Goal: Information Seeking & Learning: Learn about a topic

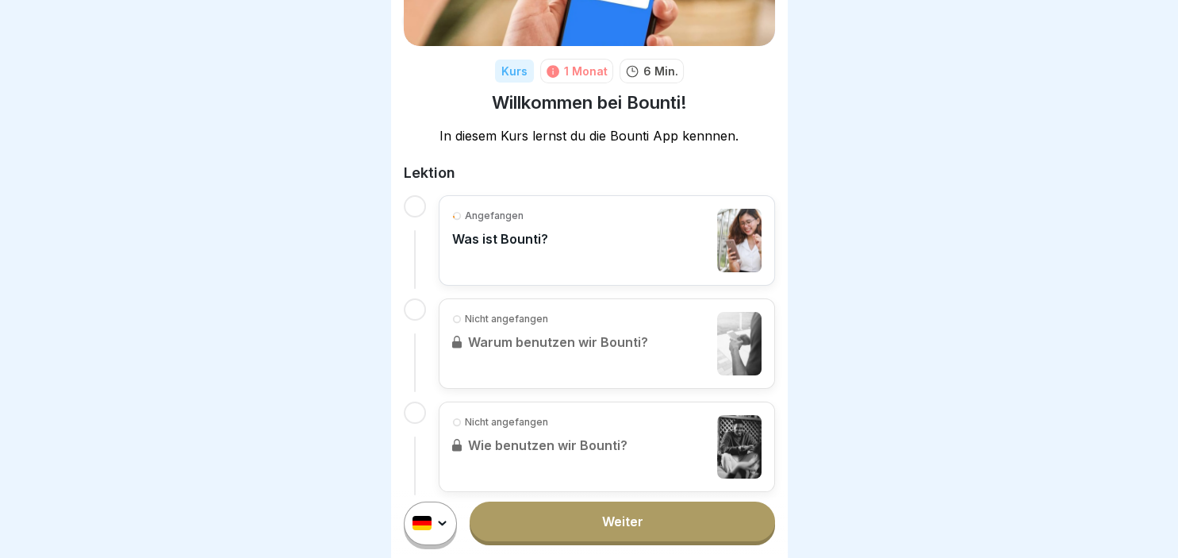
scroll to position [182, 0]
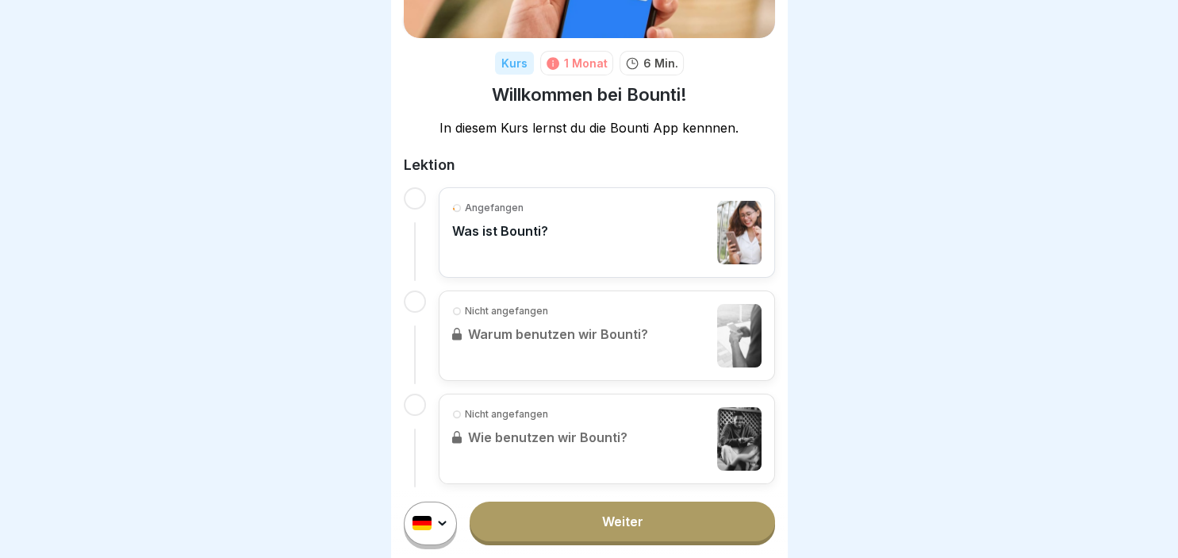
click at [510, 236] on p "Was ist Bounti?" at bounding box center [500, 231] width 96 height 16
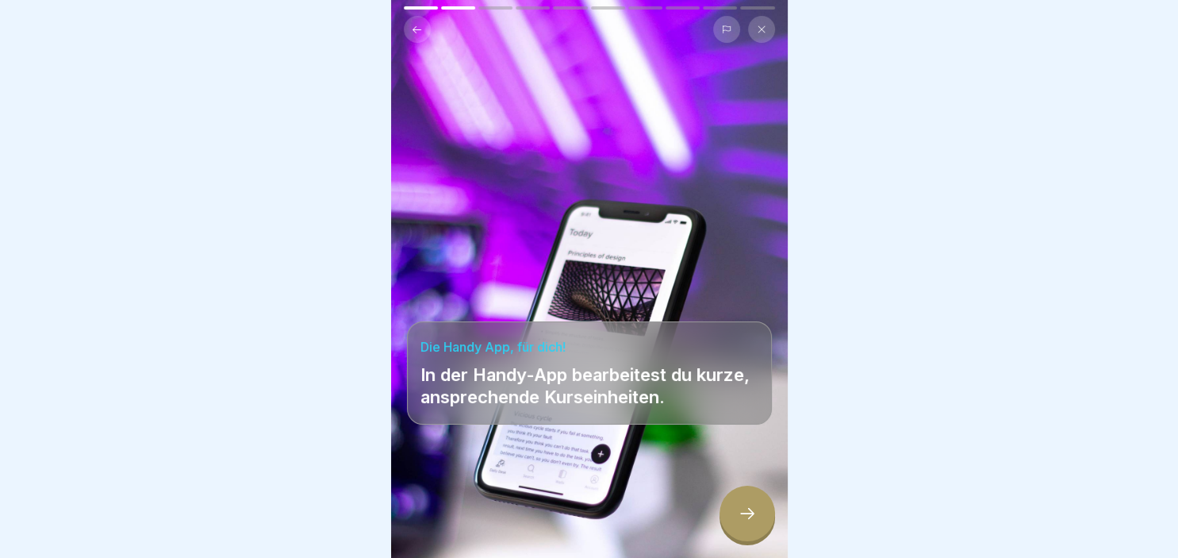
click at [747, 512] on icon at bounding box center [747, 513] width 19 height 19
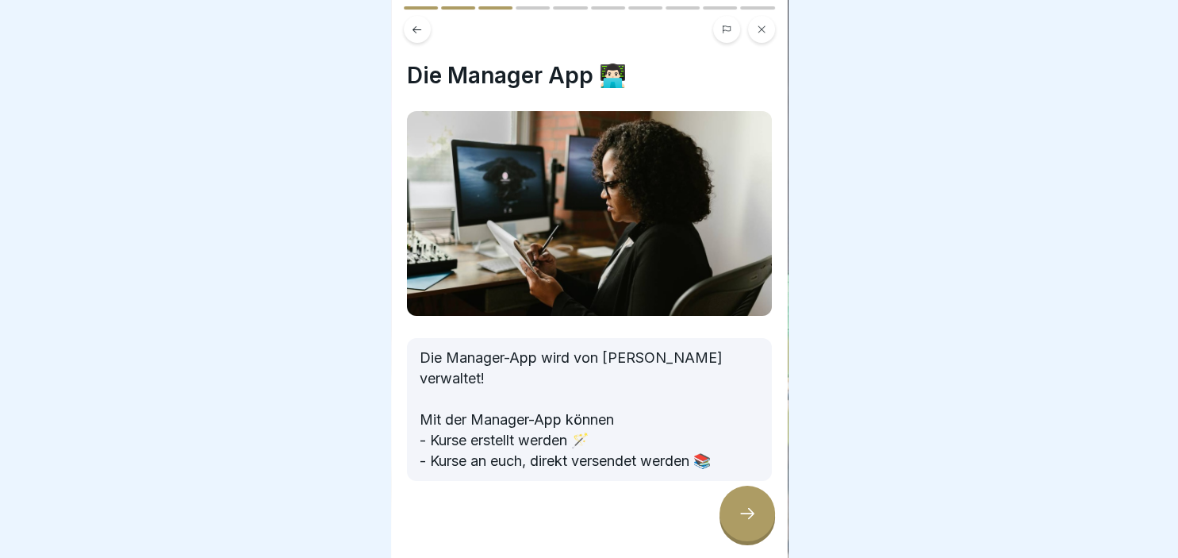
click at [747, 517] on icon at bounding box center [747, 513] width 19 height 19
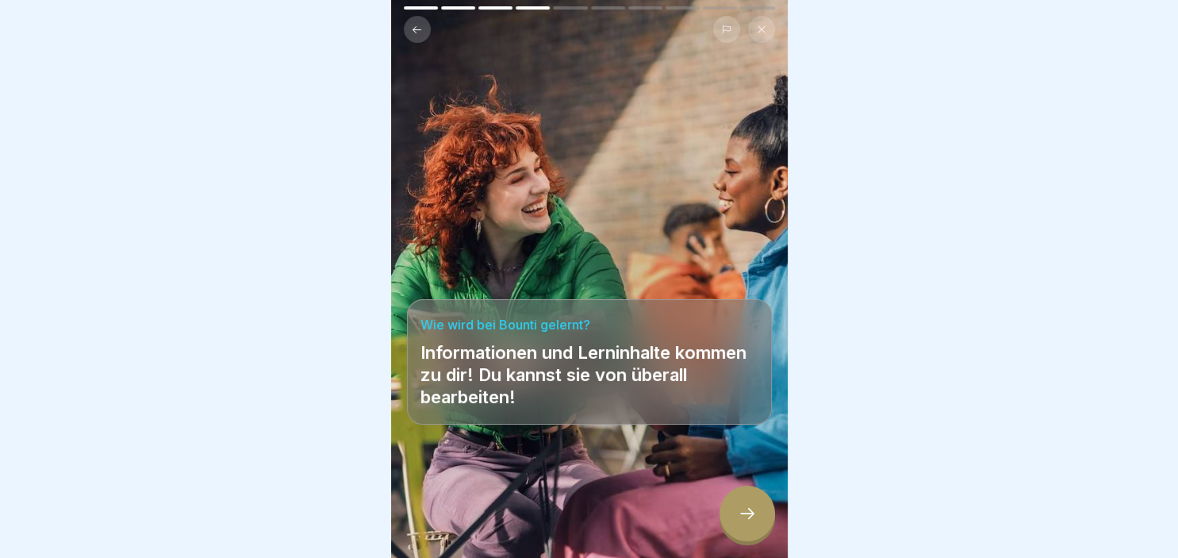
click at [747, 517] on icon at bounding box center [747, 513] width 19 height 19
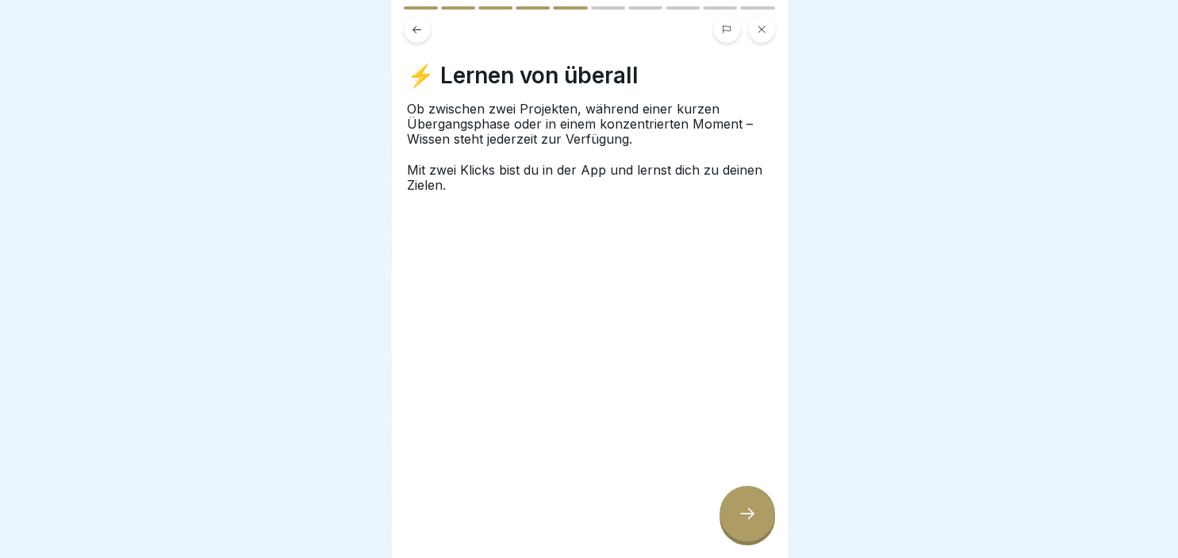
click at [747, 516] on icon at bounding box center [747, 513] width 19 height 19
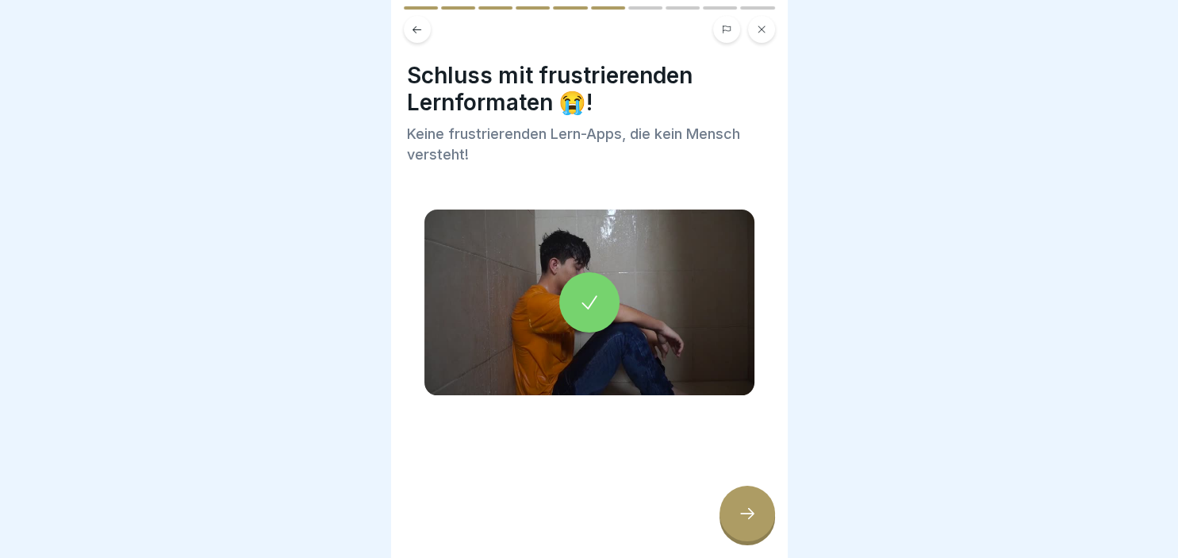
click at [747, 516] on icon at bounding box center [747, 513] width 19 height 19
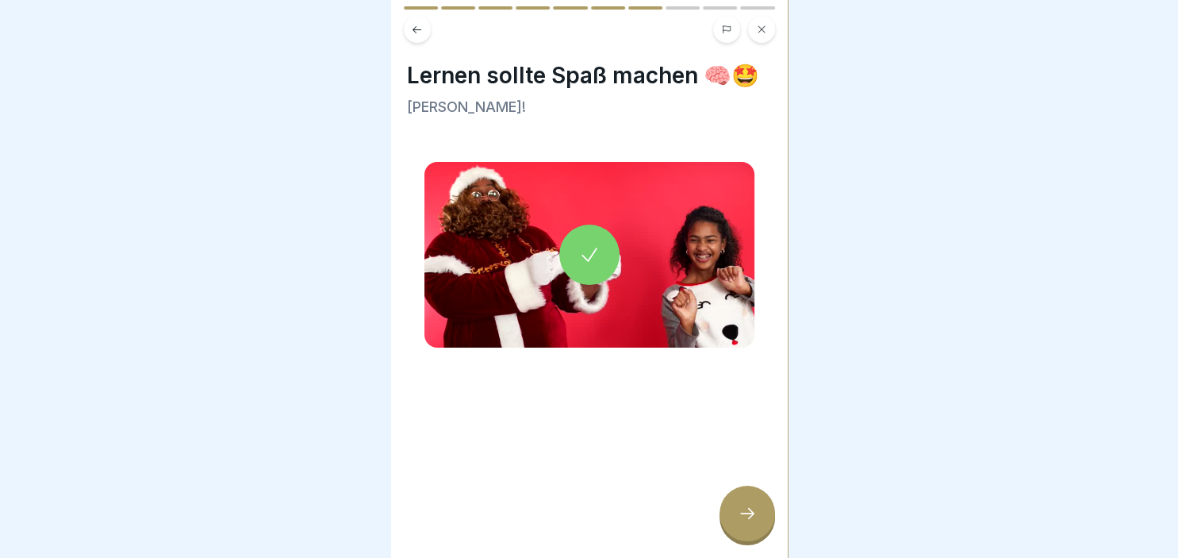
click at [747, 516] on icon at bounding box center [747, 513] width 19 height 19
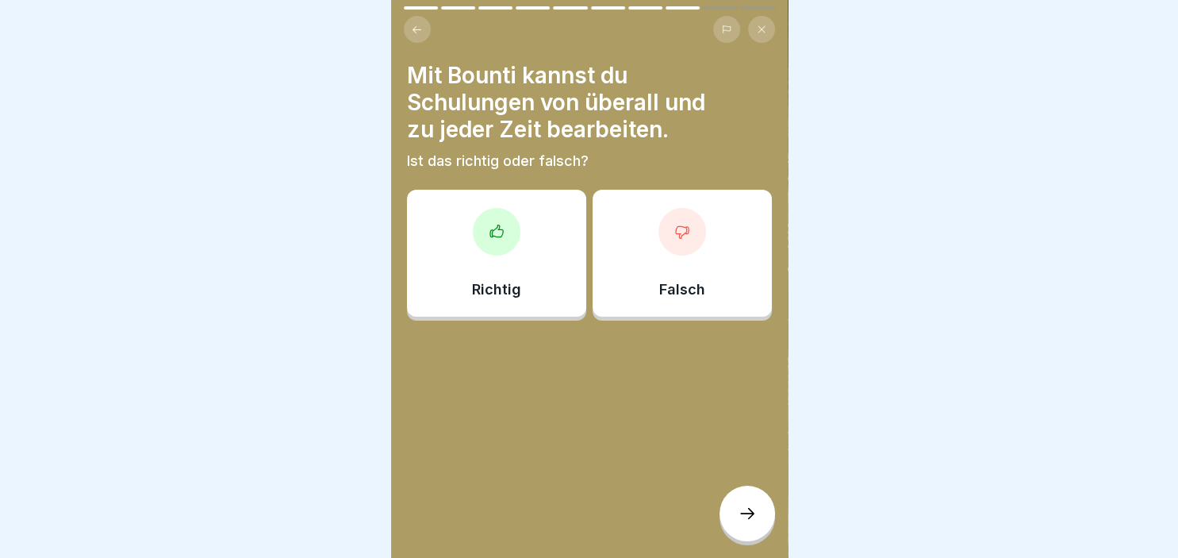
click at [528, 281] on div "Richtig" at bounding box center [496, 253] width 179 height 127
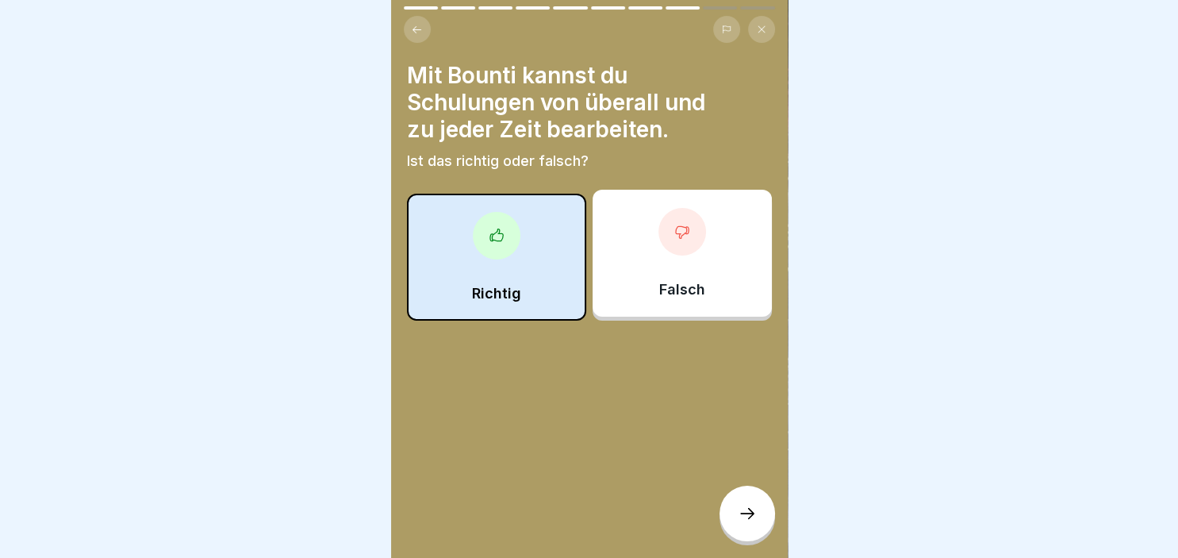
click at [751, 516] on icon at bounding box center [747, 513] width 19 height 19
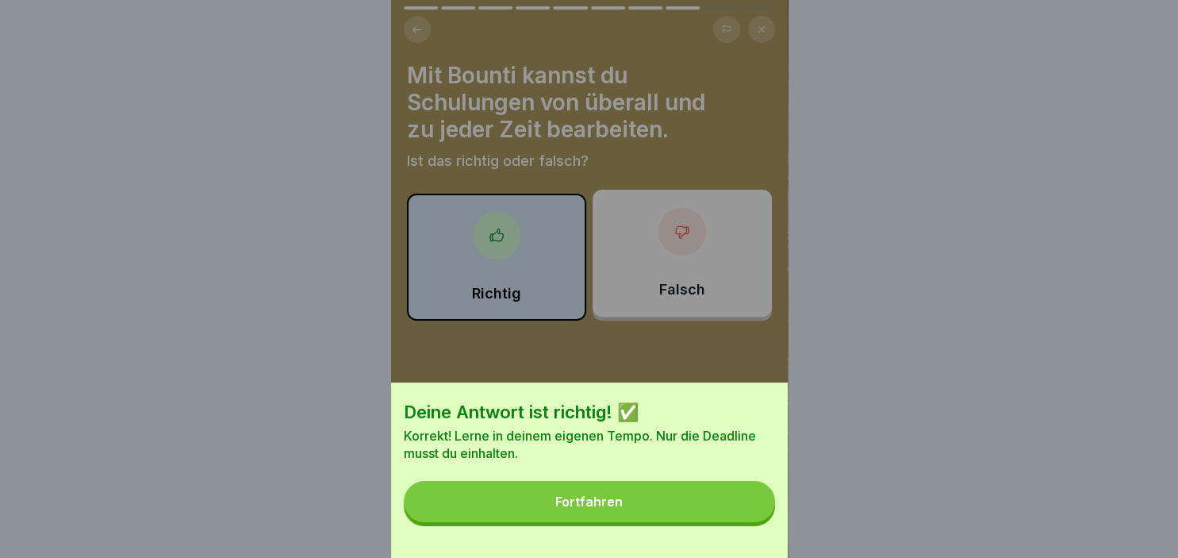
click at [587, 511] on button "Fortfahren" at bounding box center [589, 501] width 371 height 41
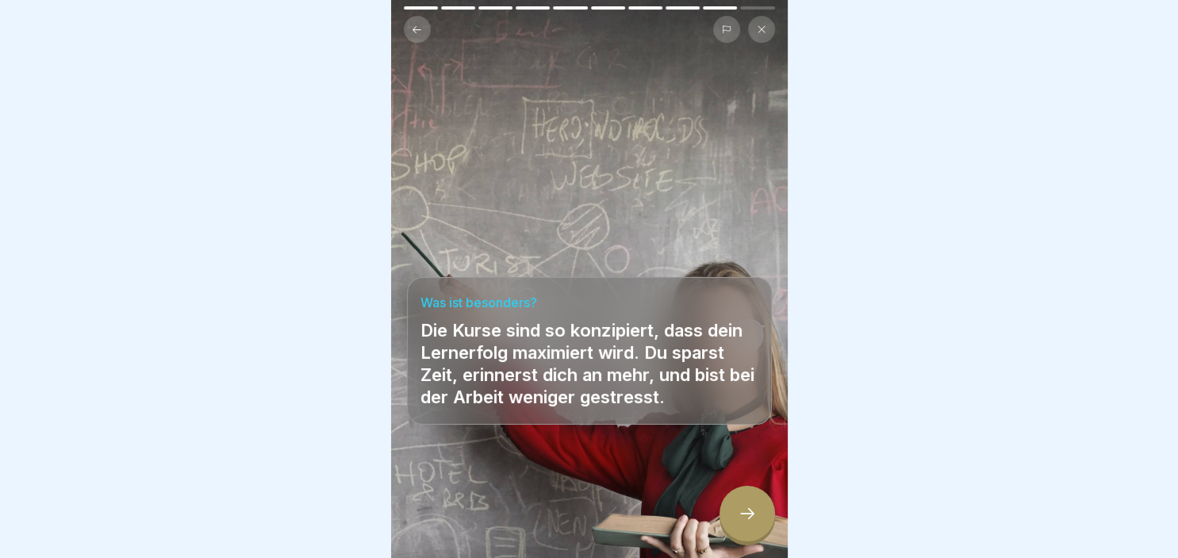
click at [754, 520] on icon at bounding box center [747, 513] width 19 height 19
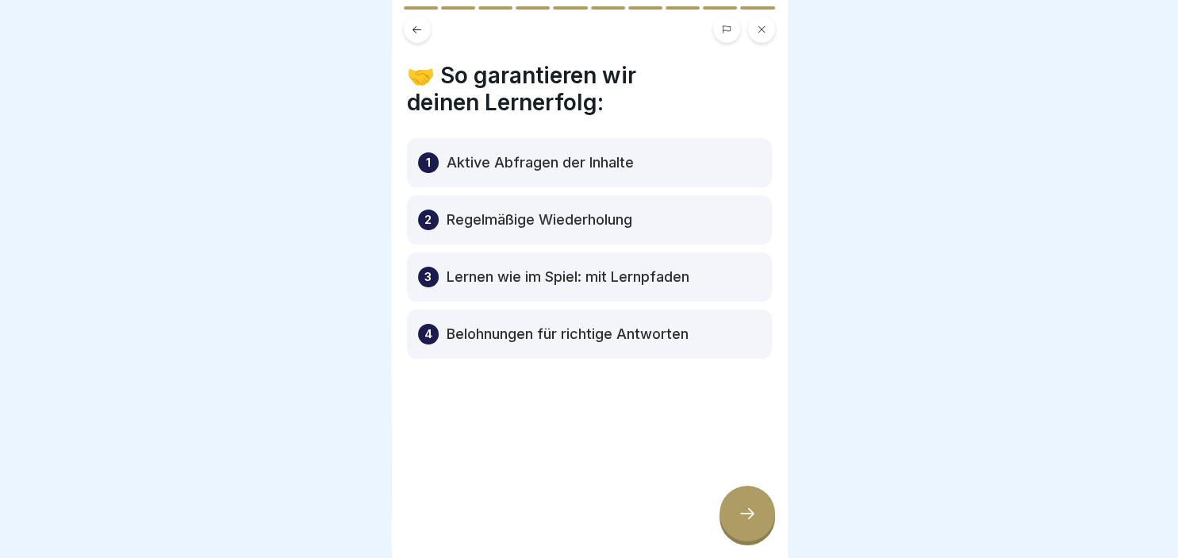
click at [754, 520] on icon at bounding box center [747, 513] width 19 height 19
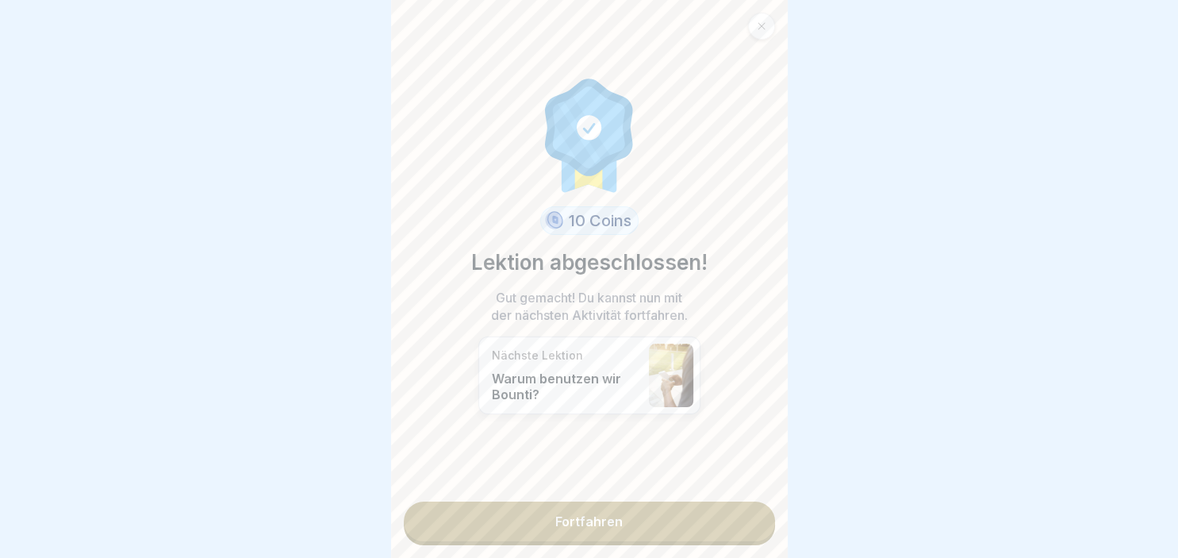
click at [685, 520] on link "Fortfahren" at bounding box center [589, 521] width 371 height 40
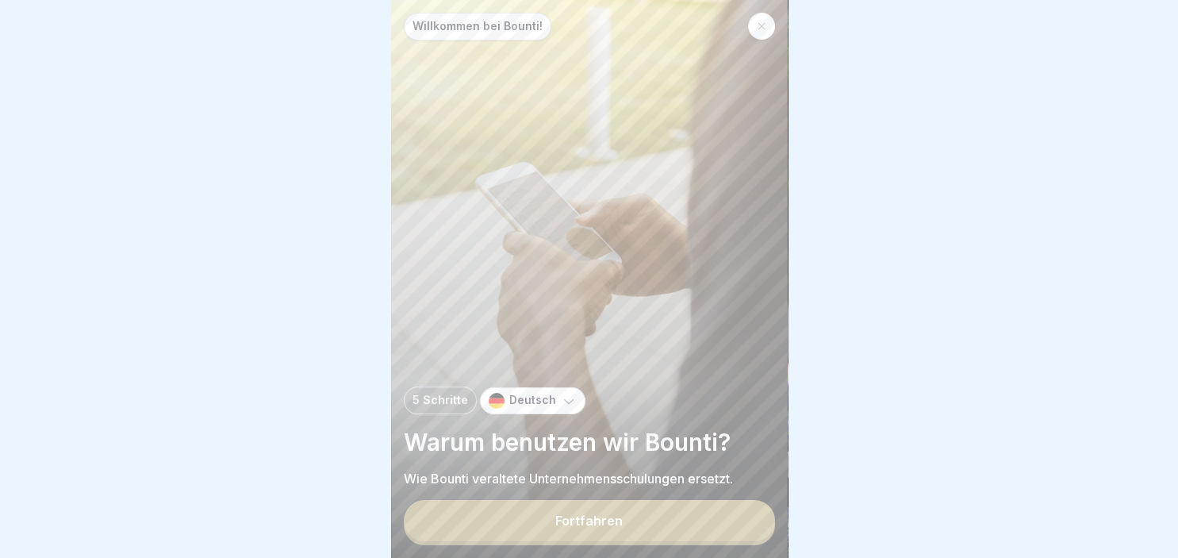
click at [643, 516] on button "Fortfahren" at bounding box center [589, 520] width 371 height 41
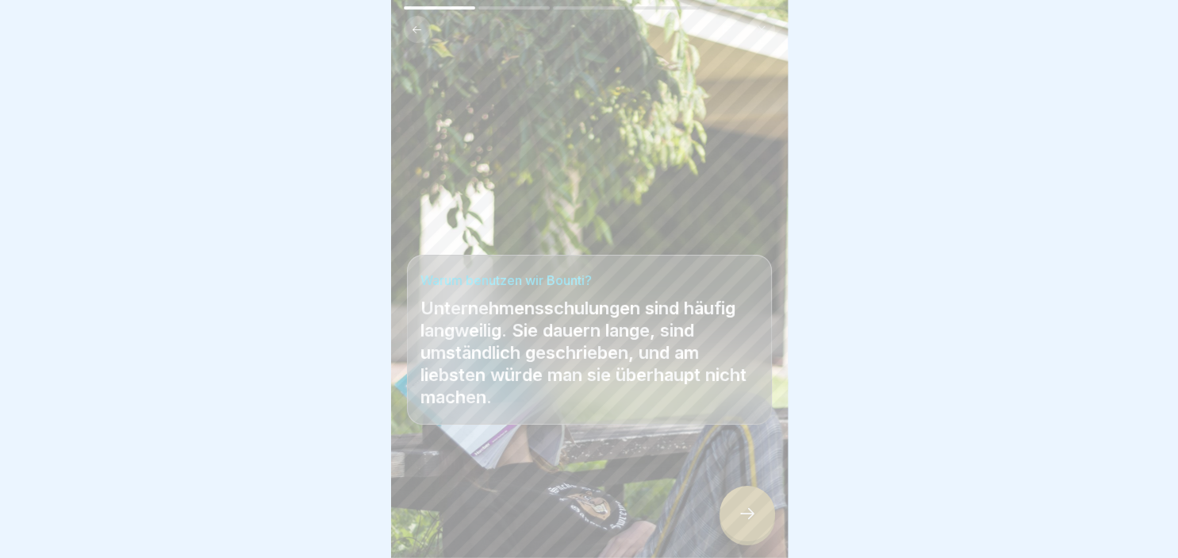
click at [753, 516] on icon at bounding box center [747, 513] width 19 height 19
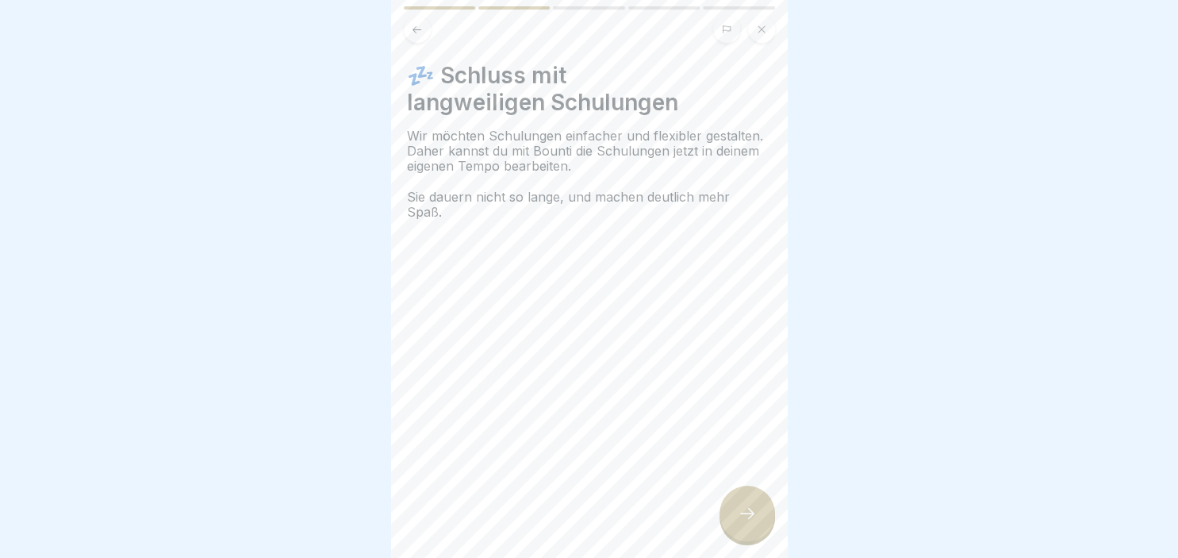
click at [741, 514] on icon at bounding box center [747, 513] width 19 height 19
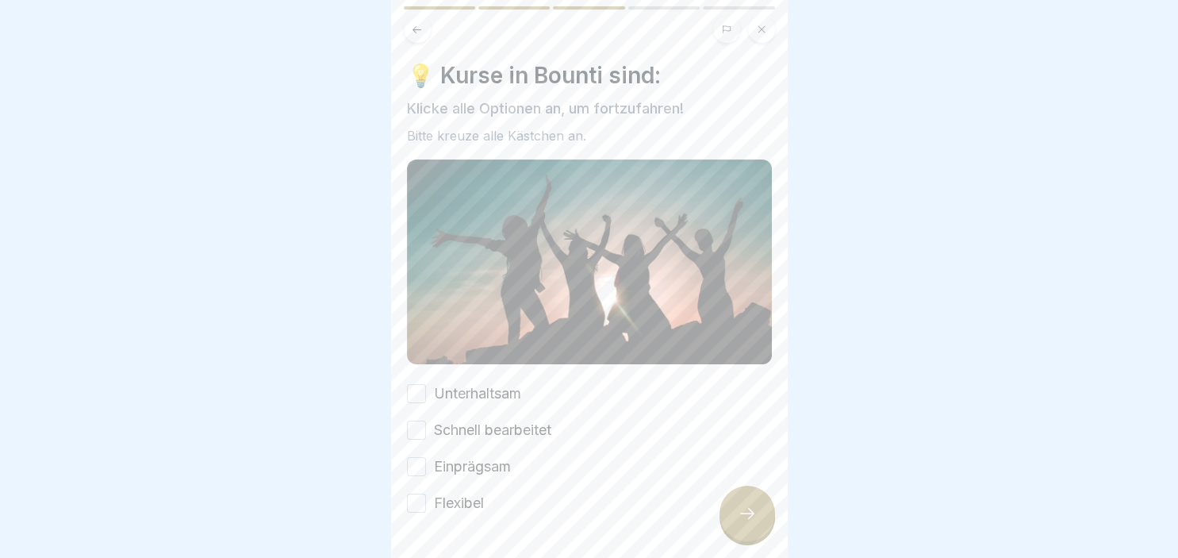
click at [420, 392] on button "Unterhaltsam" at bounding box center [416, 393] width 19 height 19
click at [412, 428] on button "Schnell bearbeitet" at bounding box center [416, 429] width 19 height 19
click at [412, 463] on button "Einprägsam" at bounding box center [416, 466] width 19 height 19
click at [412, 501] on button "Flexibel" at bounding box center [416, 502] width 19 height 19
click at [739, 527] on div at bounding box center [748, 514] width 56 height 56
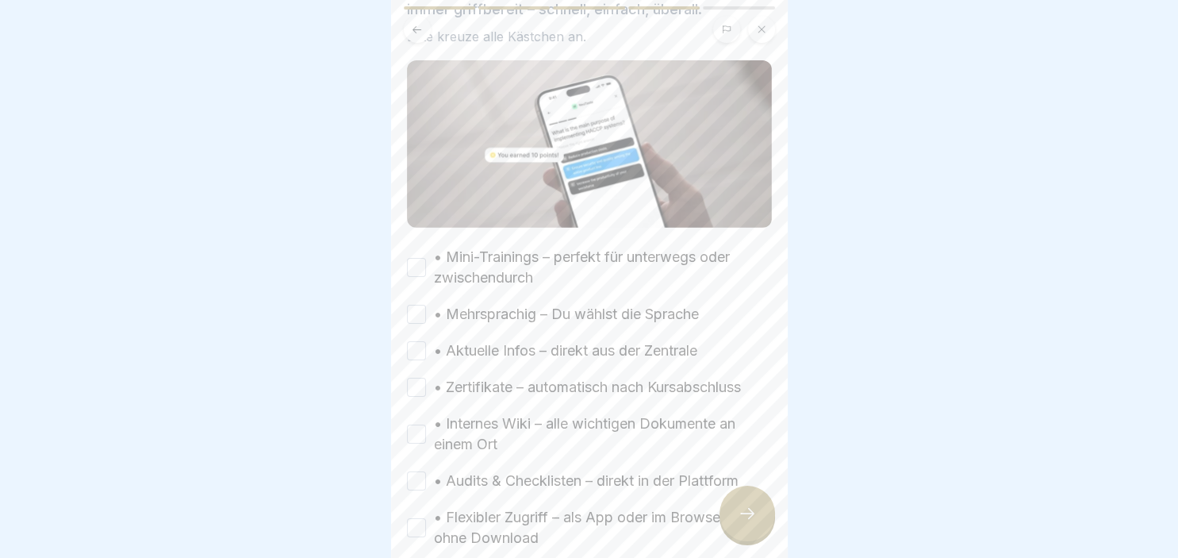
scroll to position [164, 0]
click at [421, 263] on button "• Mini-Trainings – perfekt für unterwegs oder zwischendurch" at bounding box center [416, 264] width 19 height 19
click at [413, 314] on button "• Mehrsprachig – Du wählst die Sprache" at bounding box center [416, 310] width 19 height 19
click at [416, 342] on button "• Aktuelle Infos – direkt aus der Zentrale" at bounding box center [416, 347] width 19 height 19
click at [414, 390] on button "• Zertifikate – automatisch nach Kursabschluss" at bounding box center [416, 383] width 19 height 19
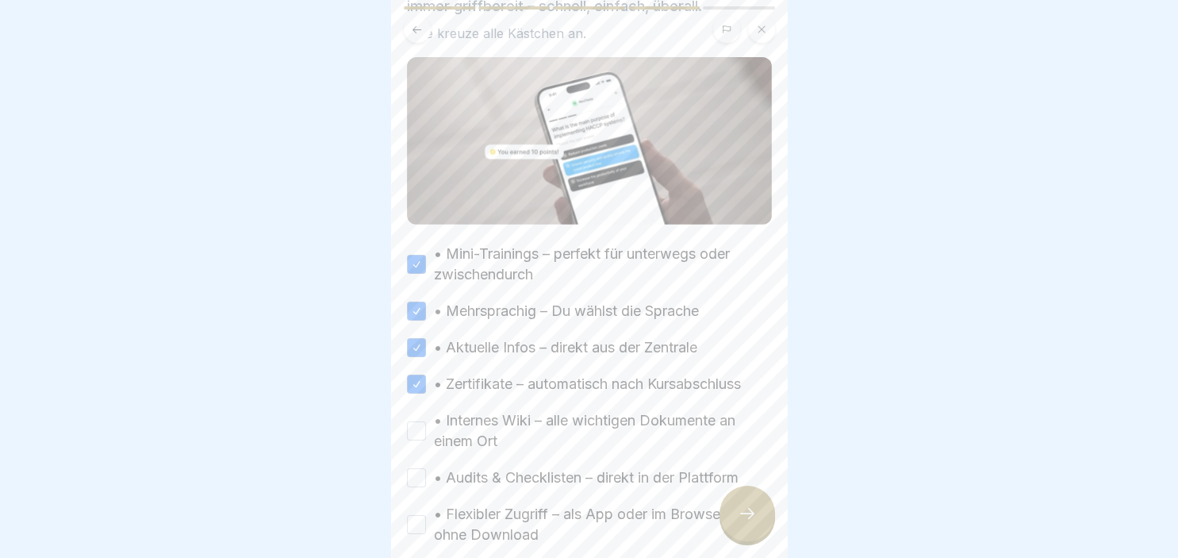
click at [413, 426] on button "• Internes Wiki – alle wichtigen Dokumente an einem Ort" at bounding box center [416, 430] width 19 height 19
click at [413, 478] on button "• Audits & Checklisten – direkt in der Plattform" at bounding box center [416, 477] width 19 height 19
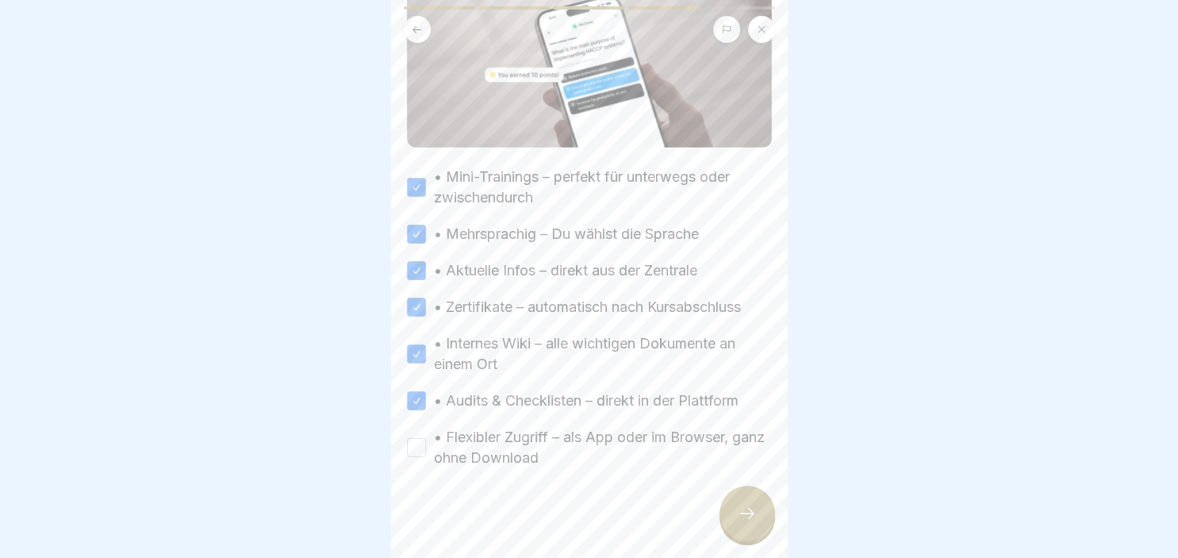
scroll to position [247, 0]
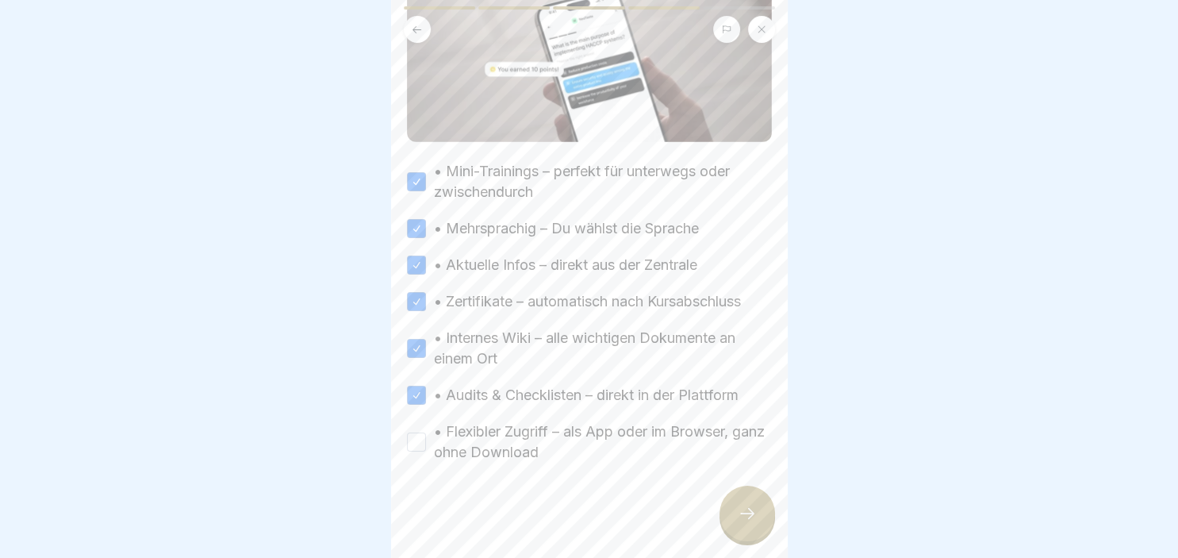
click at [414, 443] on button "• Flexibler Zugriff – als App oder im Browser, ganz ohne Download" at bounding box center [416, 441] width 19 height 19
click at [753, 522] on icon at bounding box center [747, 513] width 19 height 19
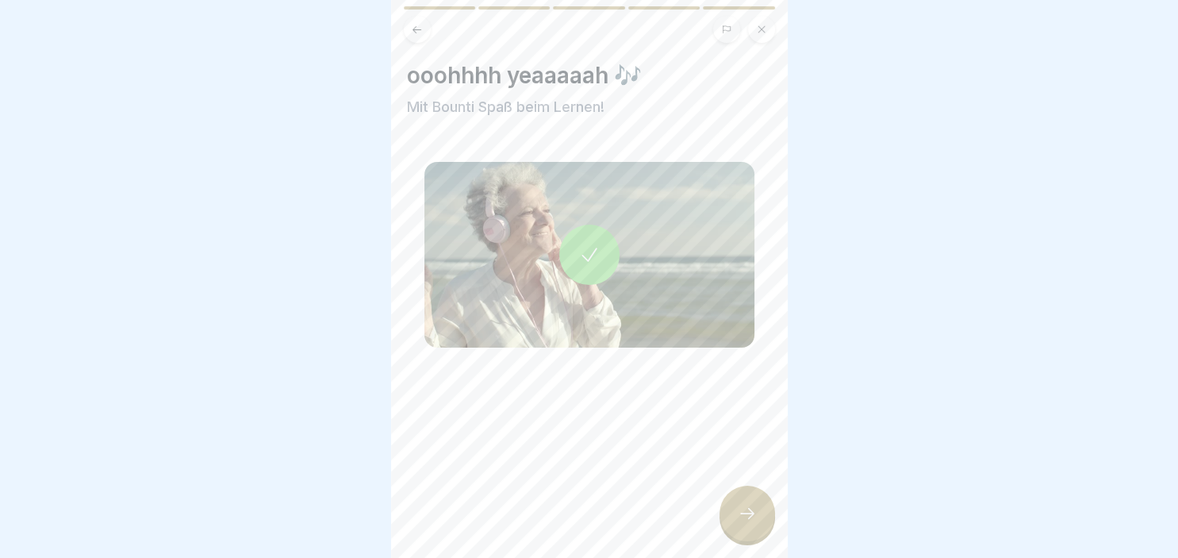
click at [753, 525] on div at bounding box center [748, 514] width 56 height 56
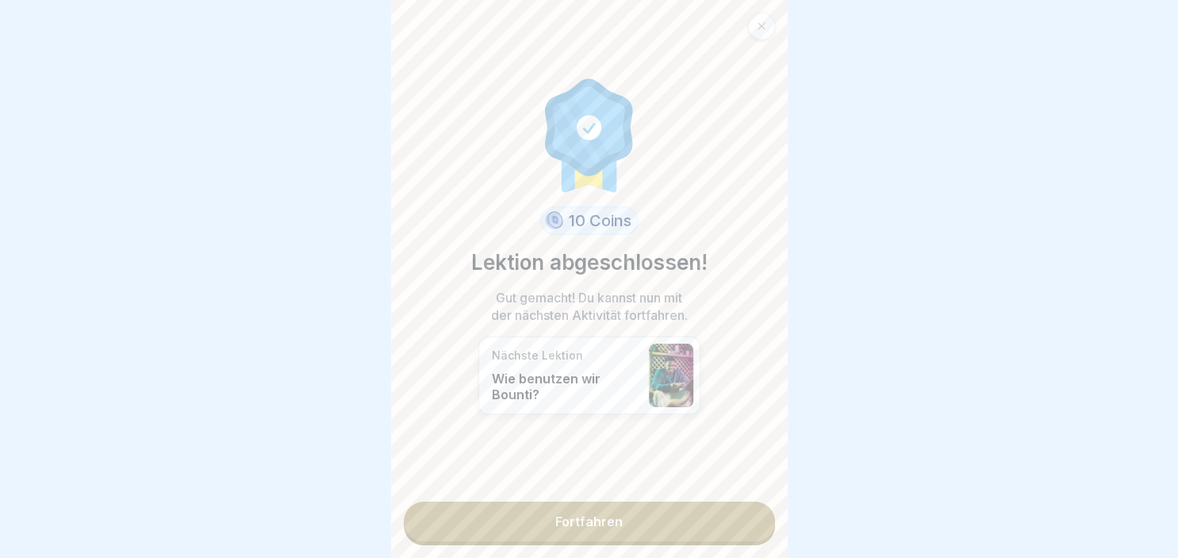
click at [691, 524] on link "Fortfahren" at bounding box center [589, 521] width 371 height 40
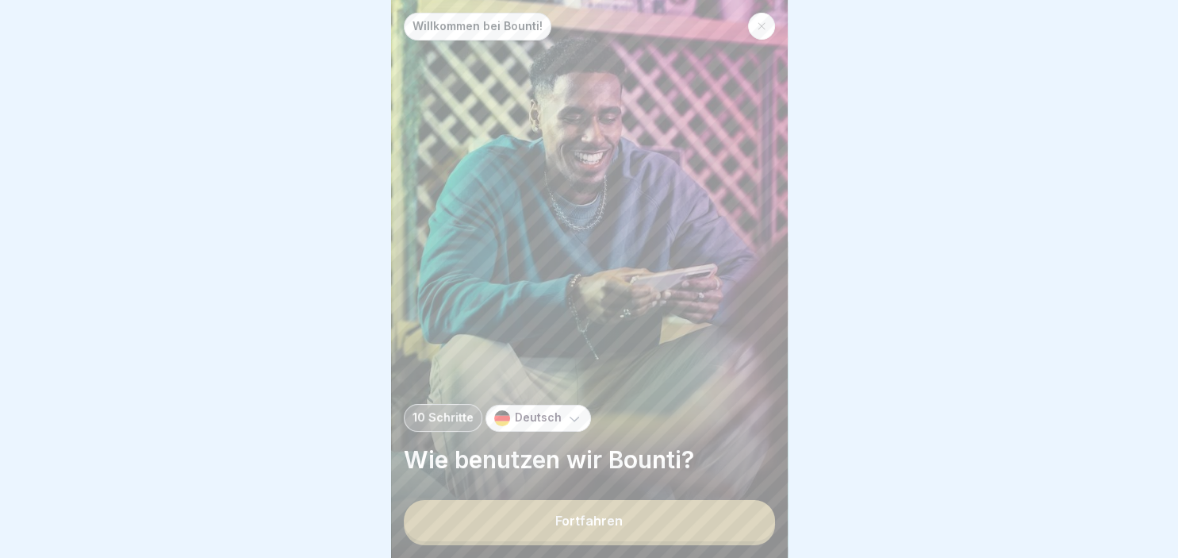
click at [632, 531] on button "Fortfahren" at bounding box center [589, 520] width 371 height 41
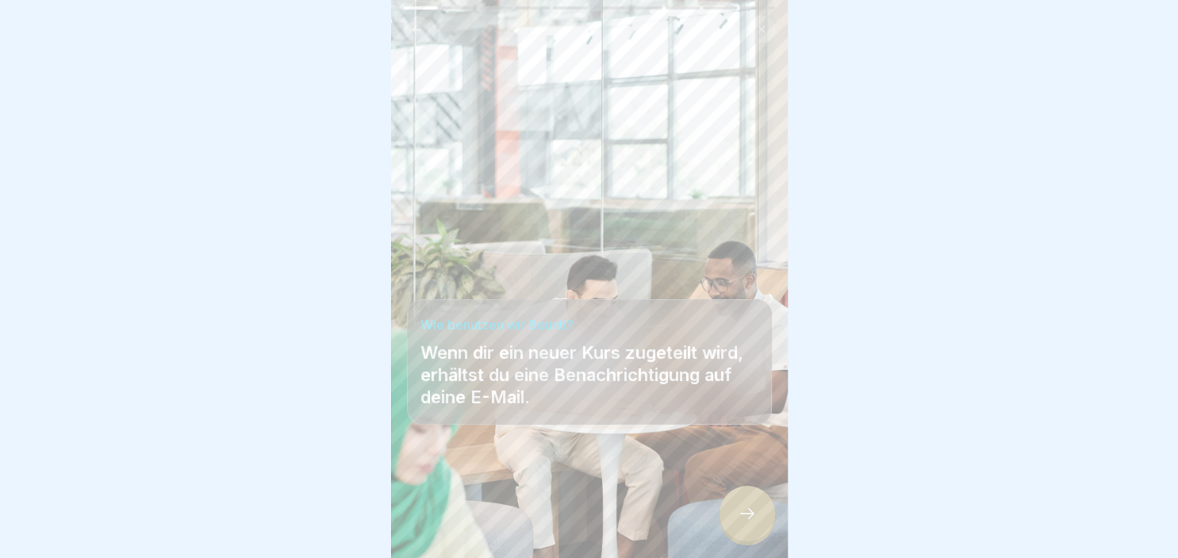
click at [761, 524] on div at bounding box center [748, 514] width 56 height 56
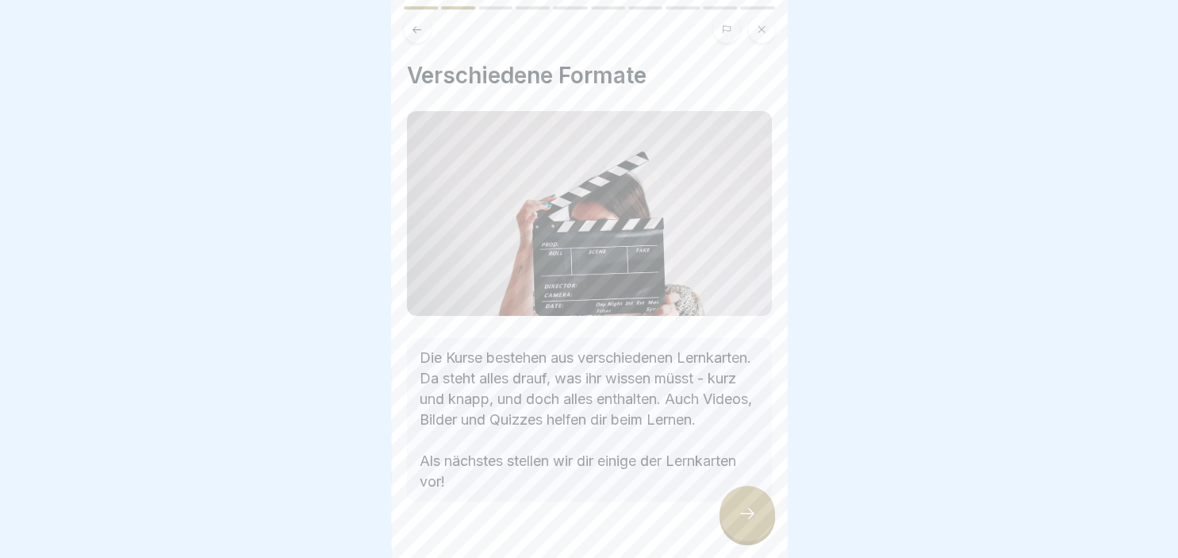
click at [759, 522] on div at bounding box center [748, 514] width 56 height 56
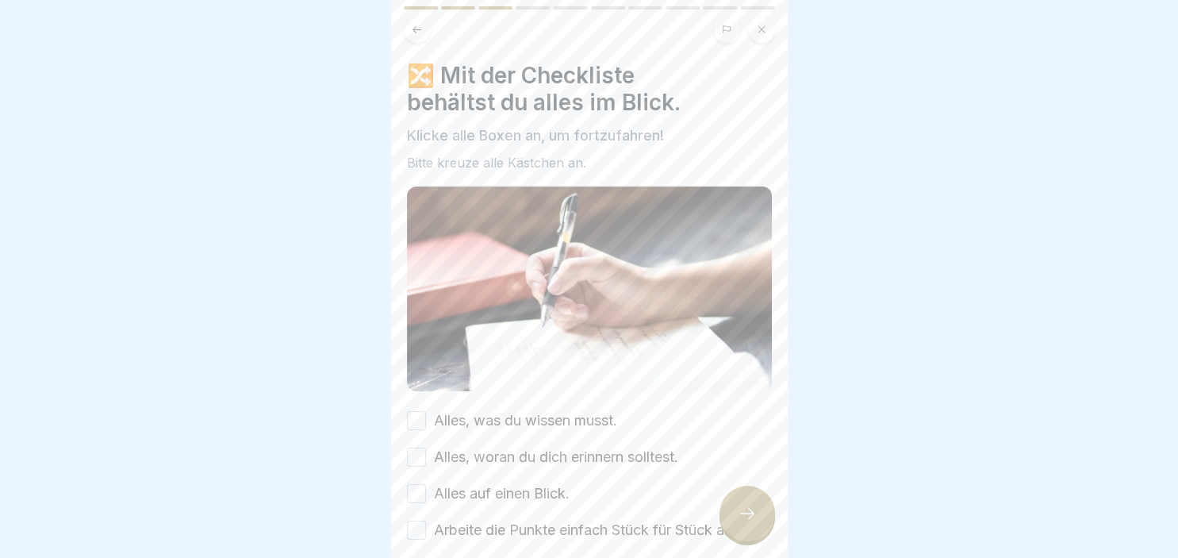
scroll to position [78, 0]
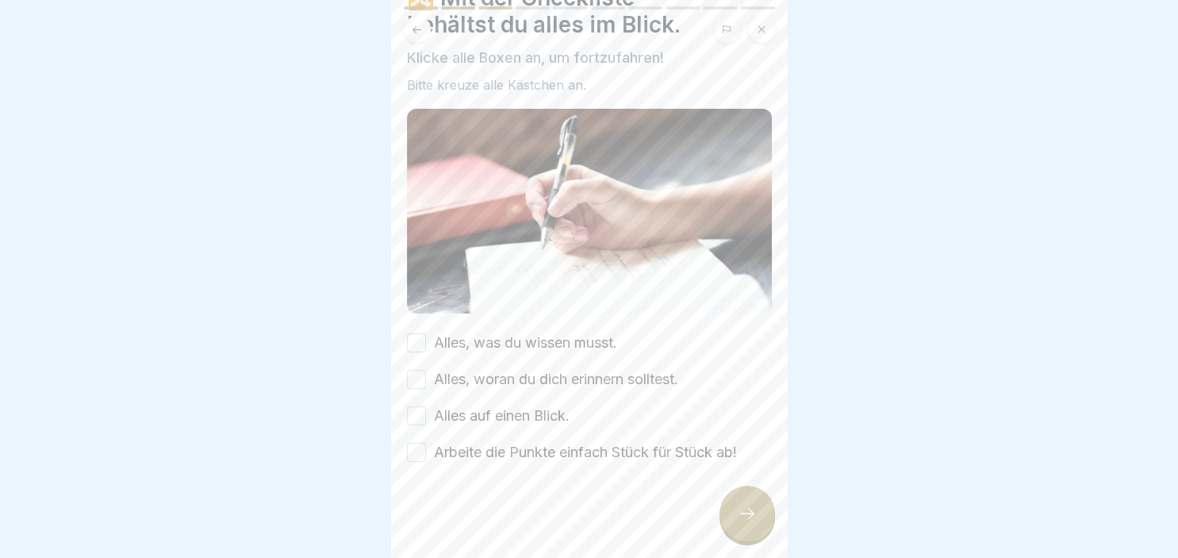
click at [416, 344] on button "Alles, was du wissen musst." at bounding box center [416, 342] width 19 height 19
click at [412, 382] on button "Alles, woran du dich erinnern solltest." at bounding box center [416, 379] width 19 height 19
click at [414, 409] on button "Alles auf einen Blick." at bounding box center [416, 415] width 19 height 19
click at [414, 440] on div "Alles, was du wissen musst. Alles, woran du dich erinnern solltest. Alles auf e…" at bounding box center [589, 397] width 365 height 130
click at [415, 455] on button "Arbeite die Punkte einfach Stück für Stück ab!" at bounding box center [416, 452] width 19 height 19
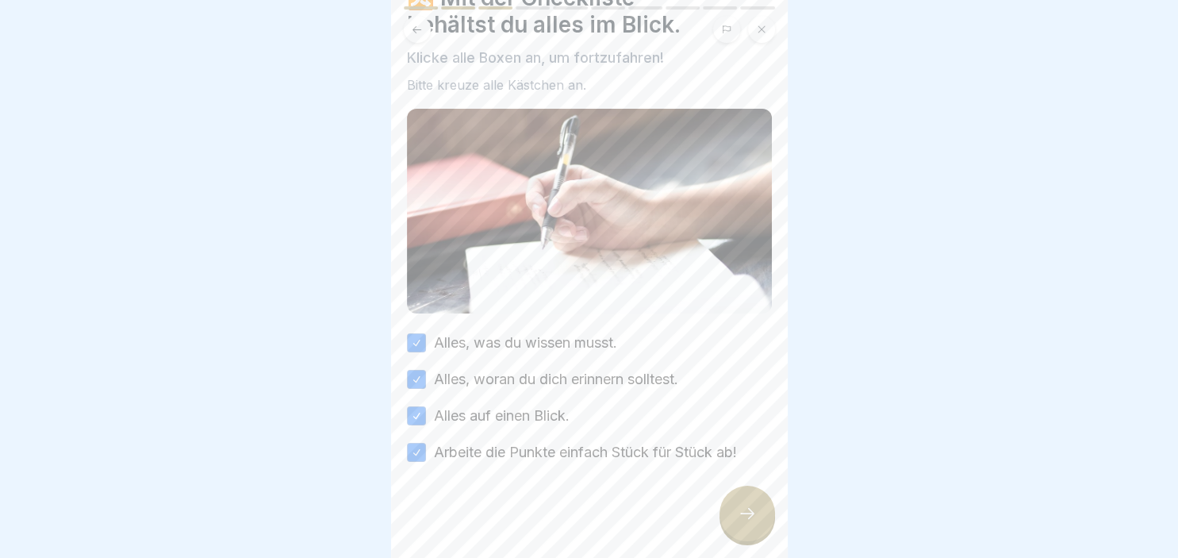
click at [730, 541] on div at bounding box center [589, 510] width 365 height 95
click at [733, 530] on div at bounding box center [748, 514] width 56 height 56
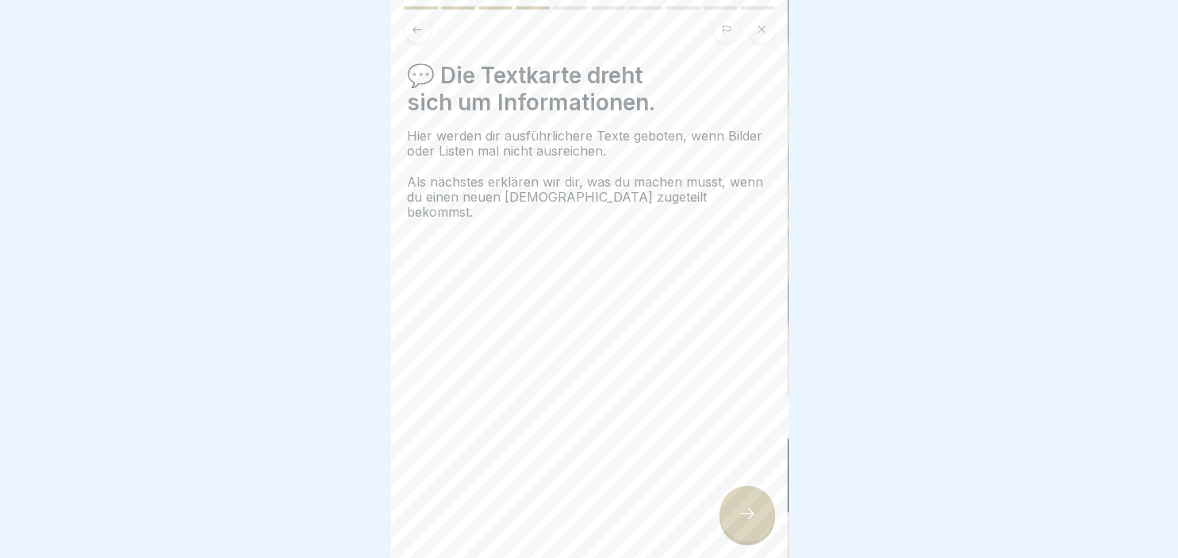
click at [745, 511] on icon at bounding box center [747, 513] width 19 height 19
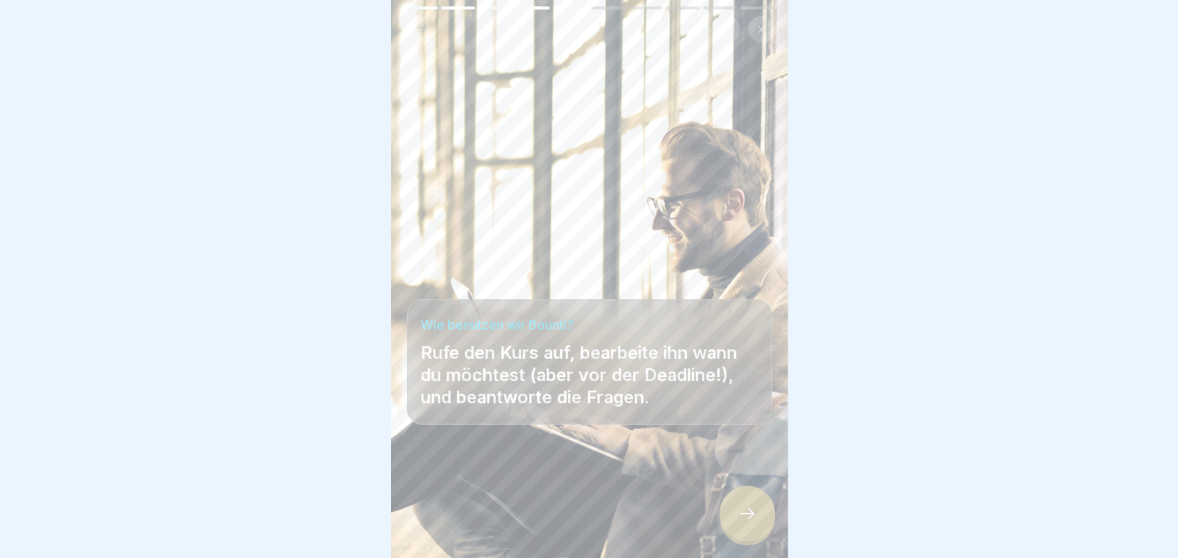
click at [741, 527] on div at bounding box center [748, 514] width 56 height 56
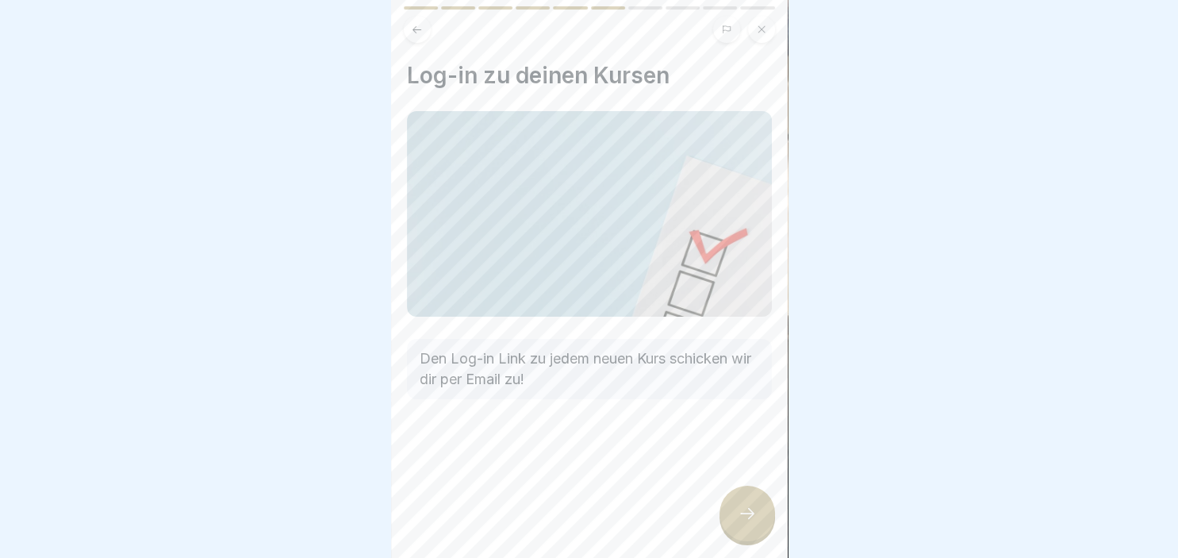
click at [741, 527] on div at bounding box center [748, 514] width 56 height 56
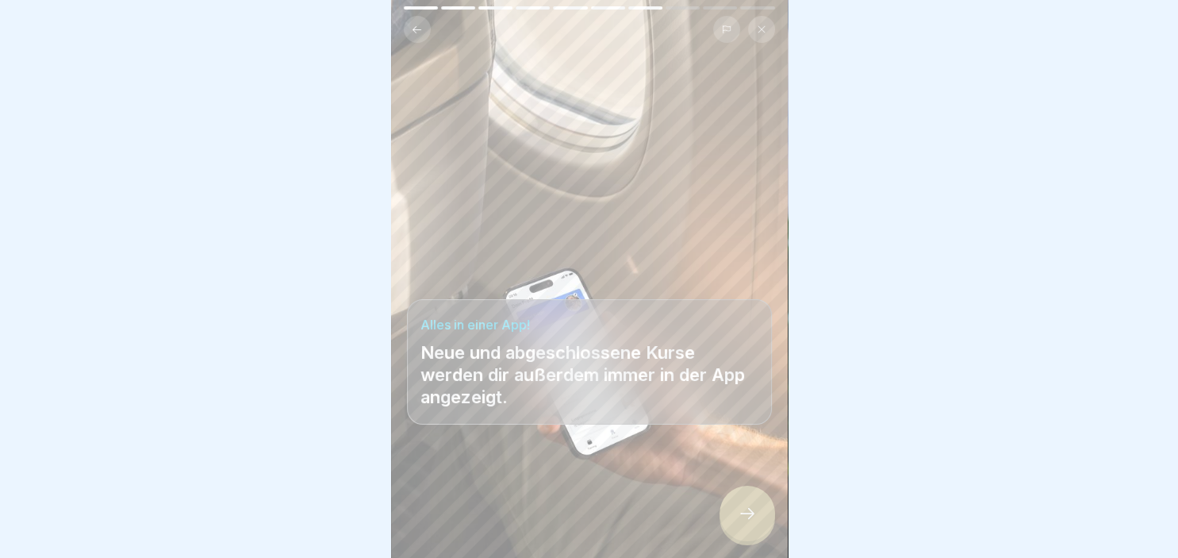
click at [741, 527] on div at bounding box center [748, 514] width 56 height 56
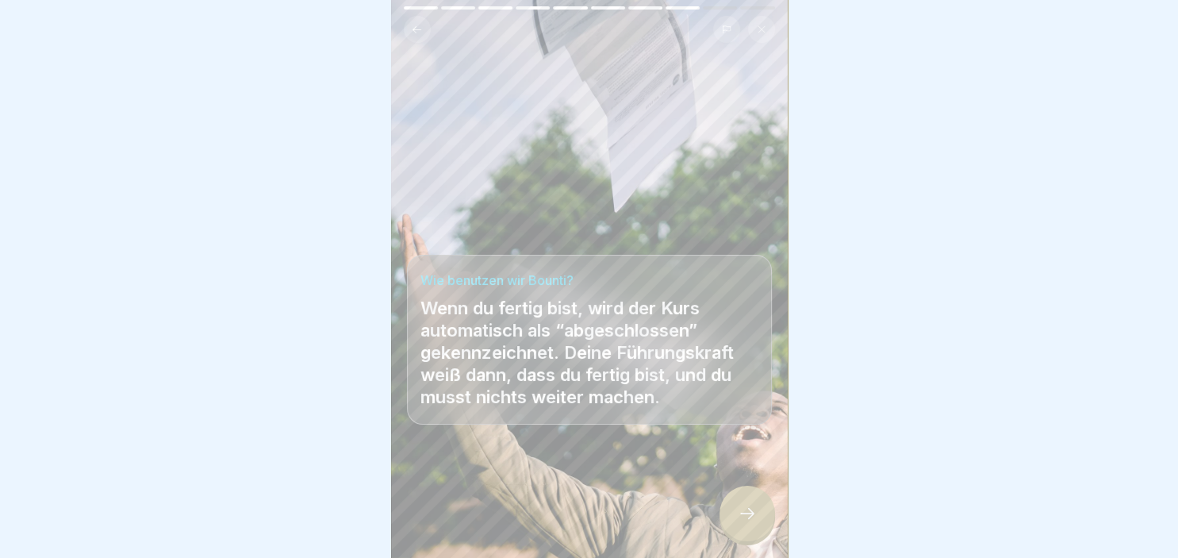
click at [741, 527] on div at bounding box center [748, 514] width 56 height 56
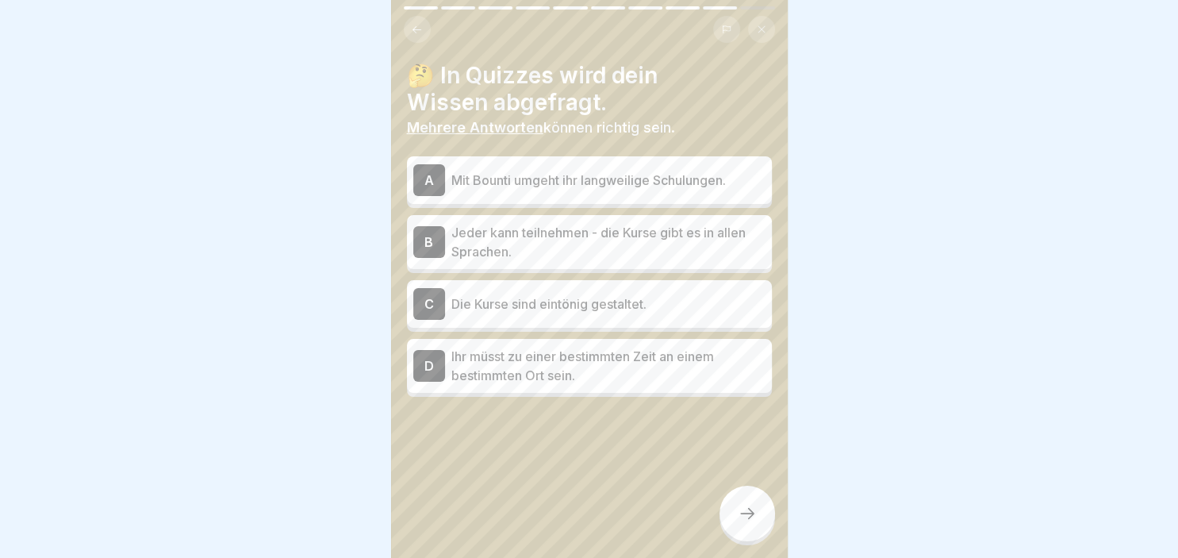
click at [592, 174] on p "Mit Bounti umgeht ihr langweilige Schulungen." at bounding box center [608, 180] width 314 height 19
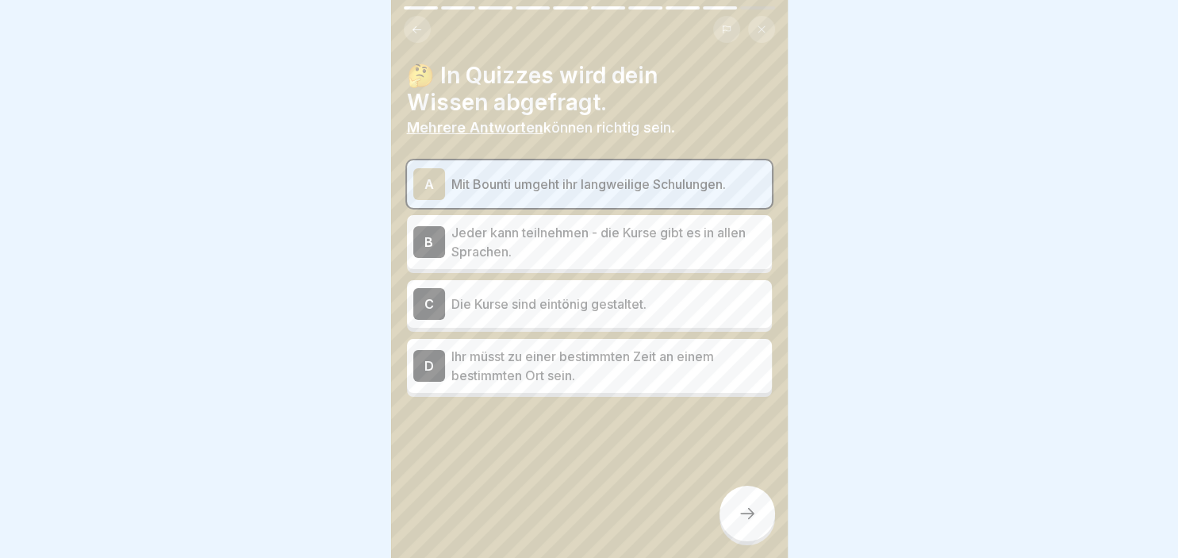
click at [578, 241] on p "Jeder kann teilnehmen - die Kurse gibt es in allen Sprachen." at bounding box center [608, 242] width 314 height 38
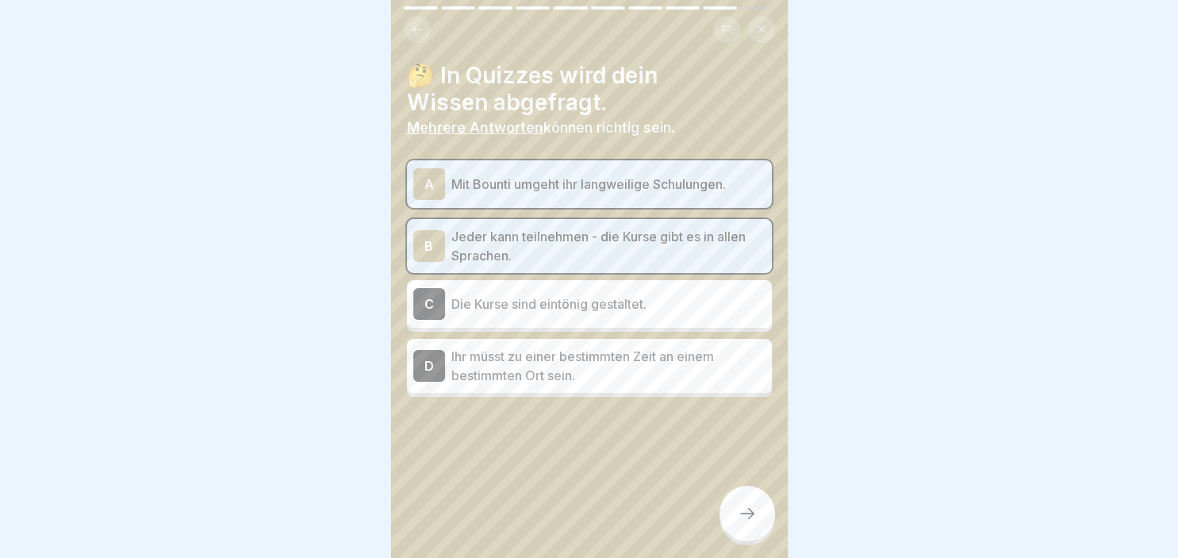
click at [760, 513] on div at bounding box center [748, 514] width 56 height 56
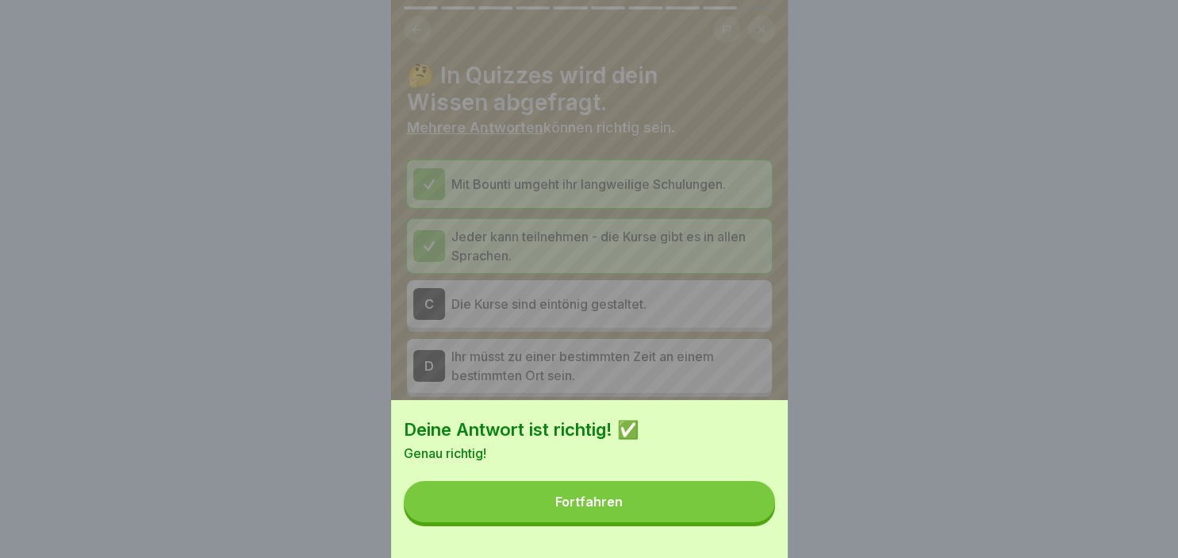
click at [679, 518] on button "Fortfahren" at bounding box center [589, 501] width 371 height 41
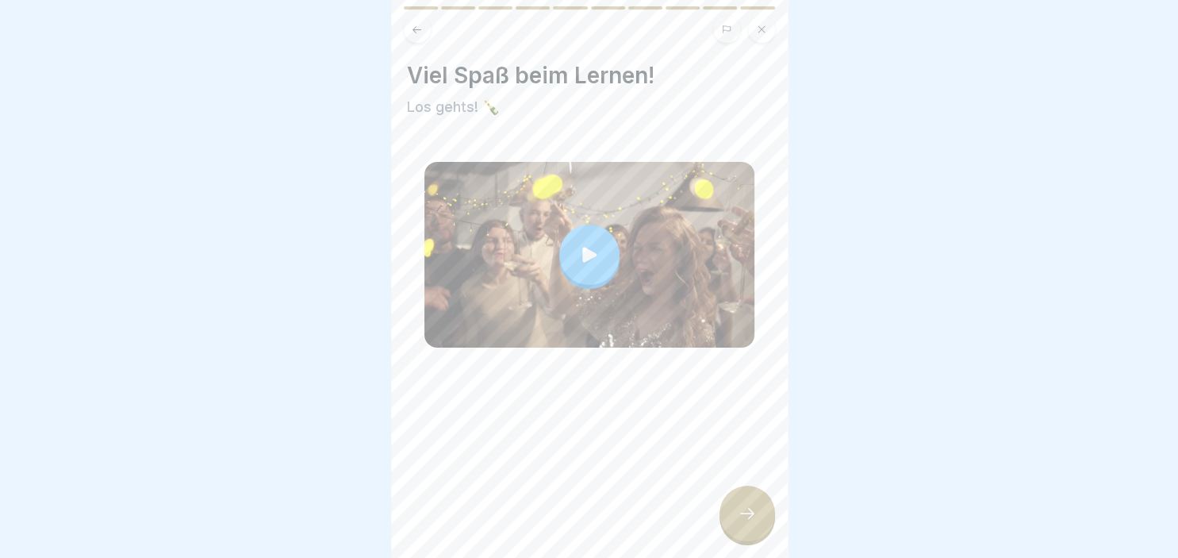
click at [735, 512] on div at bounding box center [748, 514] width 56 height 56
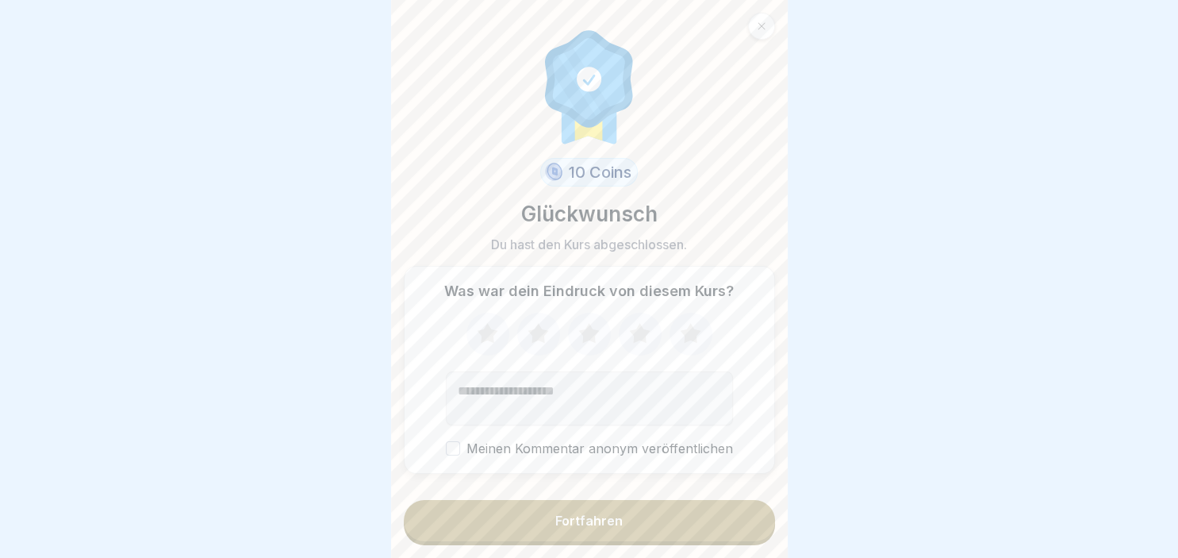
click at [659, 512] on button "Fortfahren" at bounding box center [589, 520] width 371 height 41
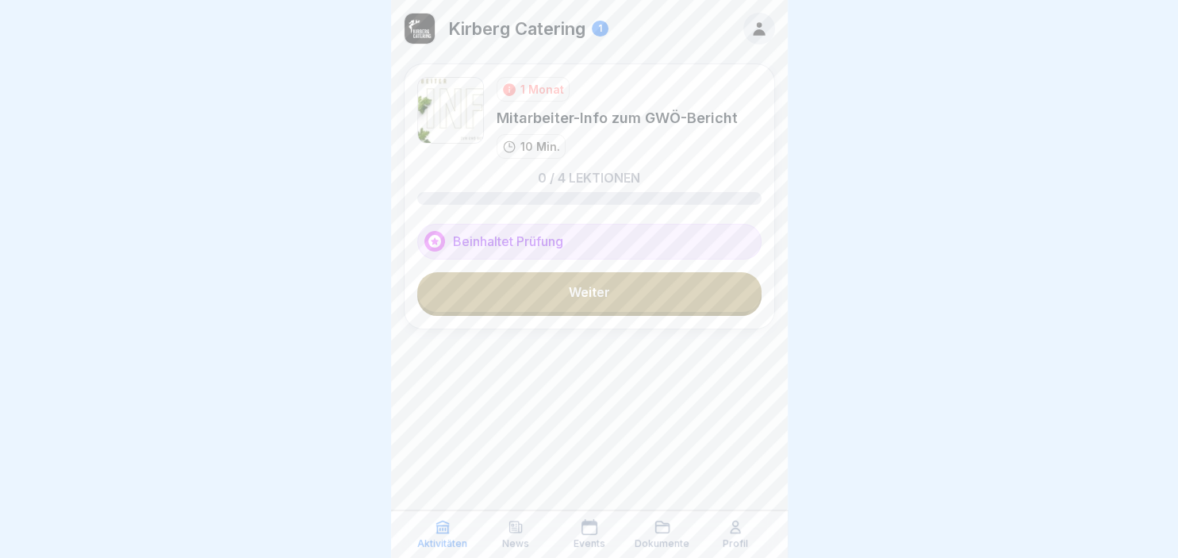
click at [576, 294] on link "Weiter" at bounding box center [589, 292] width 344 height 40
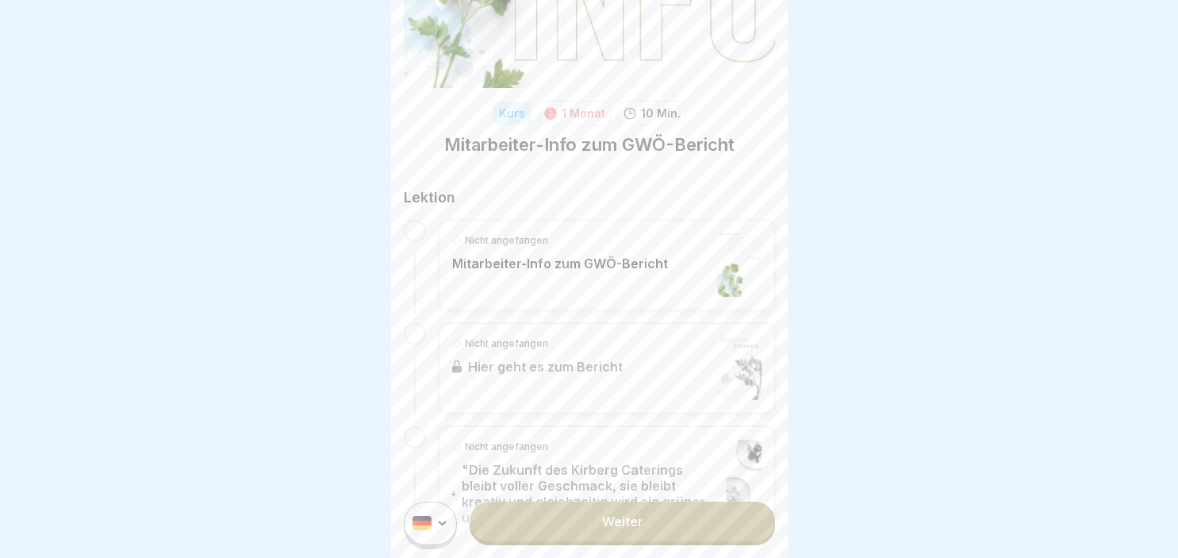
scroll to position [133, 0]
click at [591, 263] on p "Mitarbeiter-Info zum GWÖ-Bericht" at bounding box center [560, 263] width 216 height 16
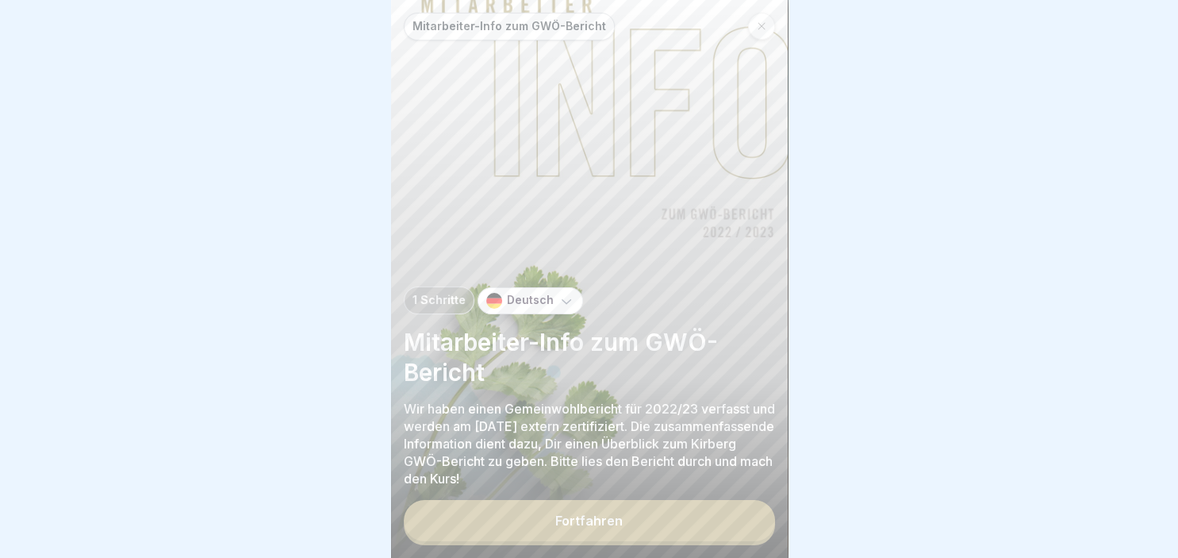
click at [508, 518] on button "Fortfahren" at bounding box center [589, 520] width 371 height 41
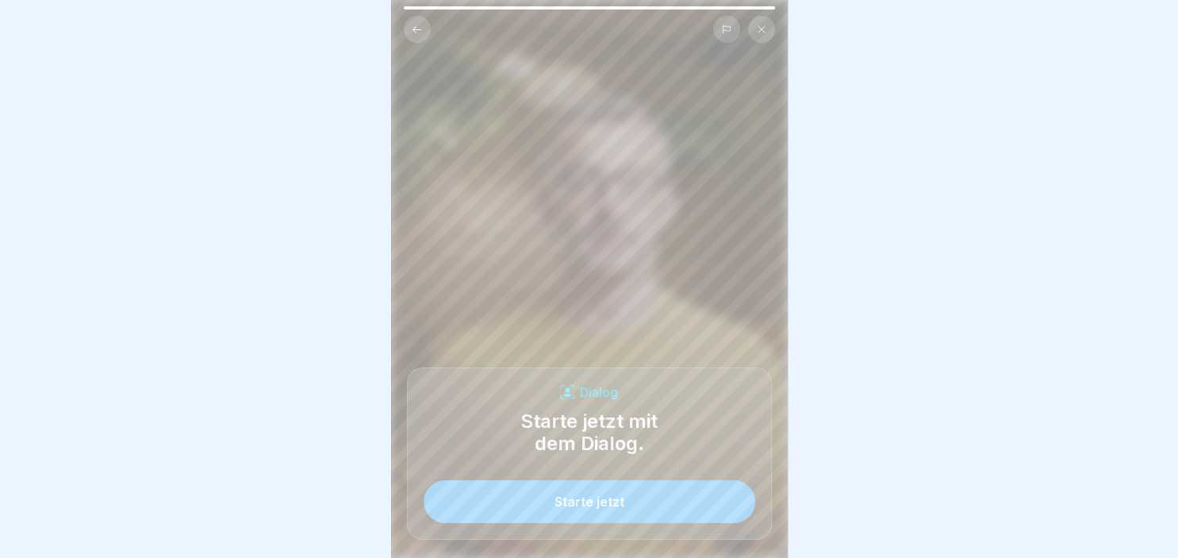
click at [509, 509] on button "Starte jetzt" at bounding box center [590, 501] width 332 height 43
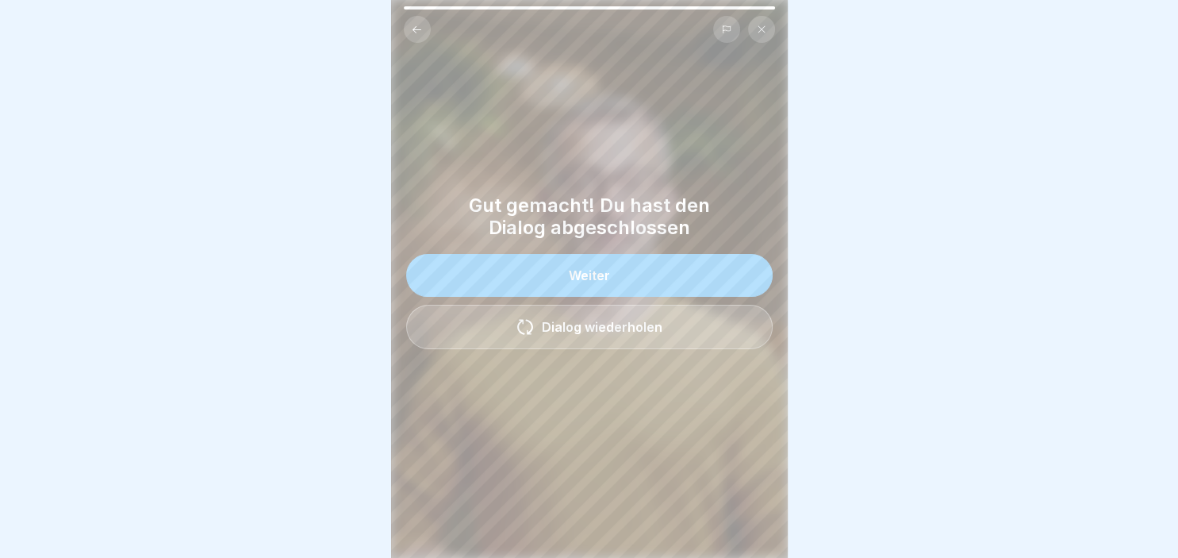
click at [574, 274] on div "Weiter" at bounding box center [589, 275] width 41 height 14
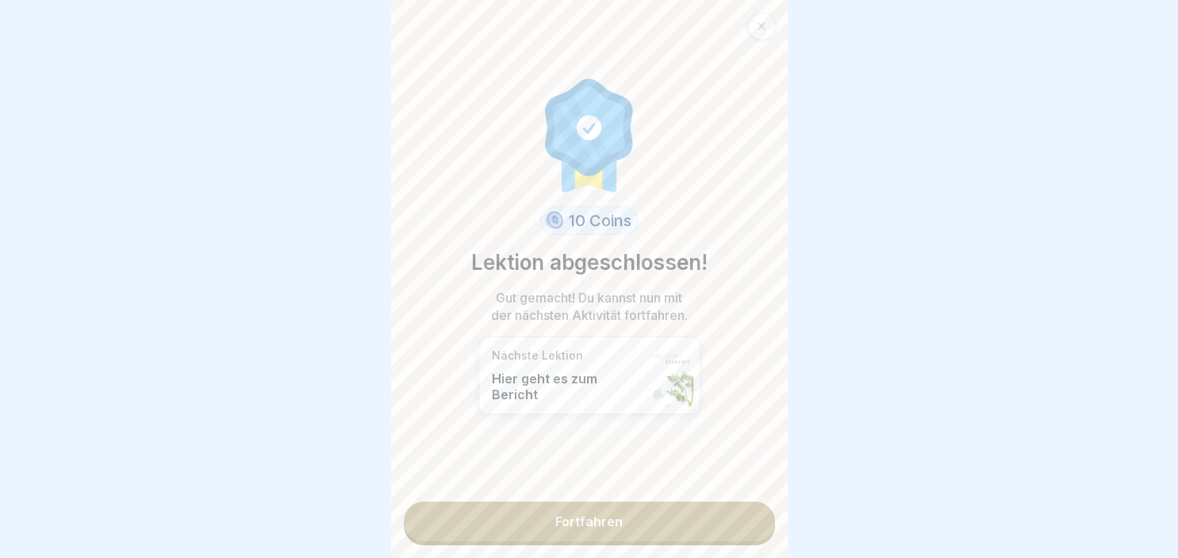
click at [589, 512] on link "Fortfahren" at bounding box center [589, 521] width 371 height 40
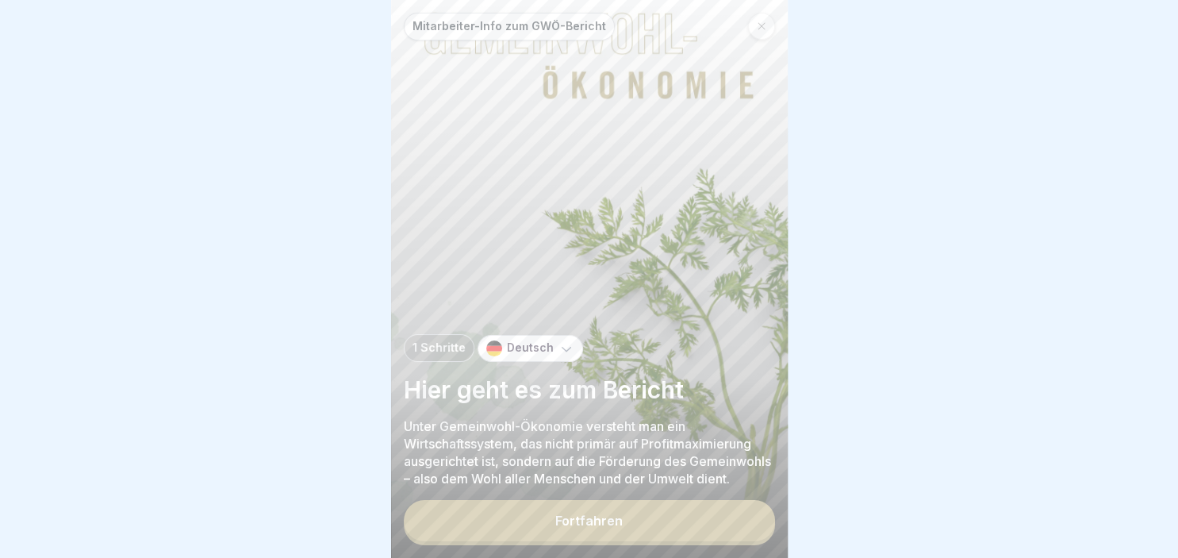
click at [562, 522] on div "Fortfahren" at bounding box center [588, 520] width 67 height 14
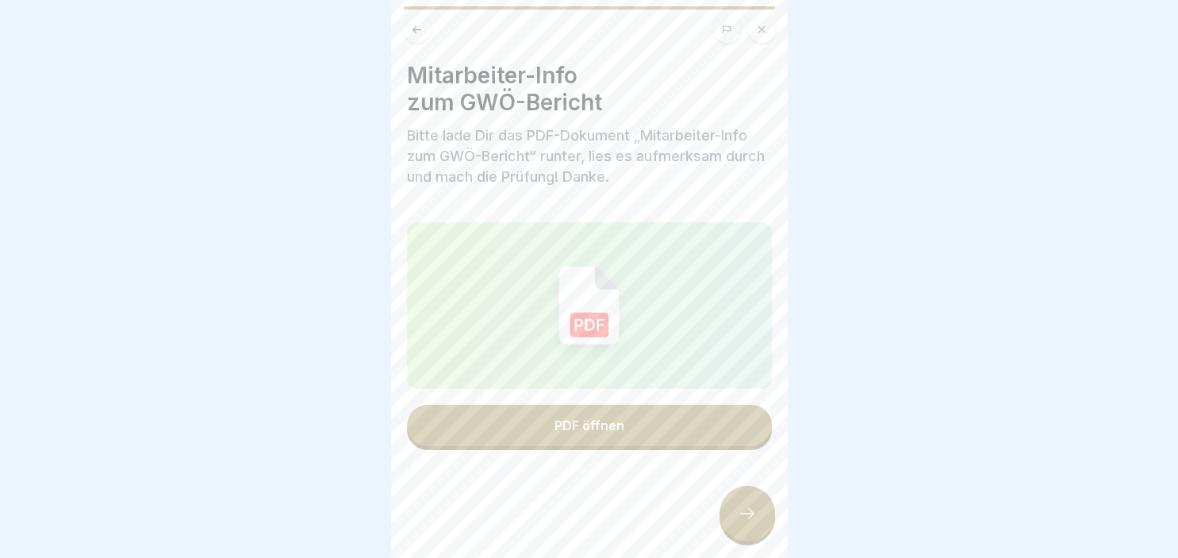
click at [624, 418] on button "PDF öffnen" at bounding box center [589, 425] width 365 height 41
click at [754, 516] on icon at bounding box center [747, 513] width 19 height 19
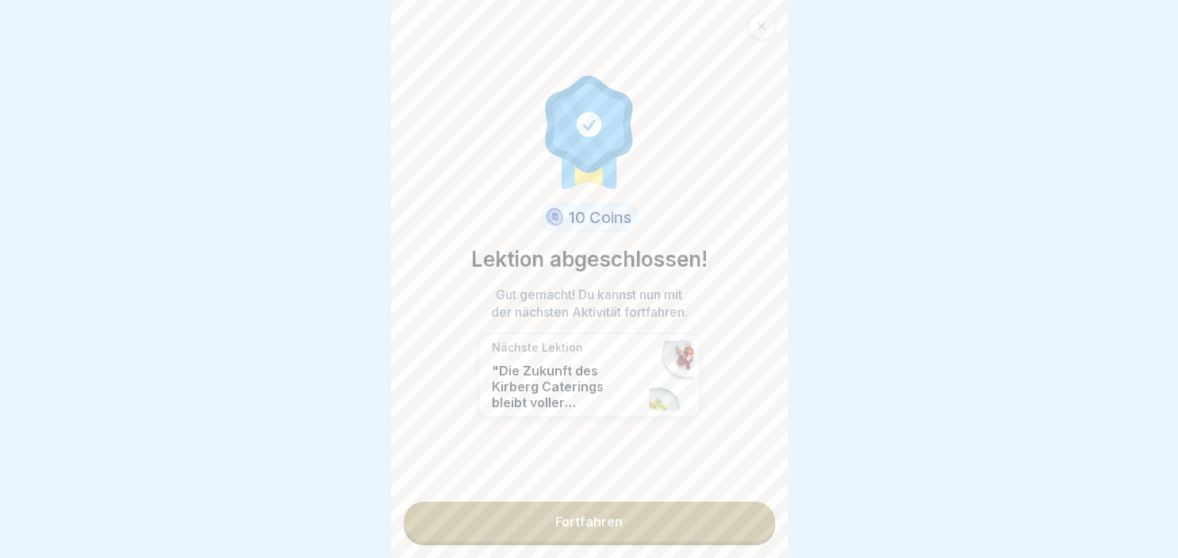
click at [611, 525] on link "Fortfahren" at bounding box center [589, 521] width 371 height 40
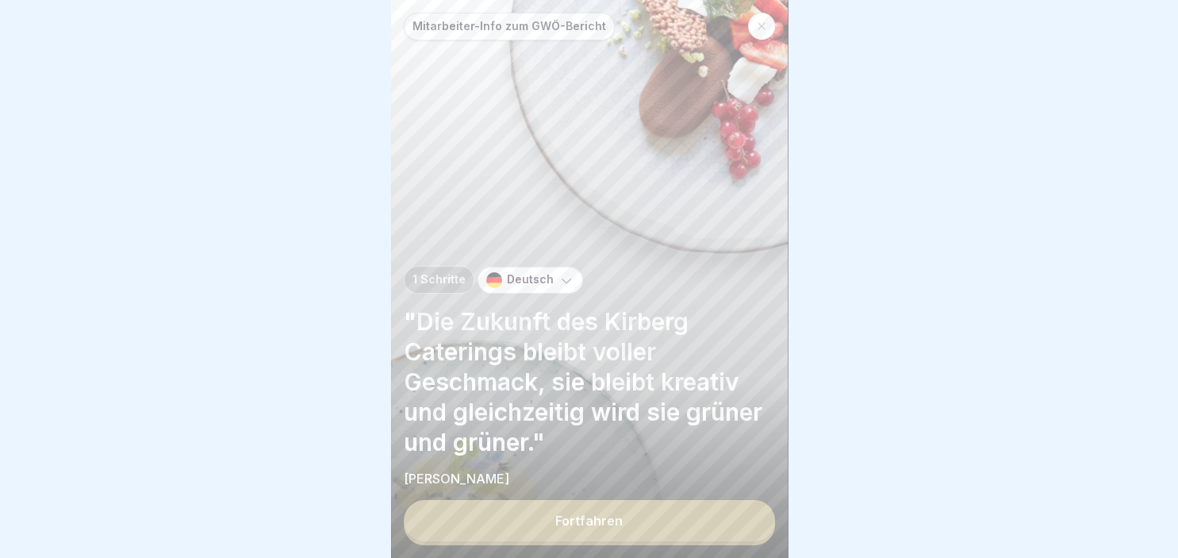
click at [611, 527] on div "Fortfahren" at bounding box center [588, 520] width 67 height 14
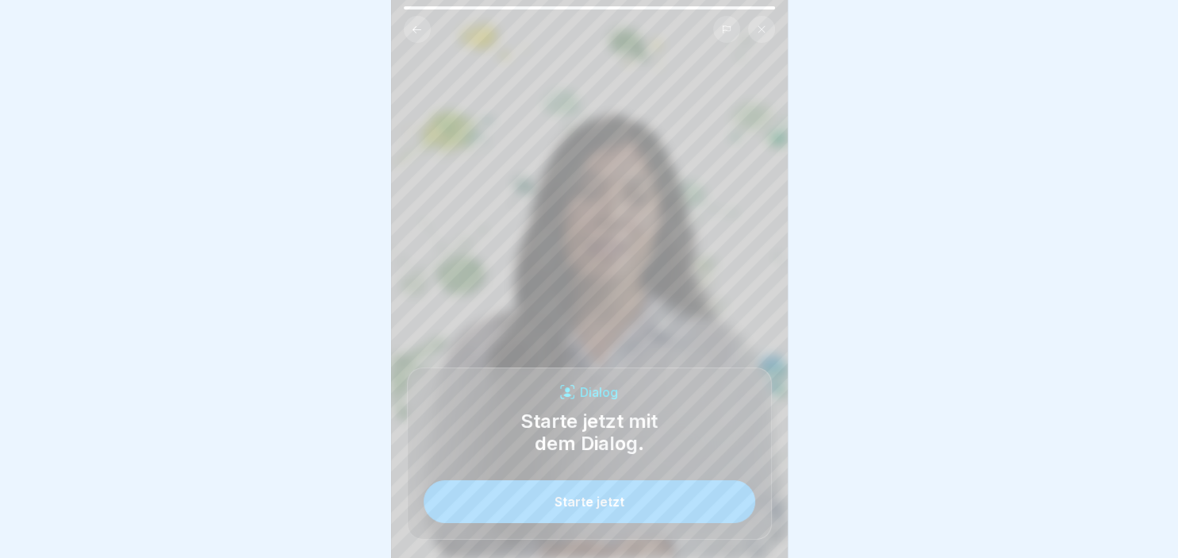
click at [608, 506] on div "Starte jetzt" at bounding box center [590, 501] width 70 height 14
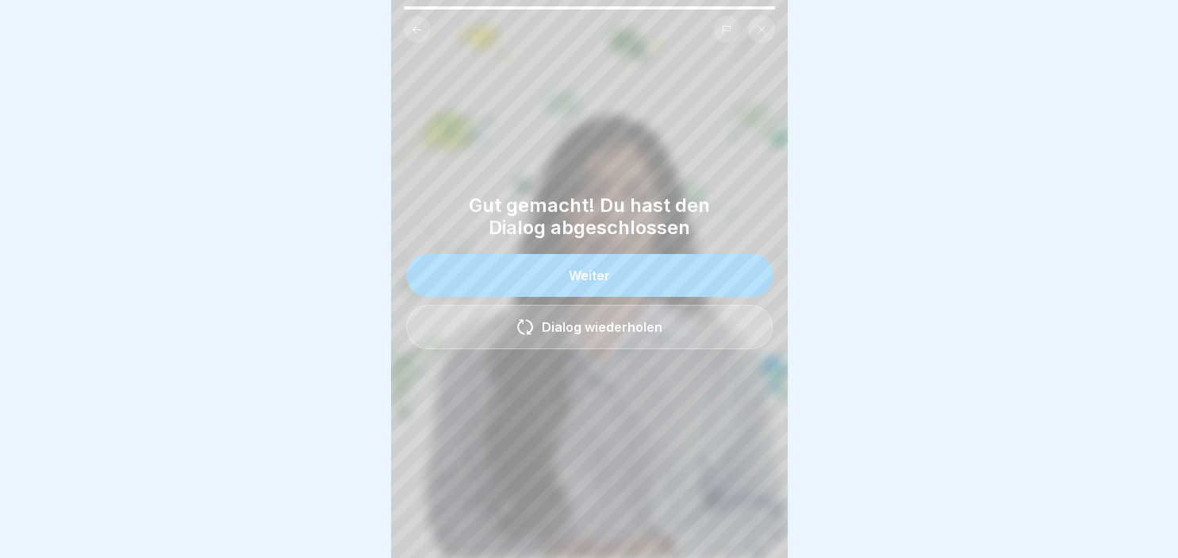
click at [537, 288] on button "Weiter" at bounding box center [589, 275] width 367 height 43
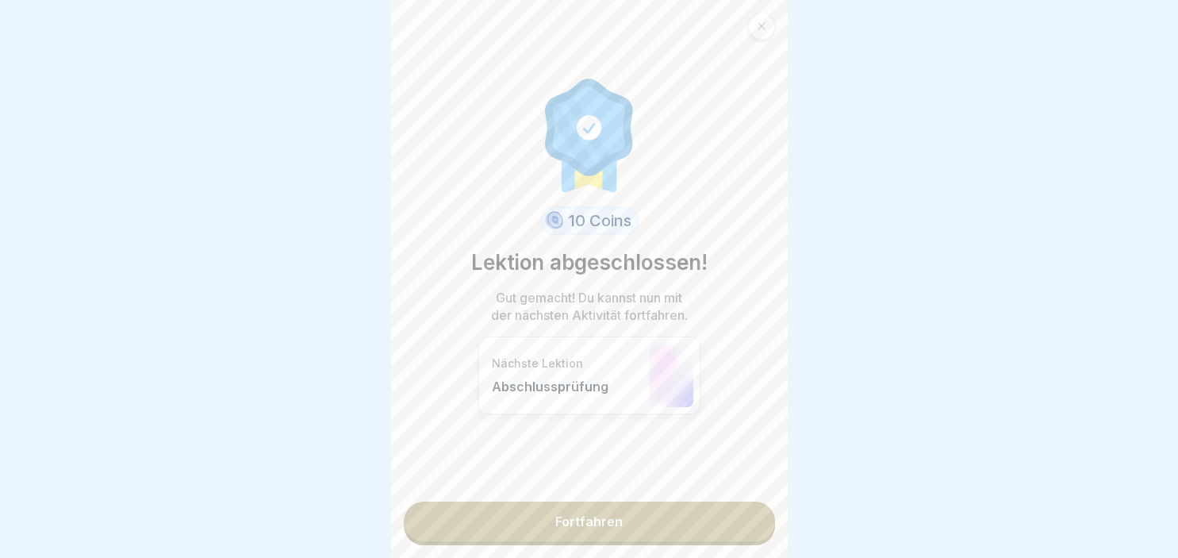
click at [562, 528] on link "Fortfahren" at bounding box center [589, 521] width 371 height 40
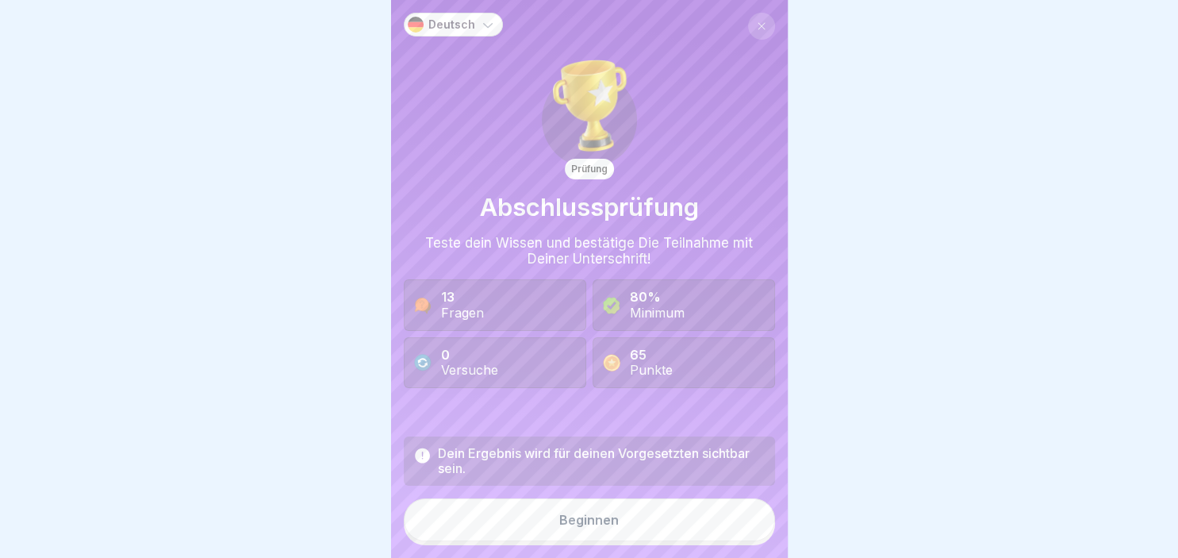
click at [559, 521] on button "Beginnen" at bounding box center [589, 519] width 371 height 43
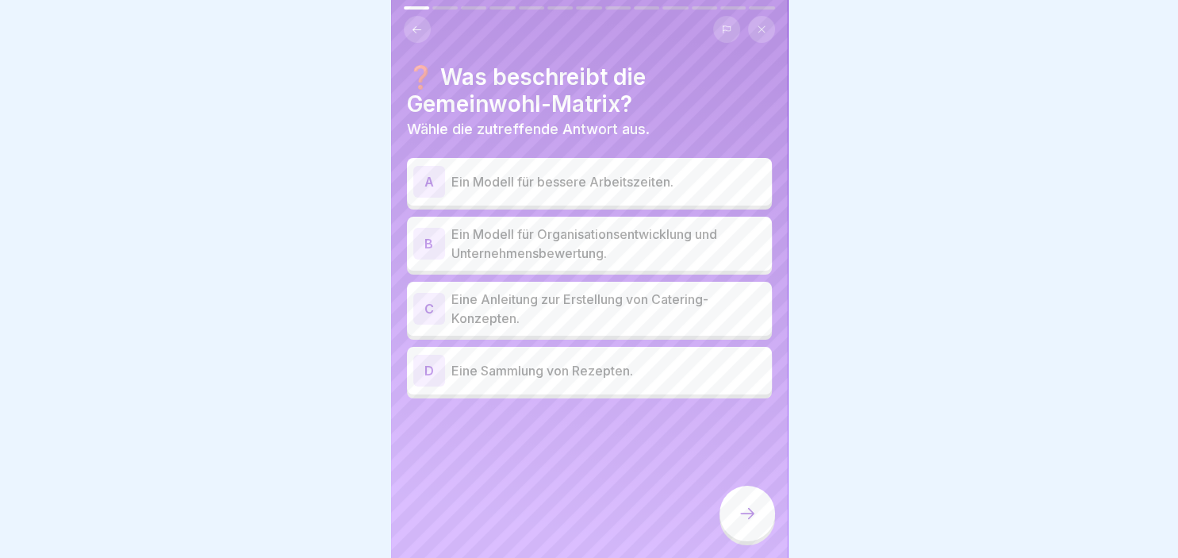
click at [422, 236] on div "B" at bounding box center [429, 244] width 32 height 32
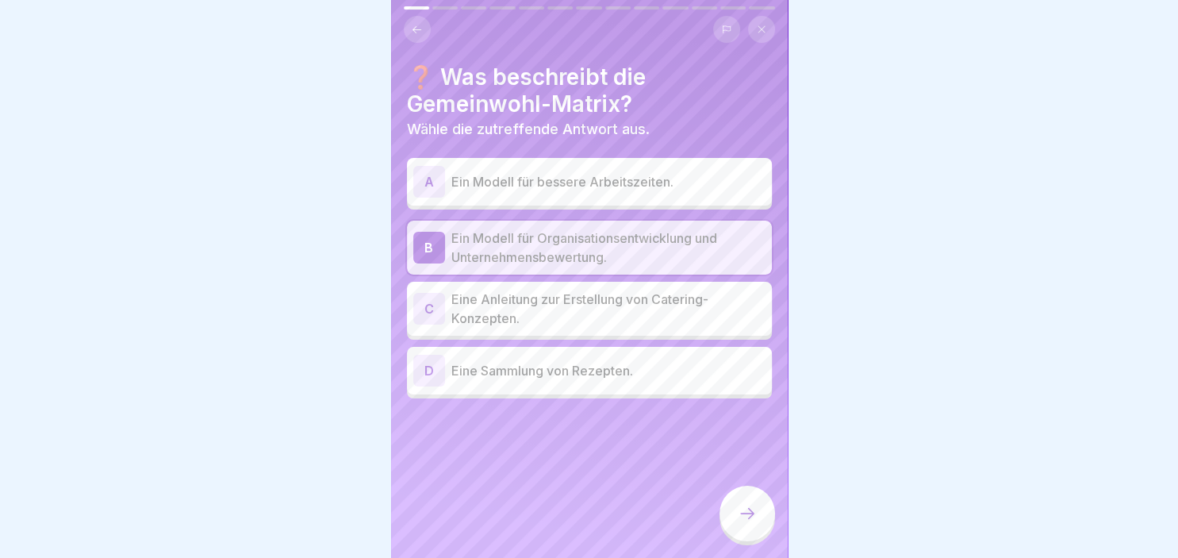
click at [743, 520] on icon at bounding box center [747, 513] width 19 height 19
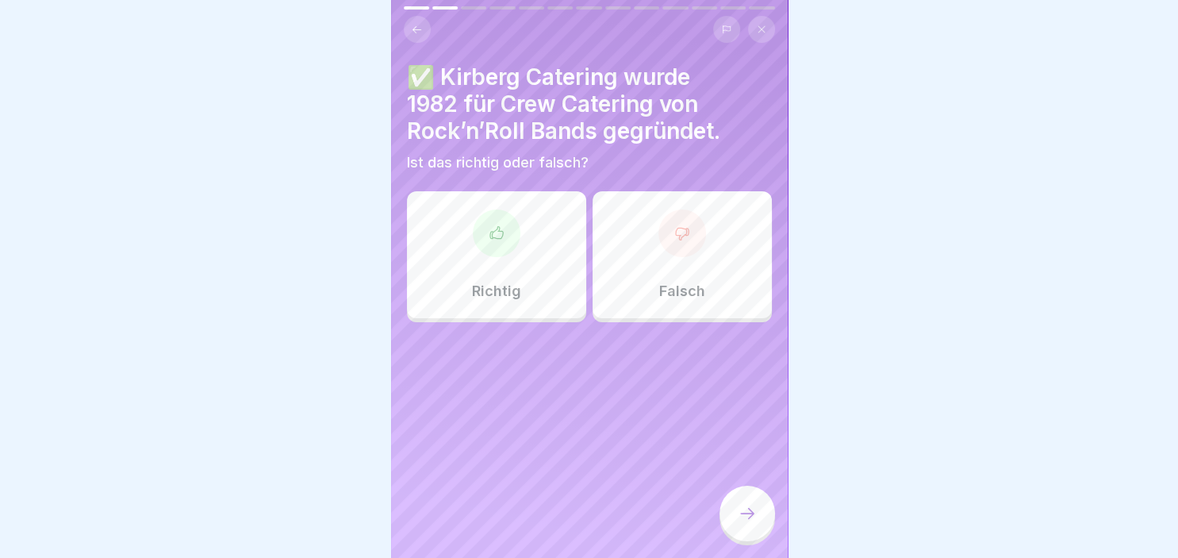
click at [481, 246] on div at bounding box center [497, 233] width 48 height 48
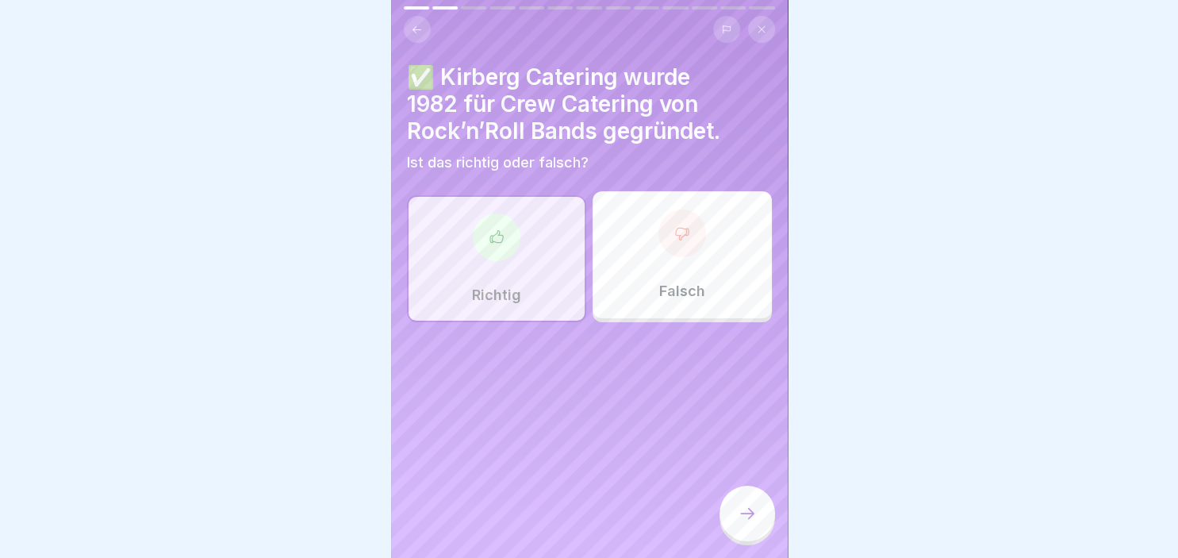
click at [766, 520] on div at bounding box center [748, 514] width 56 height 56
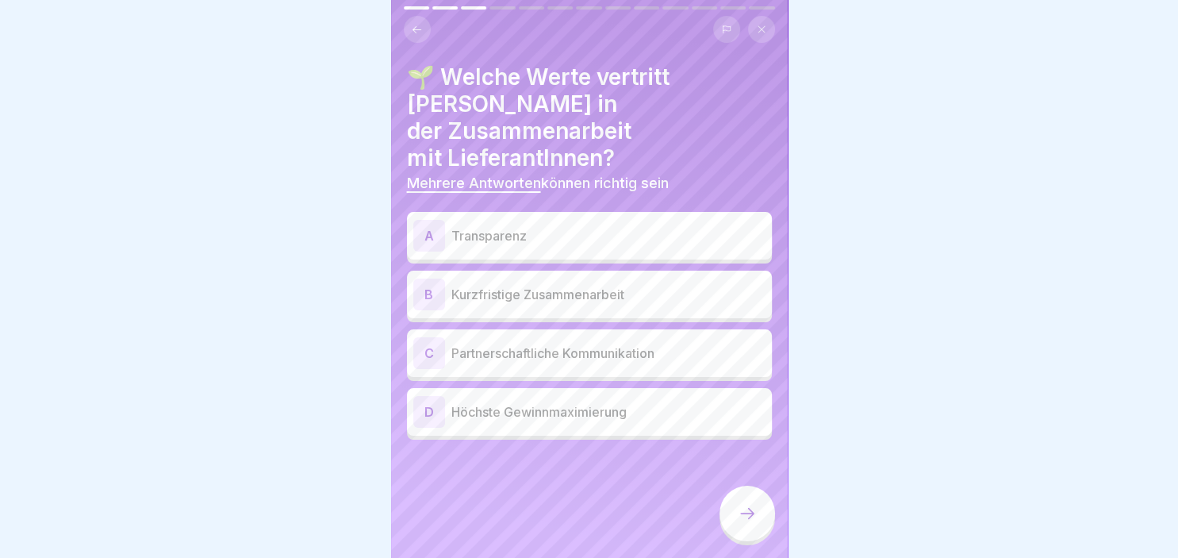
click at [426, 220] on div "A" at bounding box center [429, 236] width 32 height 32
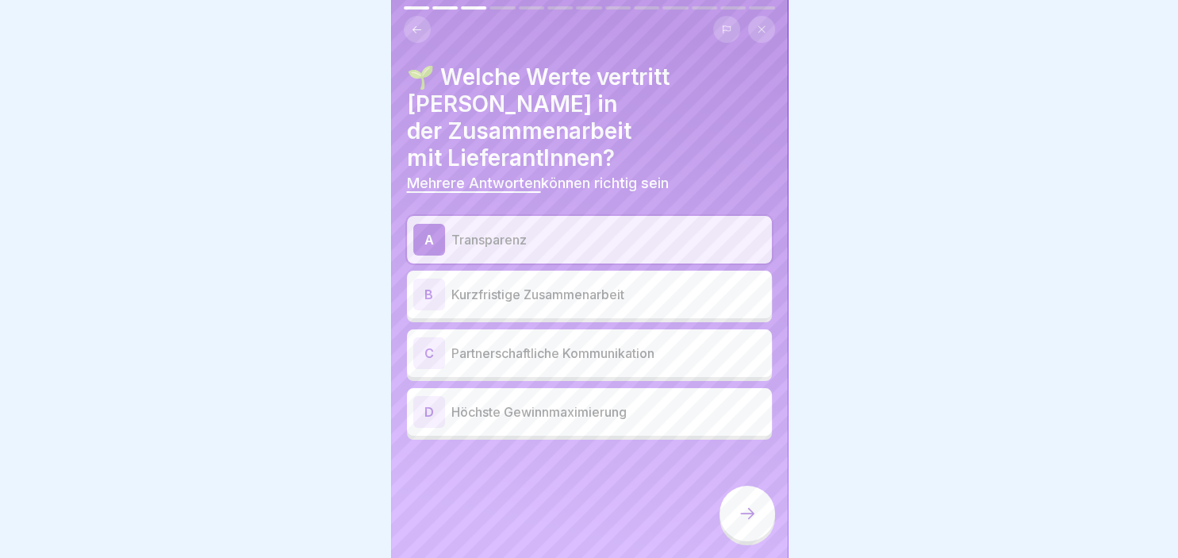
click at [428, 337] on div "C" at bounding box center [429, 353] width 32 height 32
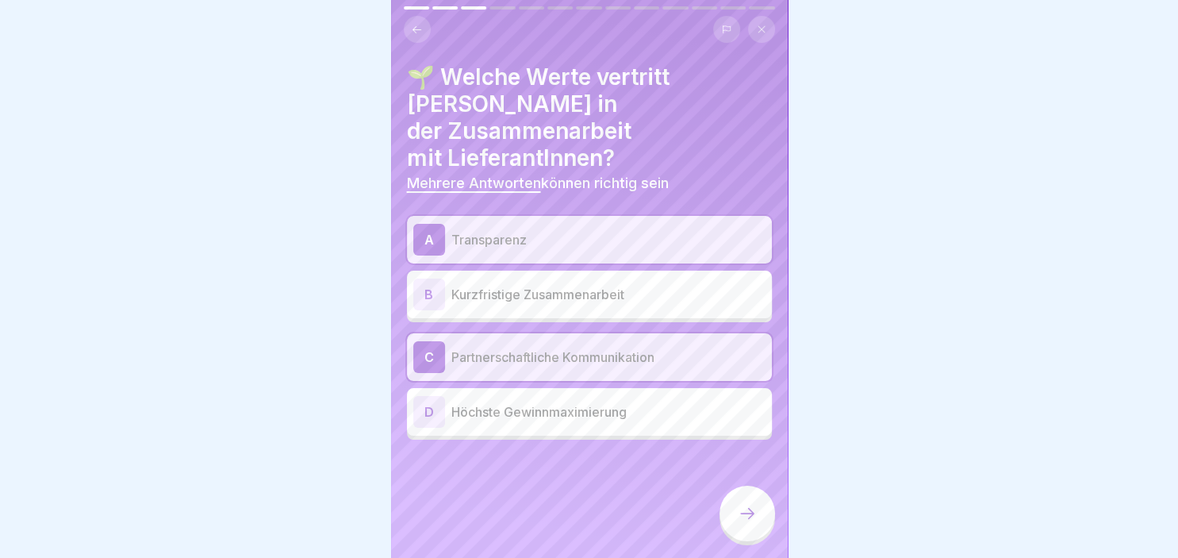
click at [751, 500] on div at bounding box center [748, 514] width 56 height 56
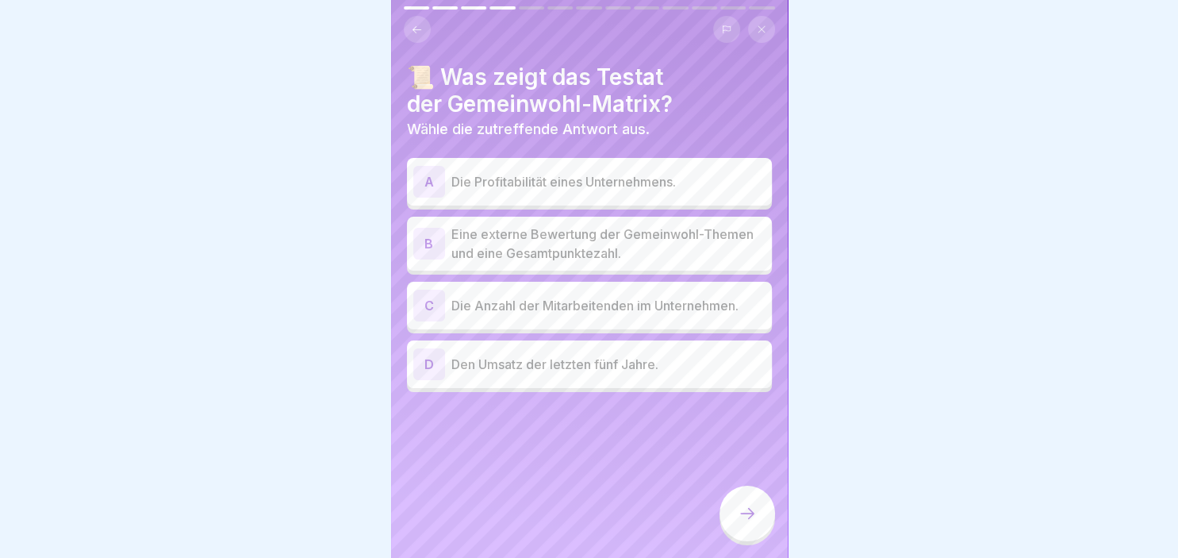
click at [433, 248] on div "B" at bounding box center [429, 244] width 32 height 32
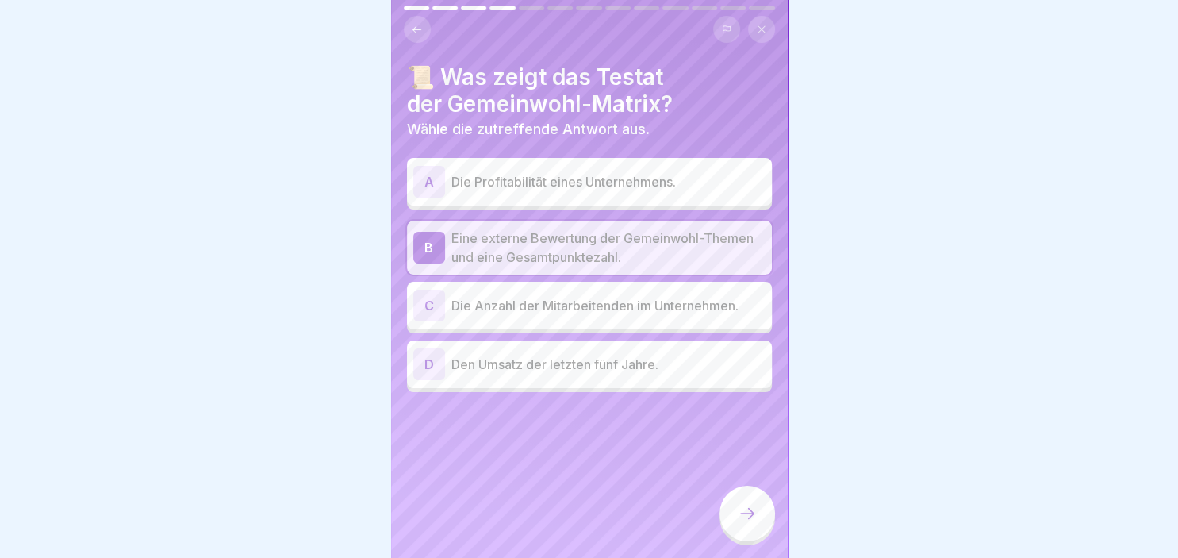
click at [742, 516] on icon at bounding box center [747, 513] width 19 height 19
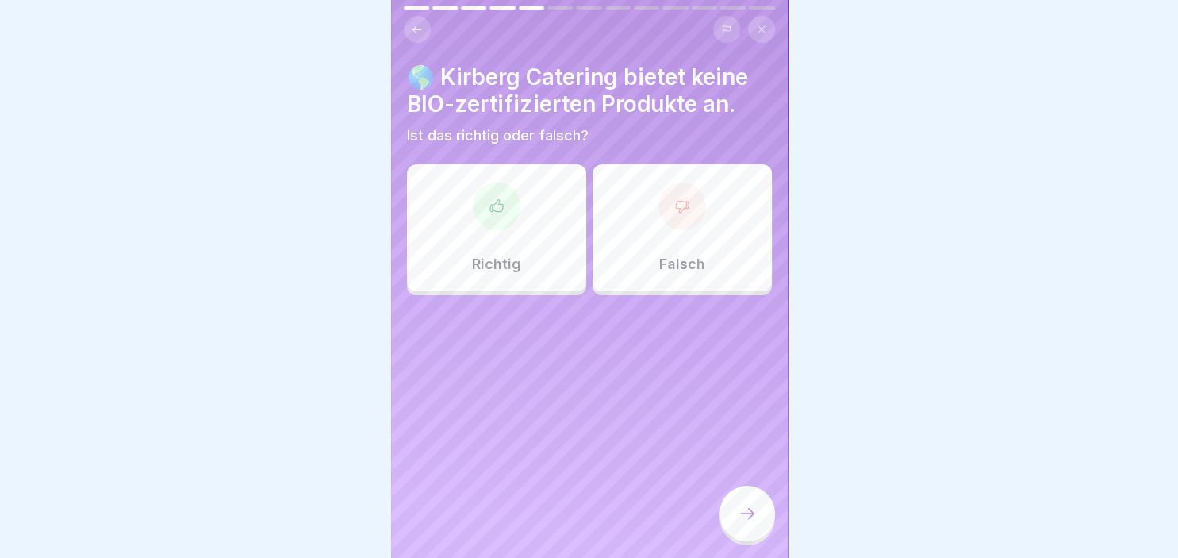
click at [693, 251] on div "Falsch" at bounding box center [682, 227] width 179 height 127
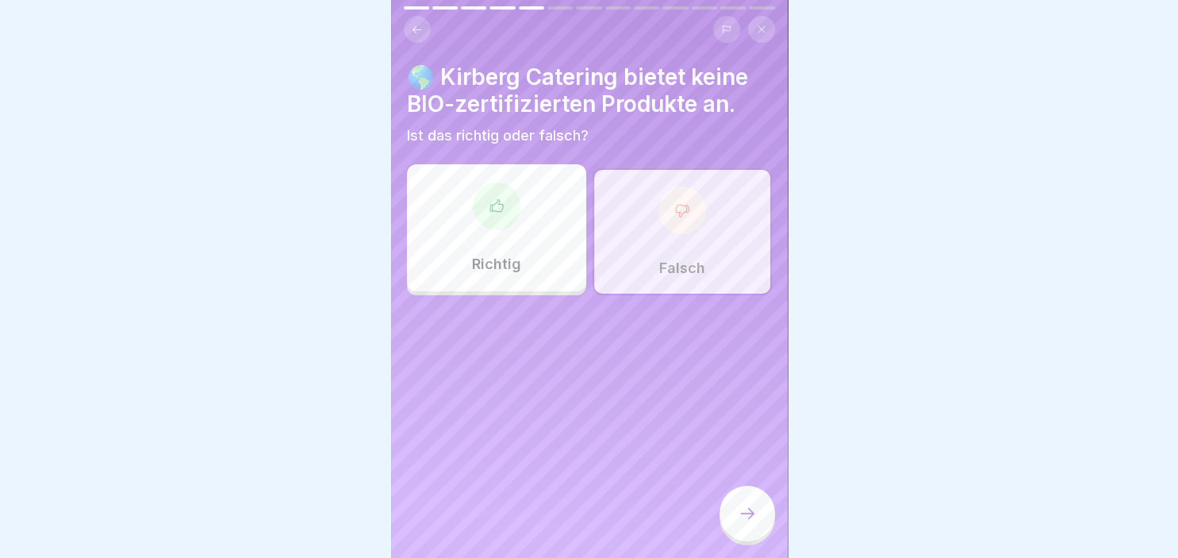
click at [739, 522] on icon at bounding box center [747, 513] width 19 height 19
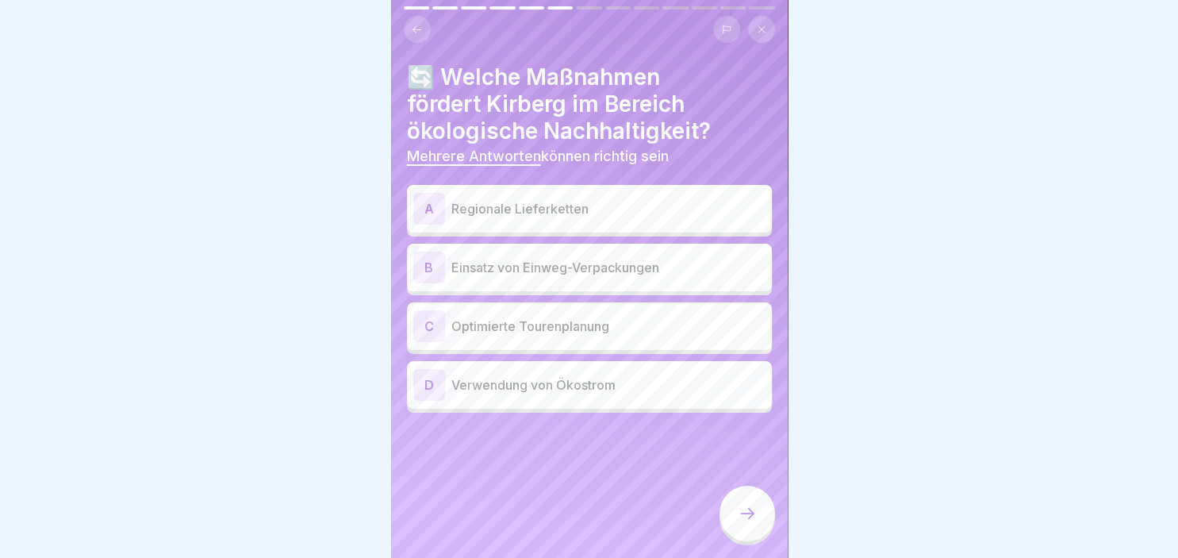
click at [424, 208] on div "A" at bounding box center [429, 209] width 32 height 32
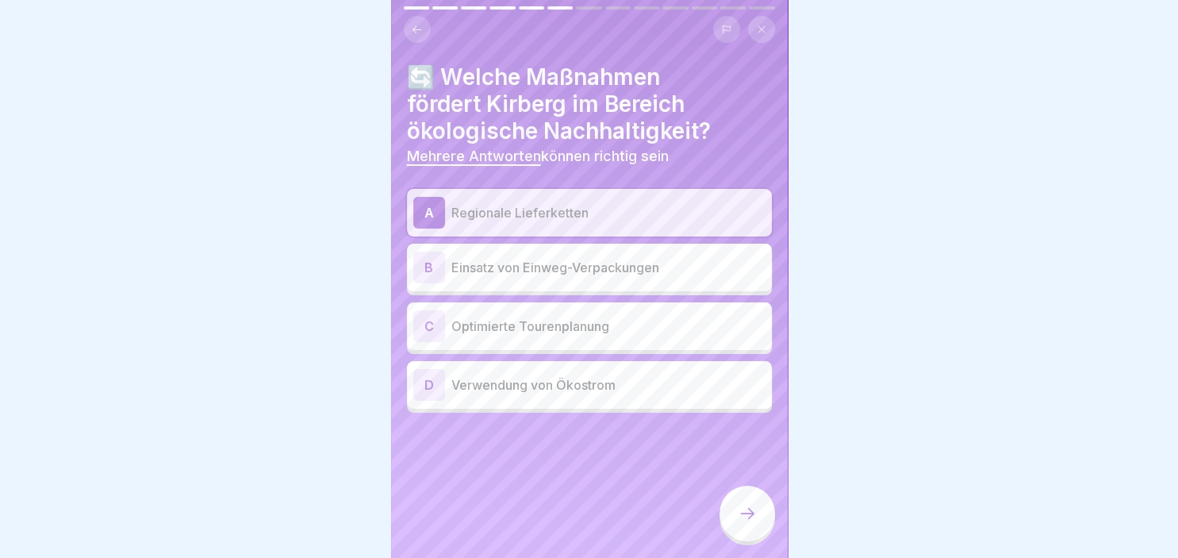
click at [428, 334] on div "C" at bounding box center [429, 326] width 32 height 32
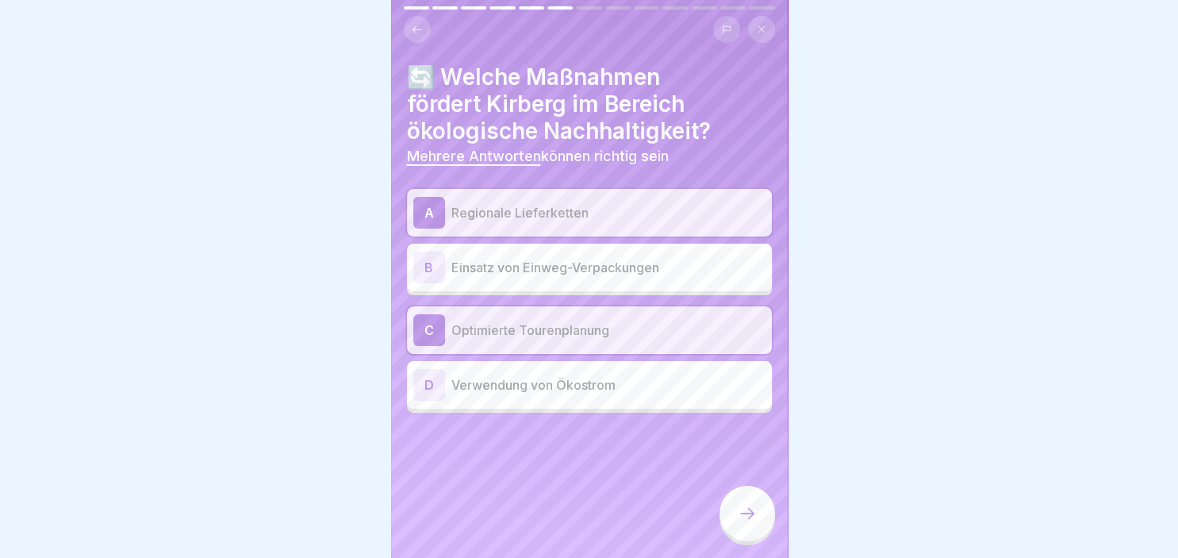
click at [428, 367] on div "D Verwendung von Ökostrom" at bounding box center [589, 385] width 365 height 48
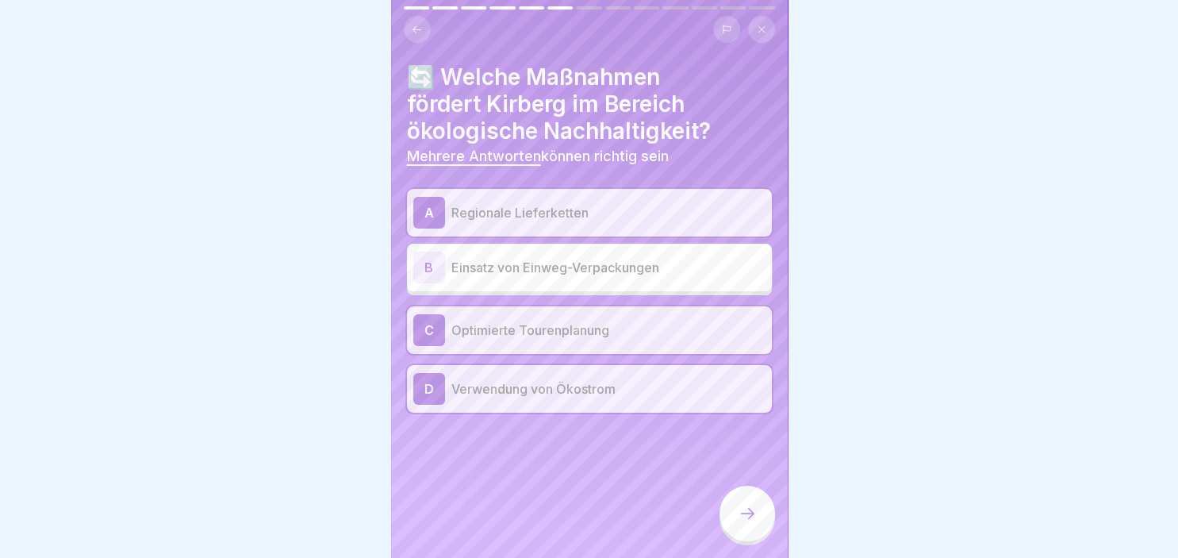
click at [743, 493] on div at bounding box center [748, 514] width 56 height 56
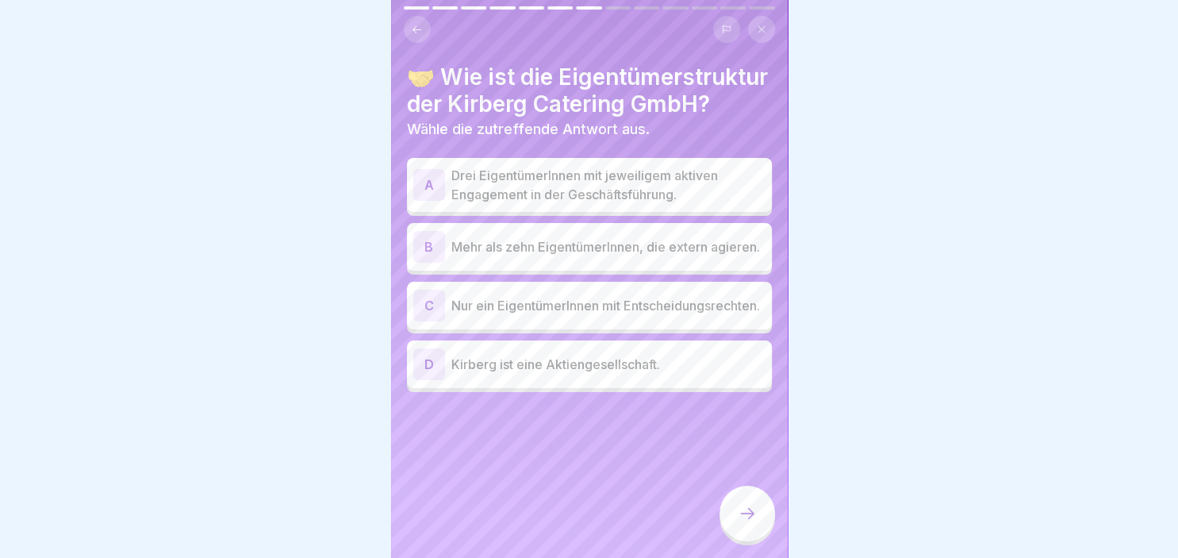
click at [434, 182] on div "A" at bounding box center [429, 185] width 32 height 32
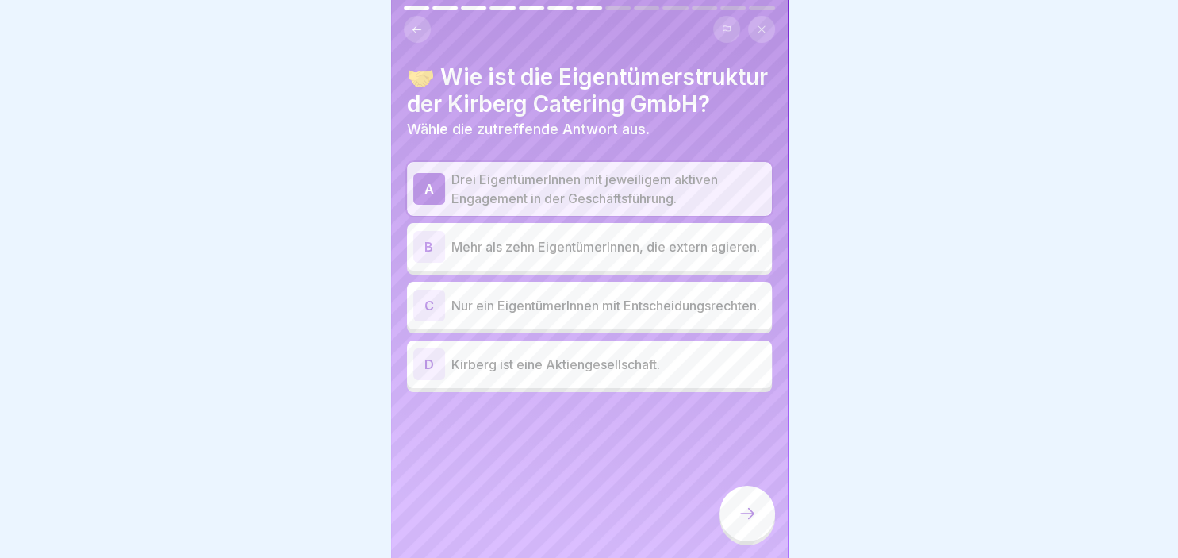
click at [762, 513] on div at bounding box center [748, 514] width 56 height 56
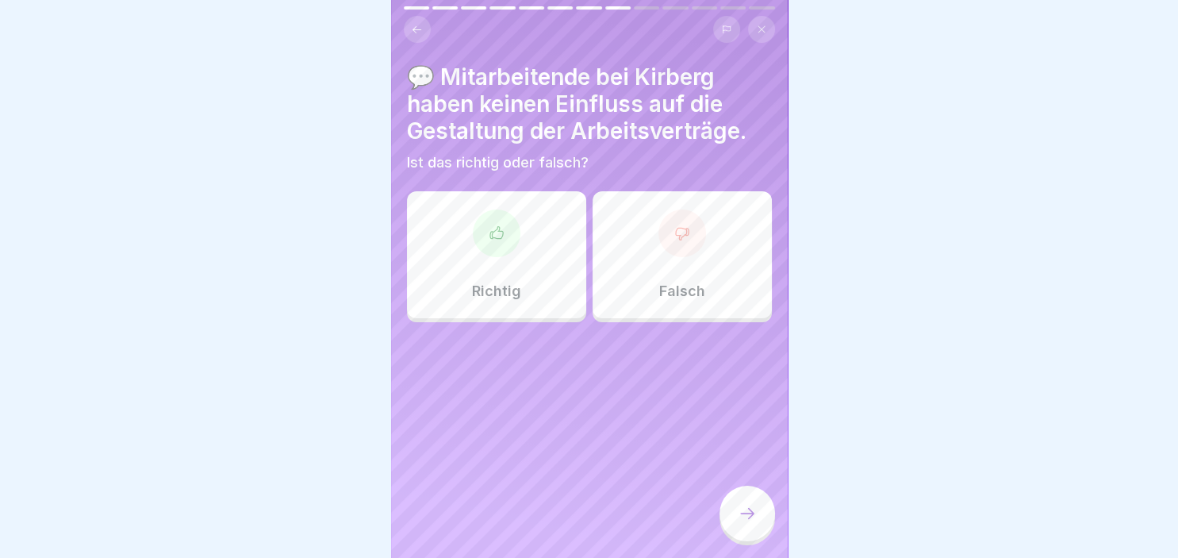
click at [684, 260] on div "Falsch" at bounding box center [682, 254] width 179 height 127
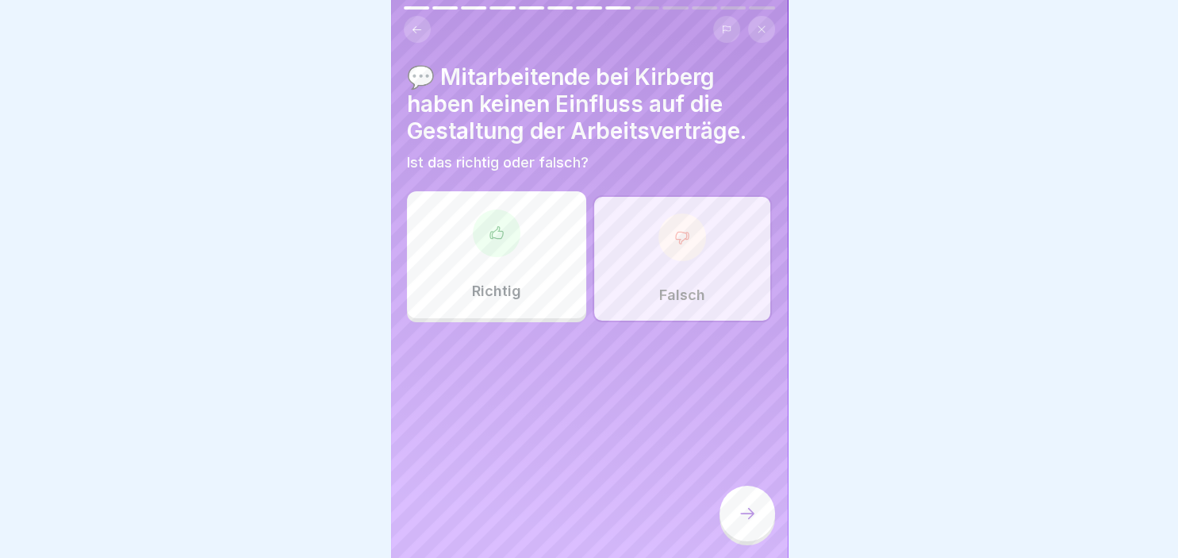
click at [755, 511] on icon at bounding box center [747, 513] width 19 height 19
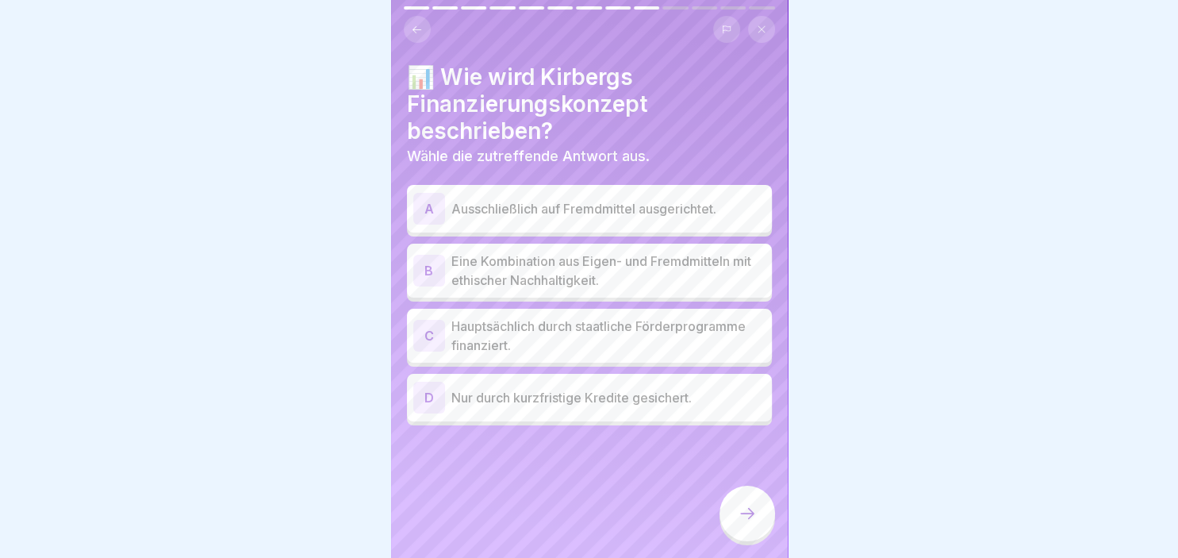
click at [434, 273] on div "B" at bounding box center [429, 271] width 32 height 32
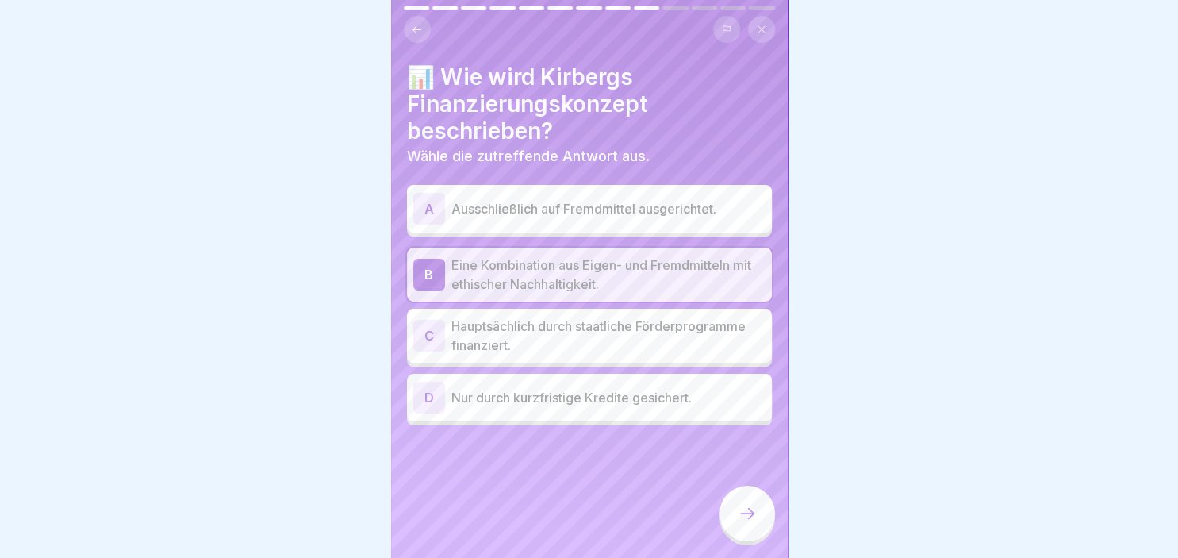
click at [743, 509] on icon at bounding box center [747, 513] width 19 height 19
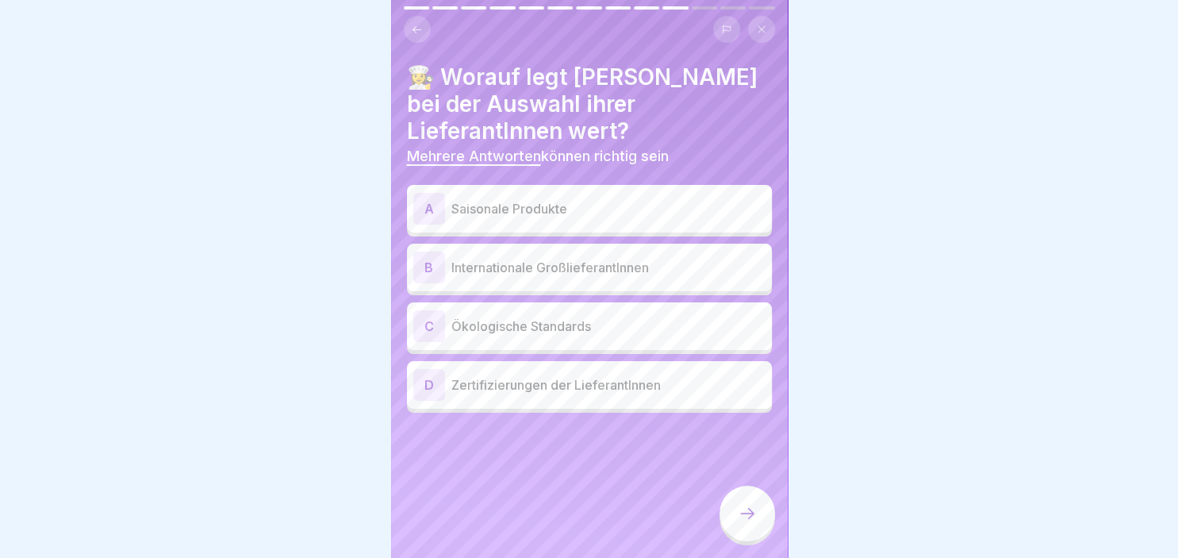
click at [434, 205] on div "A" at bounding box center [429, 209] width 32 height 32
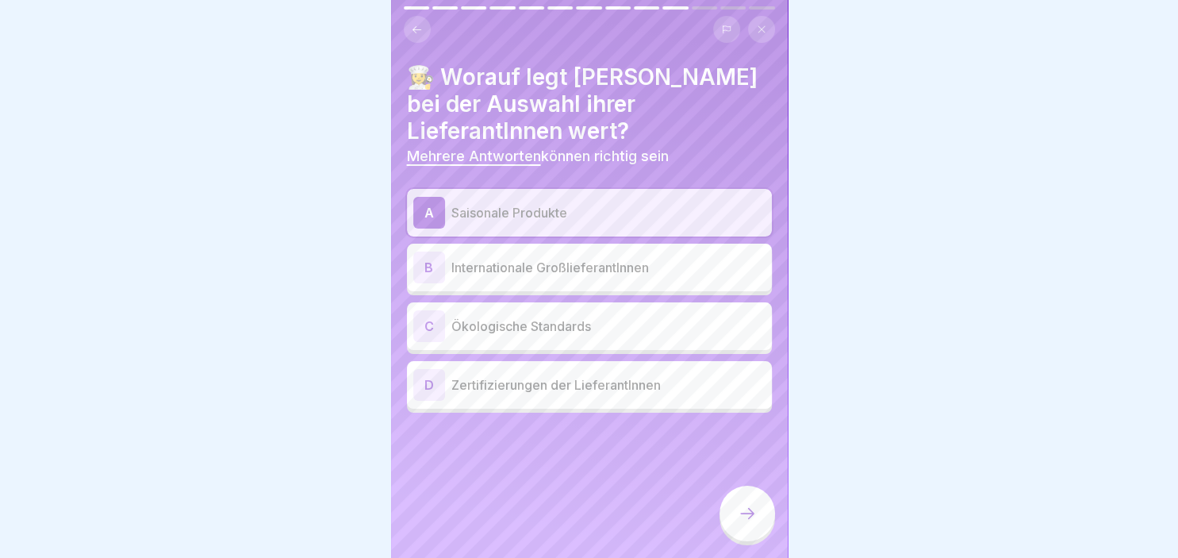
click at [433, 340] on div "C" at bounding box center [429, 326] width 32 height 32
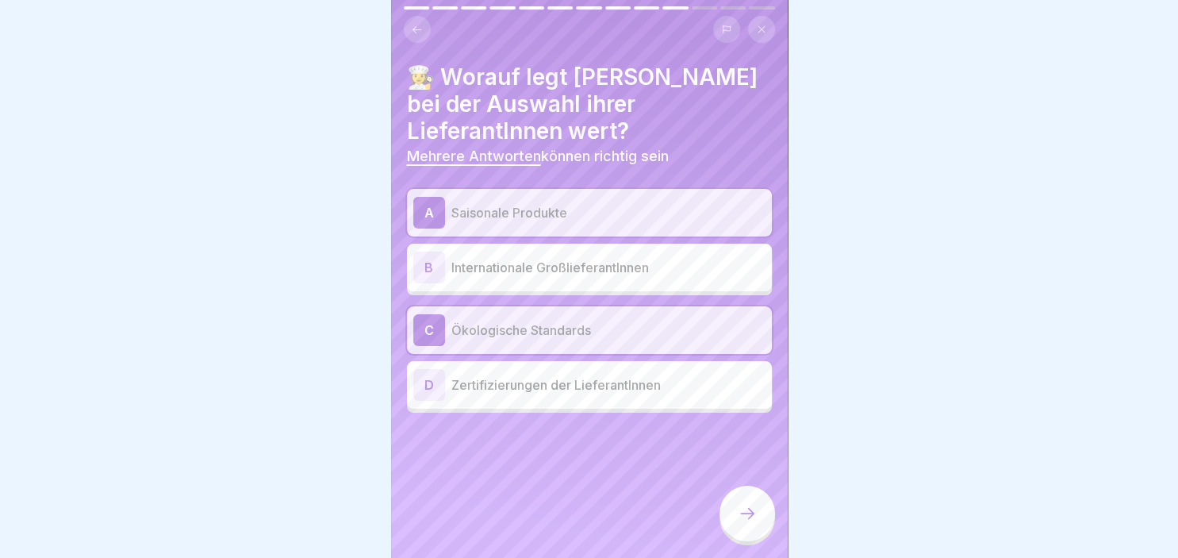
click at [429, 381] on div "D" at bounding box center [429, 385] width 32 height 32
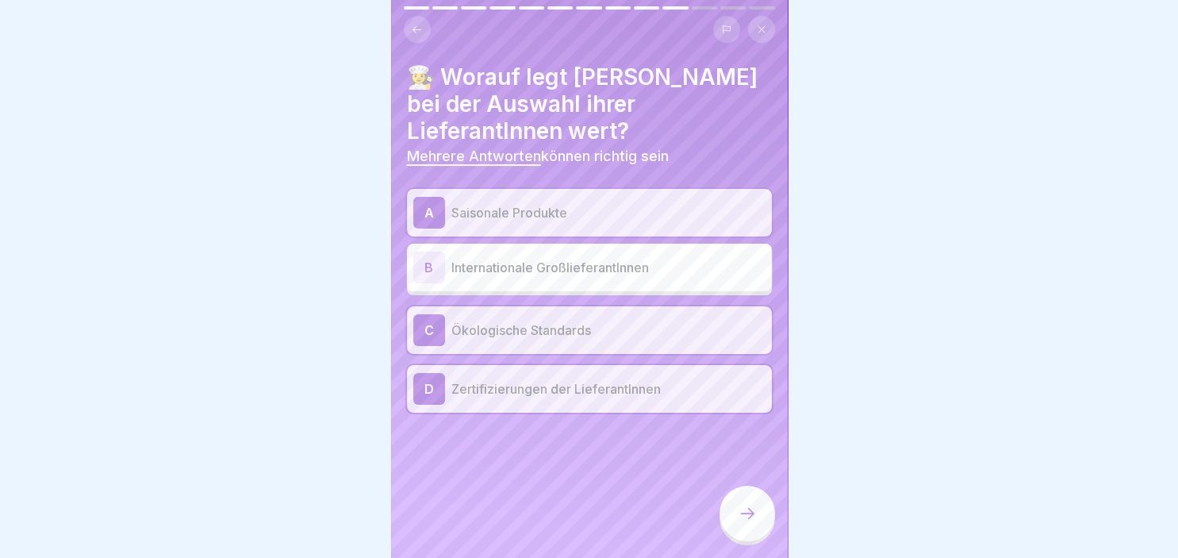
click at [735, 504] on div at bounding box center [748, 514] width 56 height 56
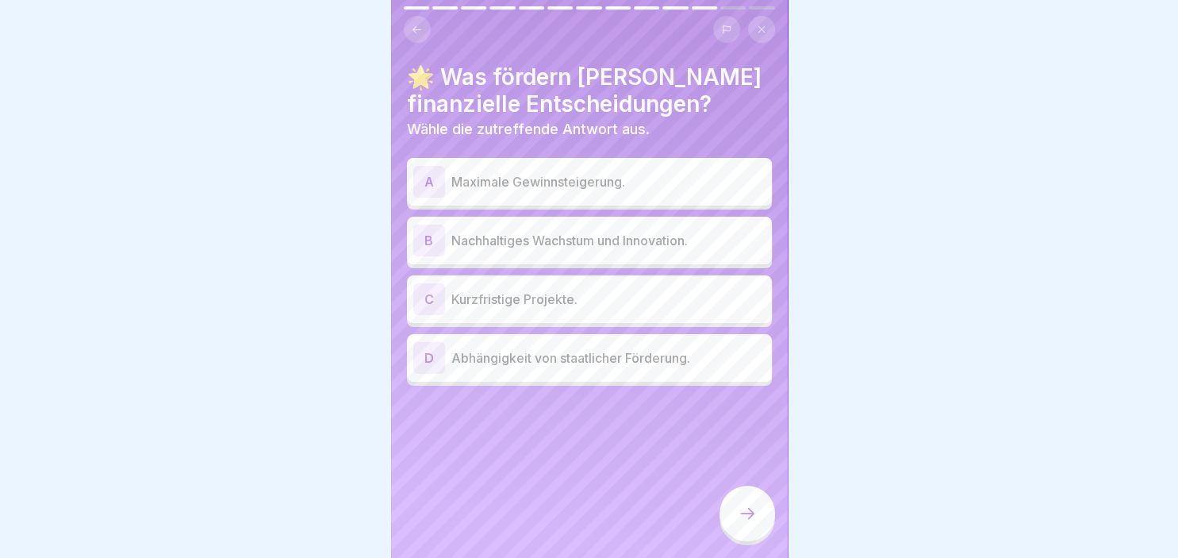
click at [427, 237] on div "B" at bounding box center [429, 241] width 32 height 32
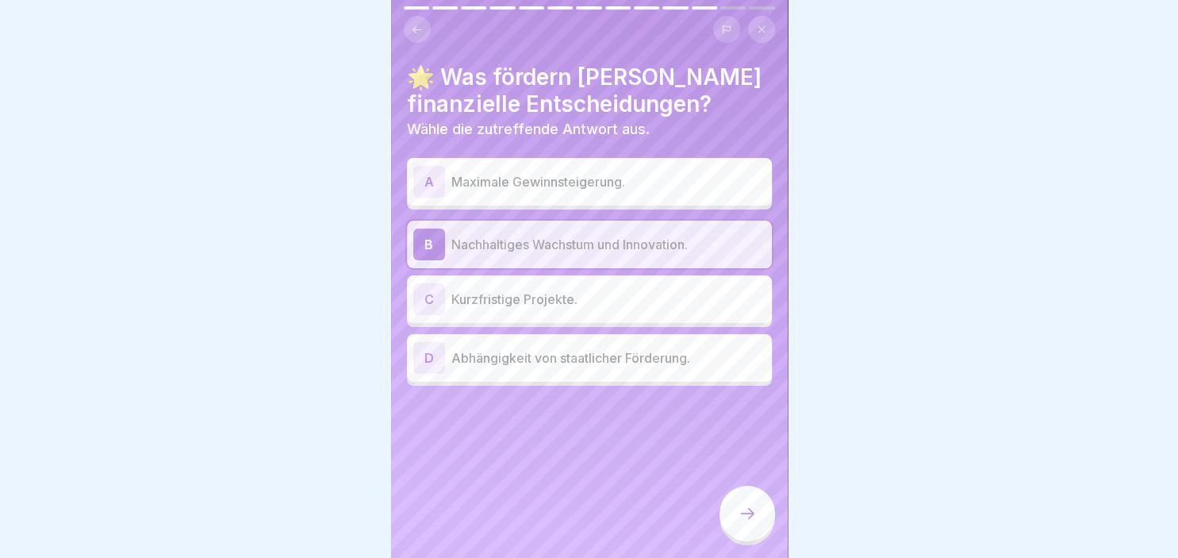
click at [748, 509] on icon at bounding box center [747, 513] width 19 height 19
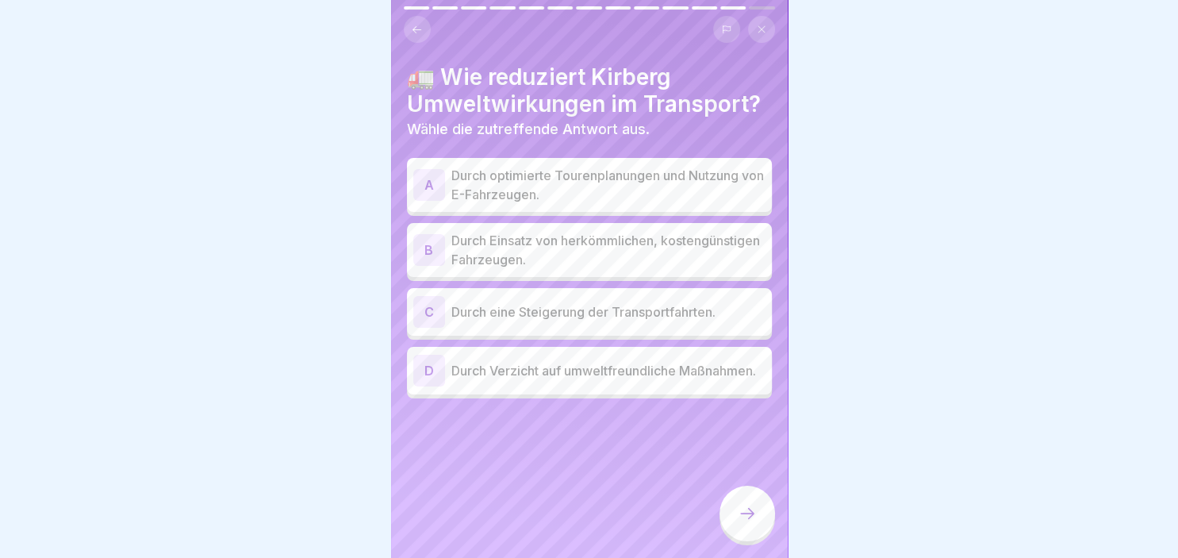
click at [425, 179] on div "A" at bounding box center [429, 185] width 32 height 32
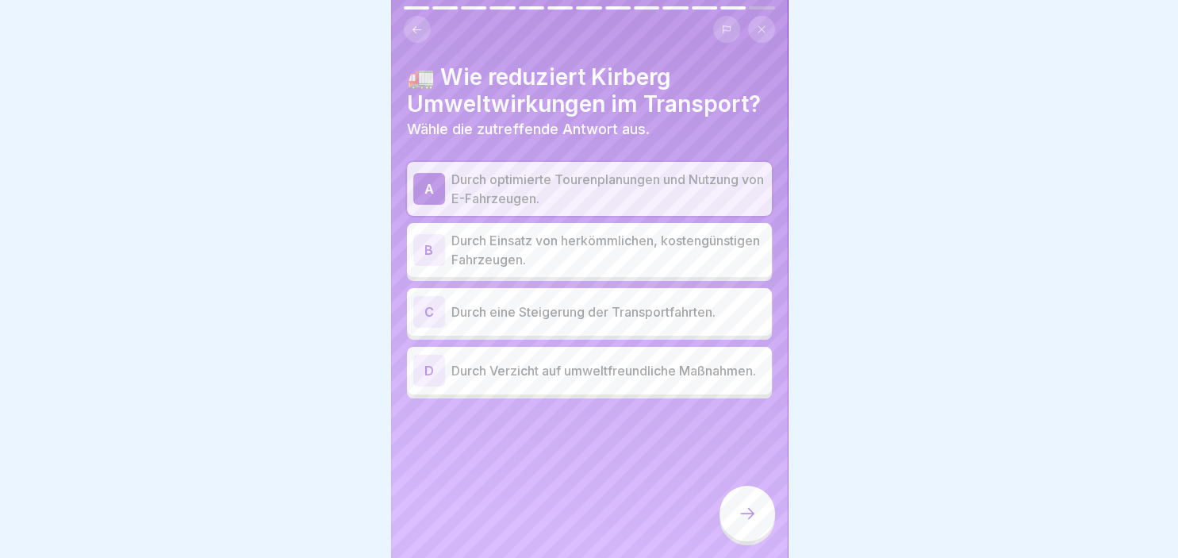
click at [744, 524] on div at bounding box center [748, 514] width 56 height 56
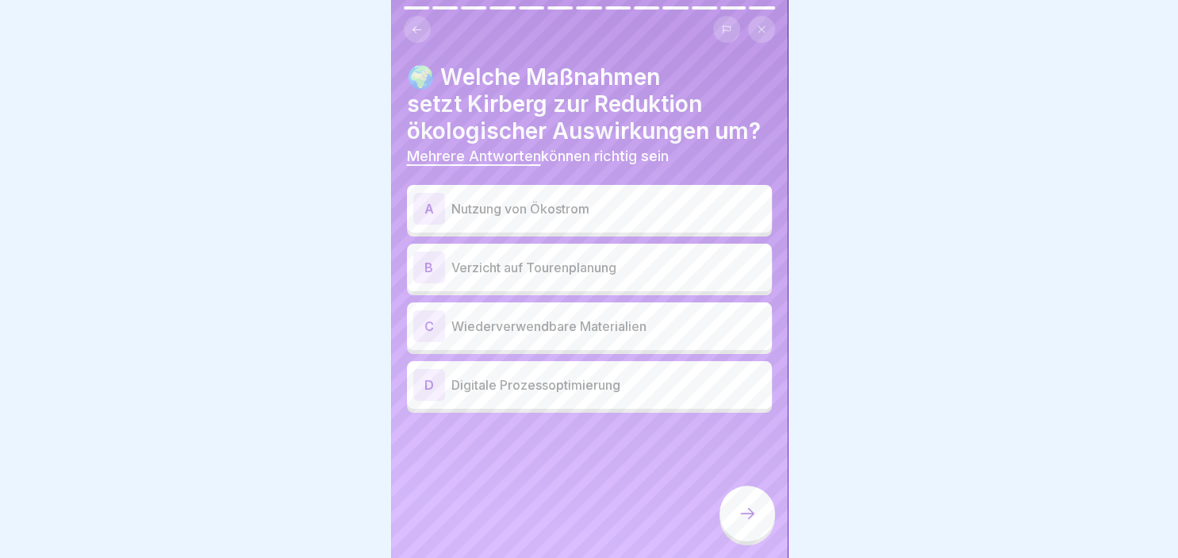
click at [432, 205] on div "A" at bounding box center [429, 209] width 32 height 32
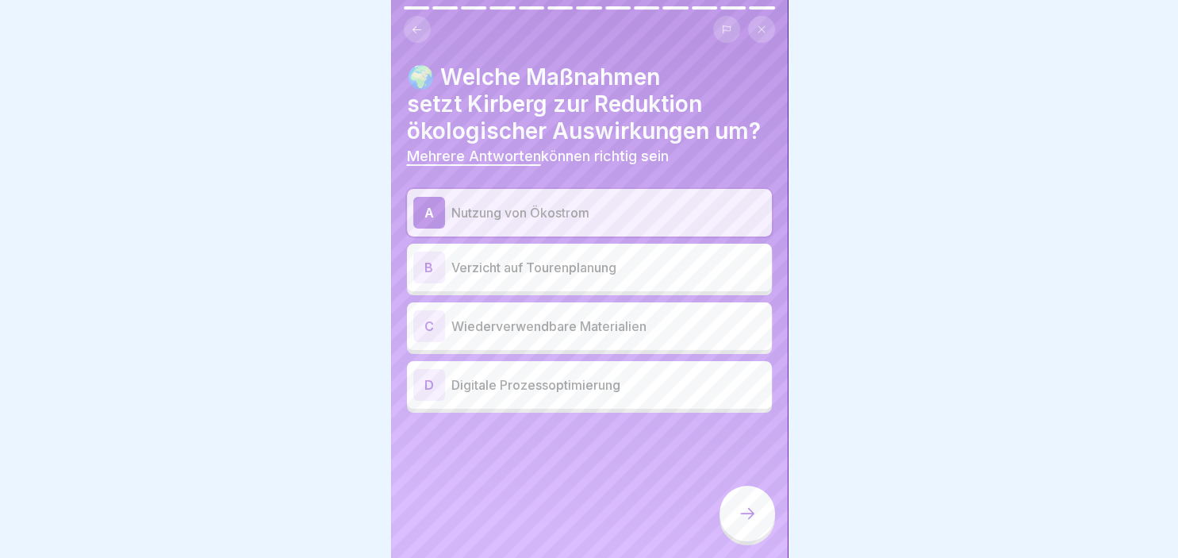
click at [432, 324] on div "C" at bounding box center [429, 326] width 32 height 32
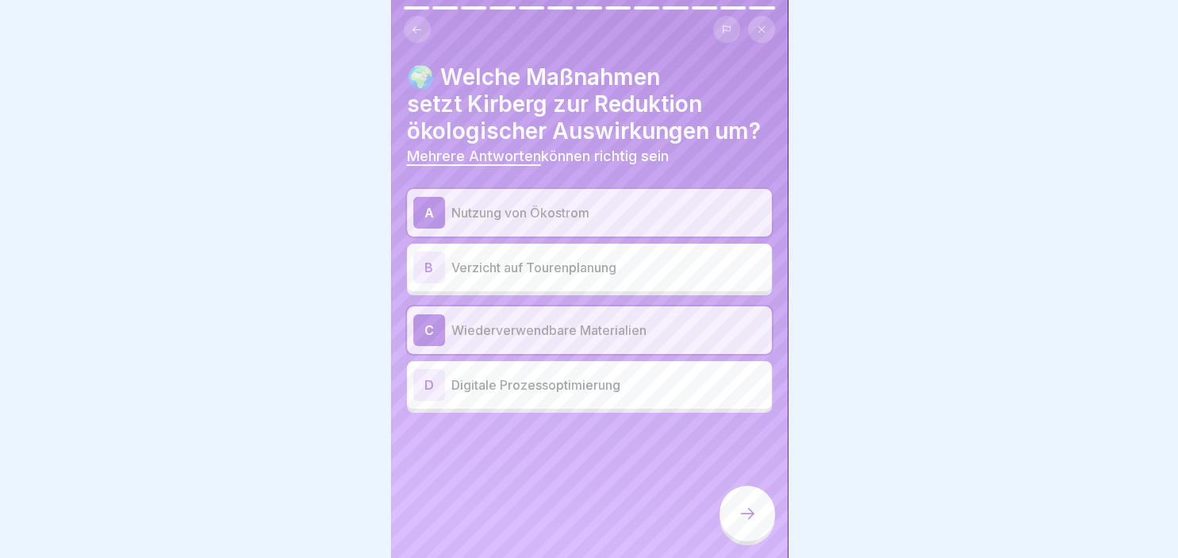
click at [432, 386] on div "D" at bounding box center [429, 385] width 32 height 32
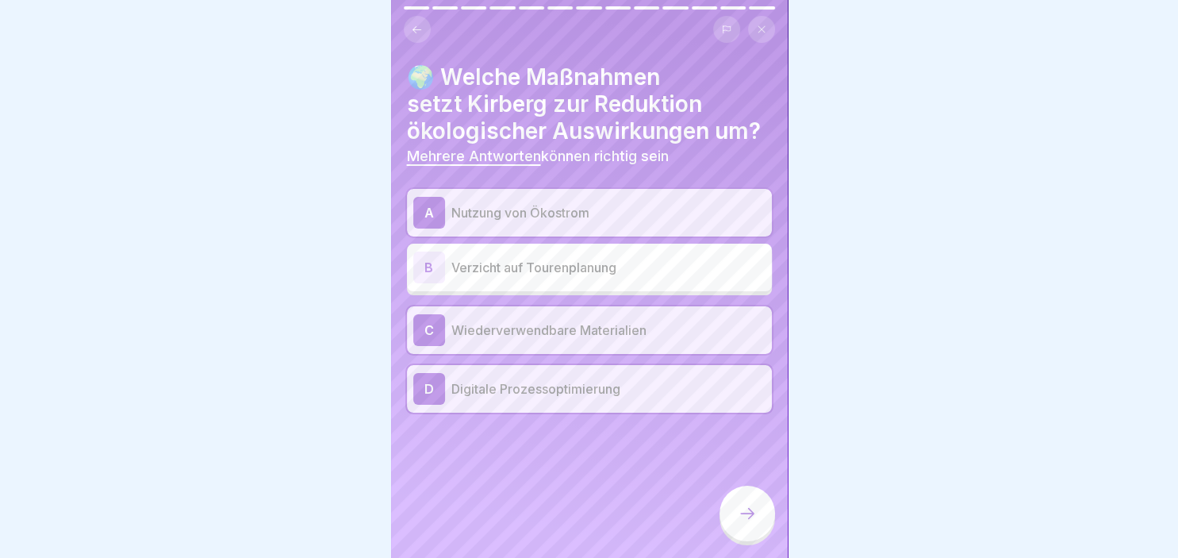
click at [747, 509] on icon at bounding box center [747, 513] width 19 height 19
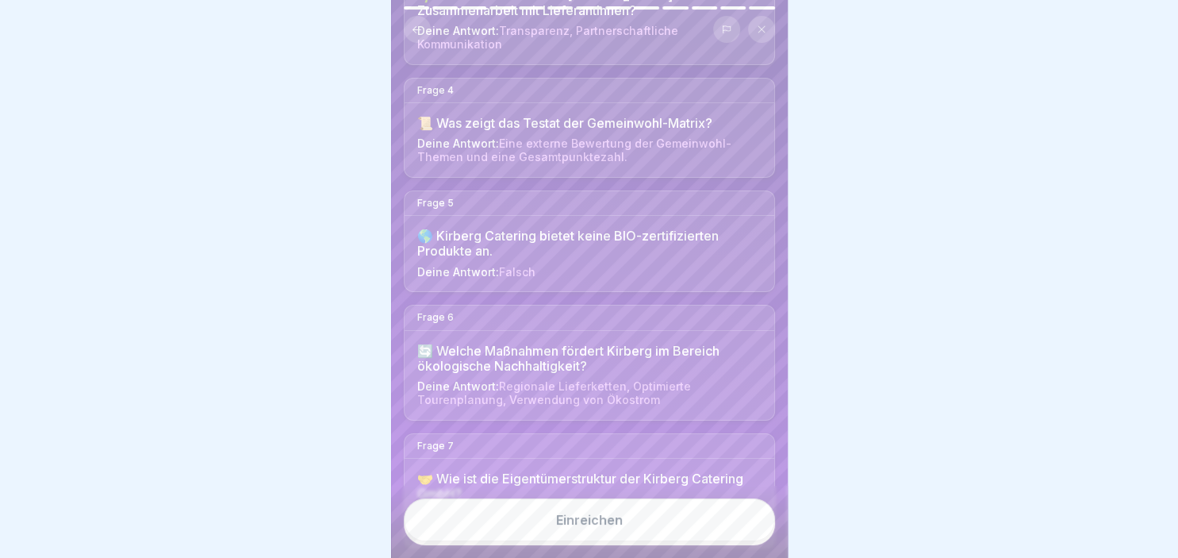
scroll to position [463, 0]
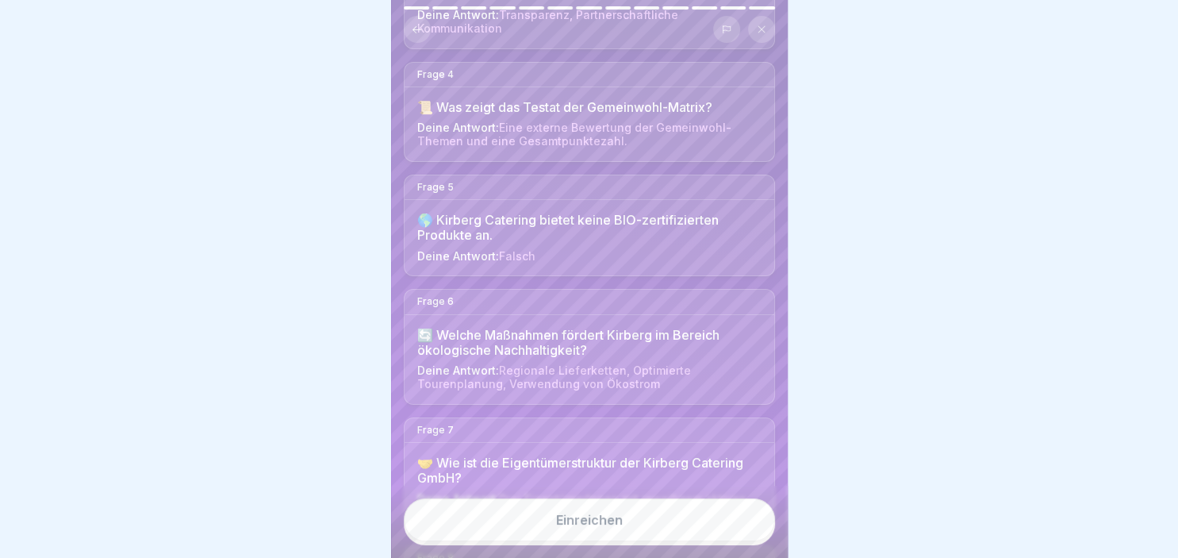
click at [614, 528] on button "Einreichen" at bounding box center [589, 519] width 371 height 43
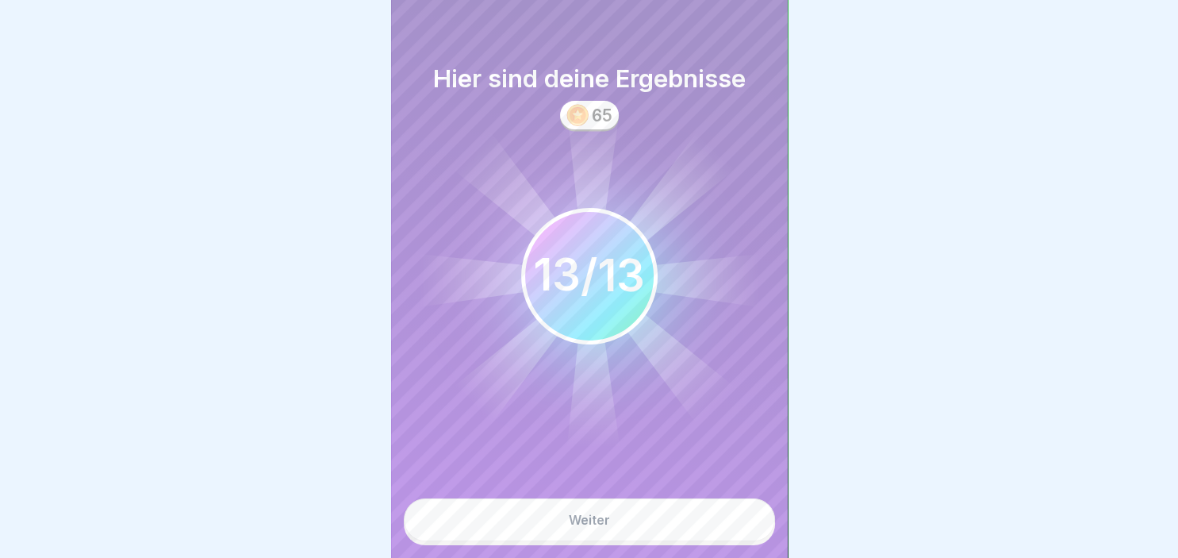
click at [616, 524] on button "Weiter" at bounding box center [589, 519] width 371 height 43
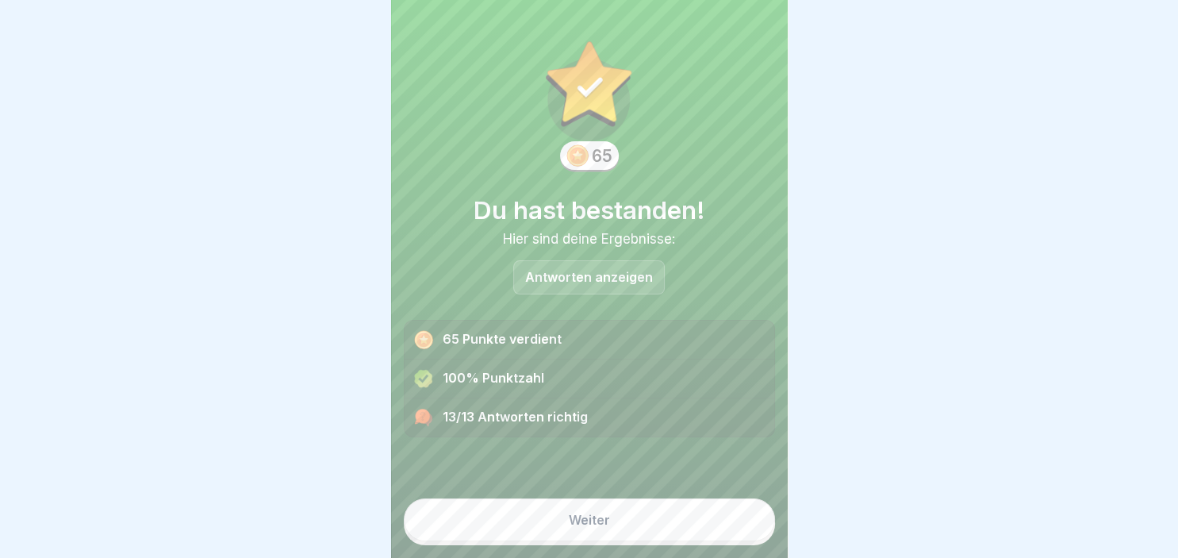
drag, startPoint x: 616, startPoint y: 509, endPoint x: 608, endPoint y: 523, distance: 16.1
click at [608, 523] on button "Weiter" at bounding box center [589, 519] width 371 height 43
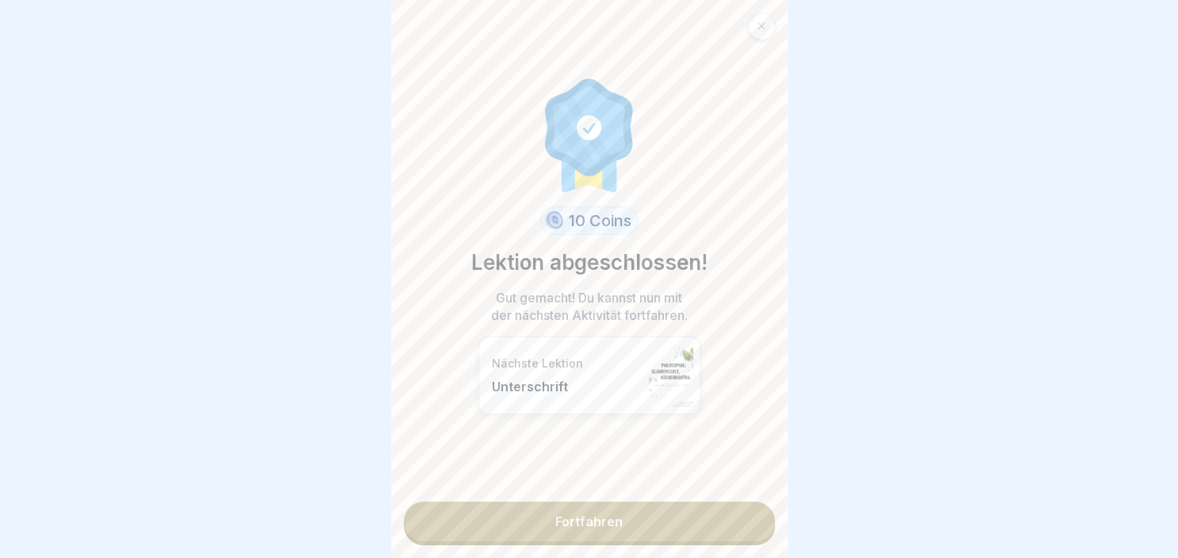
click at [608, 520] on link "Fortfahren" at bounding box center [589, 521] width 371 height 40
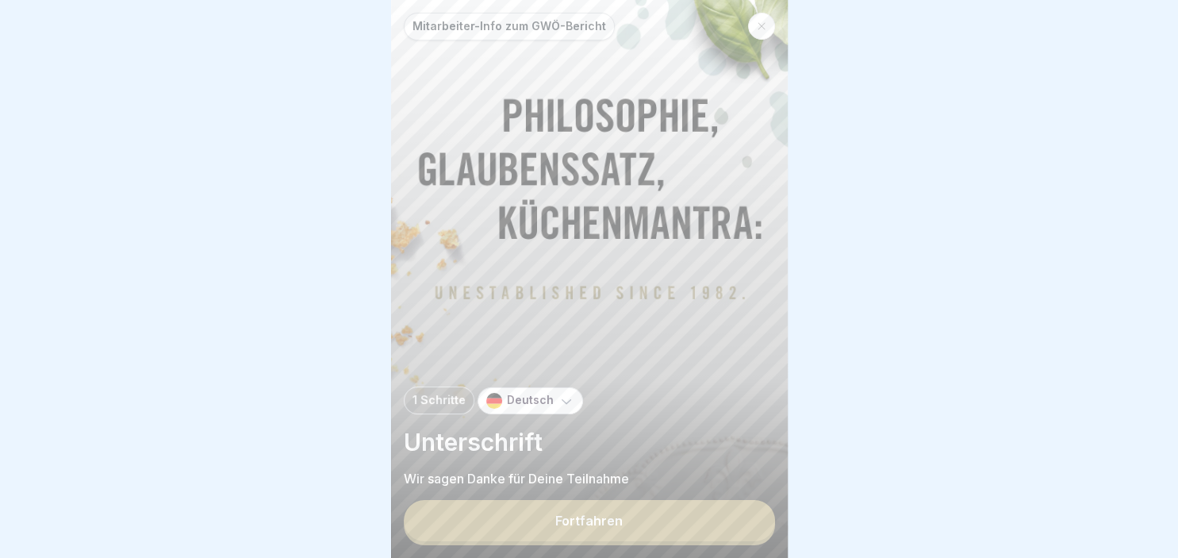
click at [608, 528] on div "Fortfahren" at bounding box center [588, 520] width 67 height 14
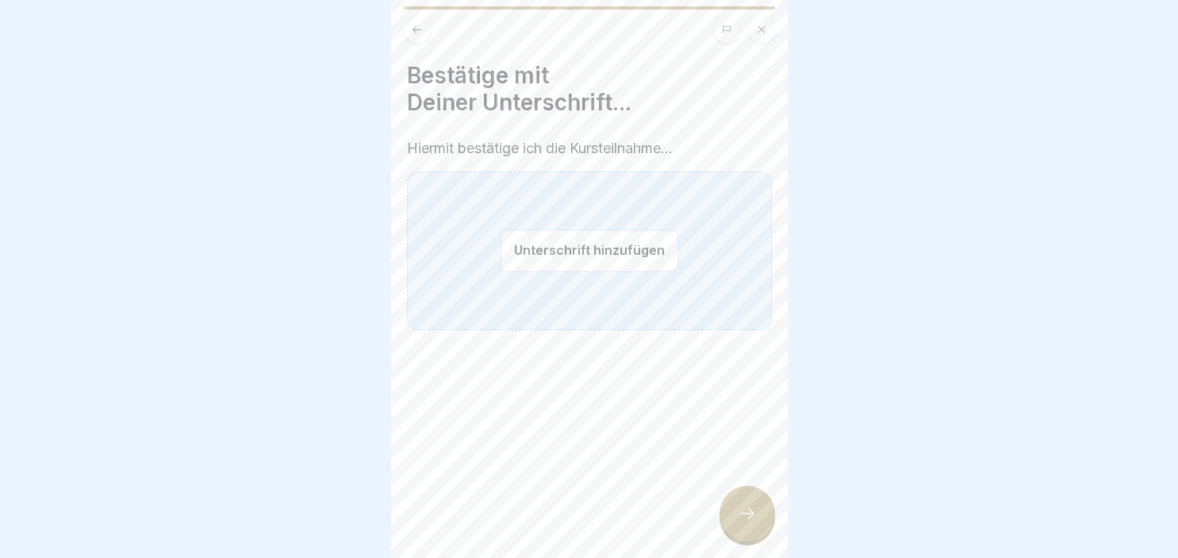
click at [612, 248] on button "Unterschrift hinzufügen" at bounding box center [590, 250] width 178 height 42
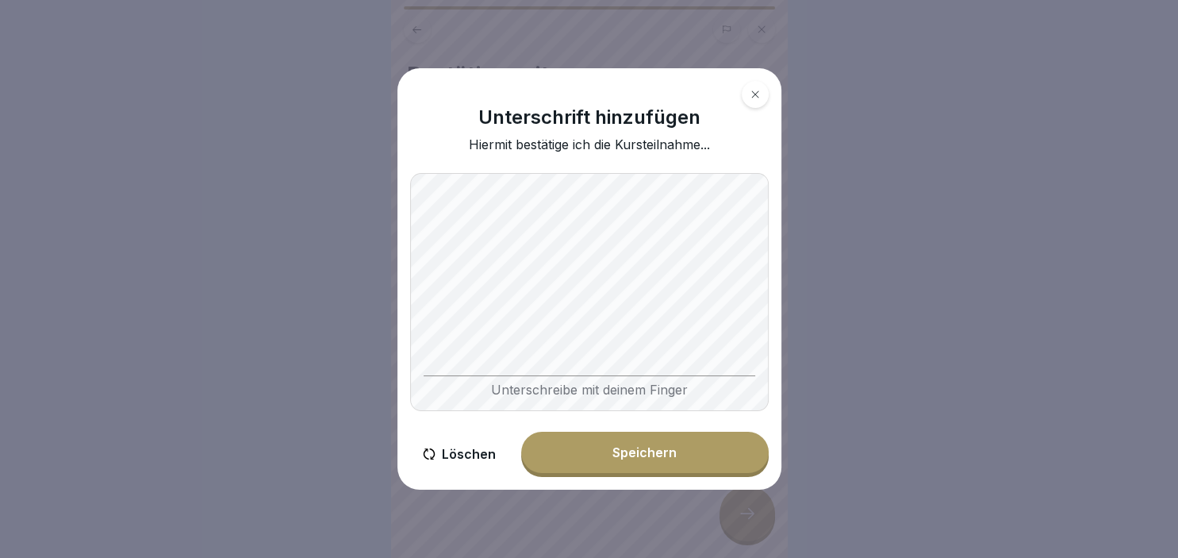
click at [611, 391] on div "Unterschreibe mit deinem Finger" at bounding box center [590, 386] width 332 height 22
click at [633, 465] on button "Speichern" at bounding box center [645, 452] width 248 height 41
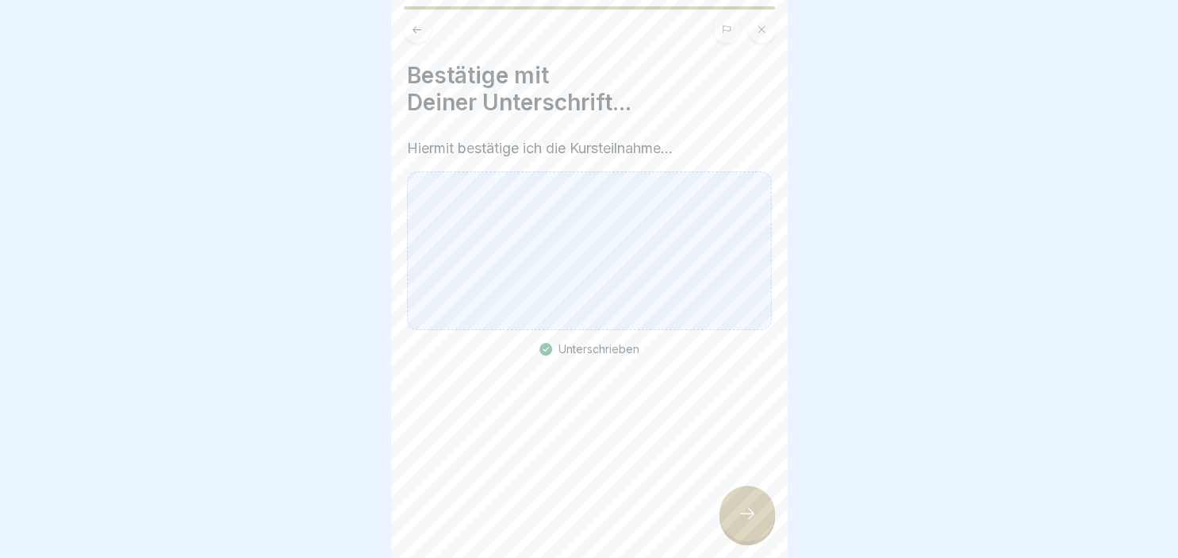
click at [758, 516] on div at bounding box center [748, 514] width 56 height 56
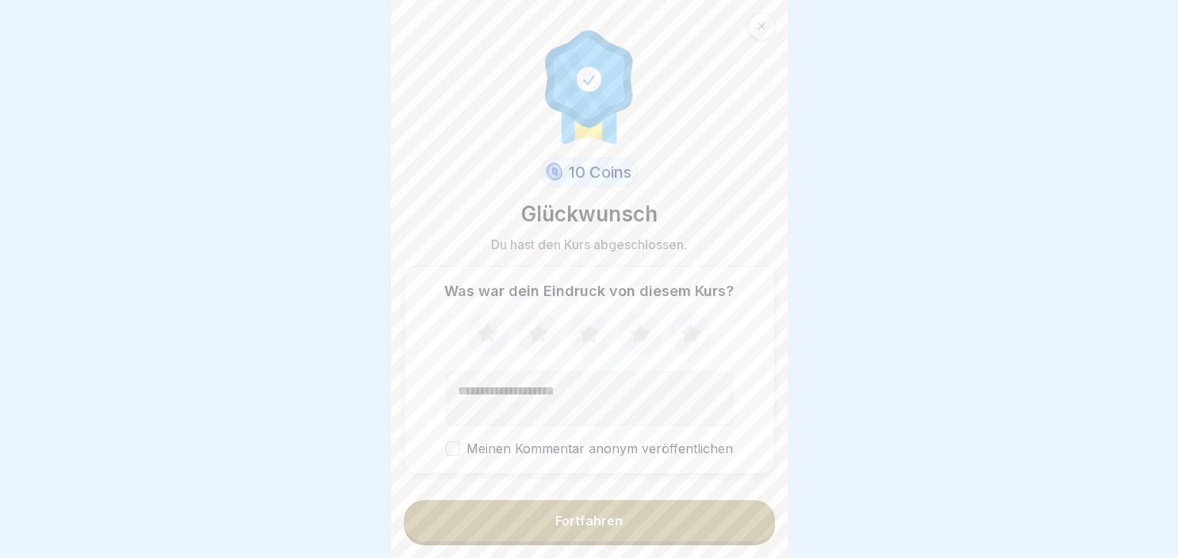
click at [700, 520] on button "Fortfahren" at bounding box center [589, 520] width 371 height 41
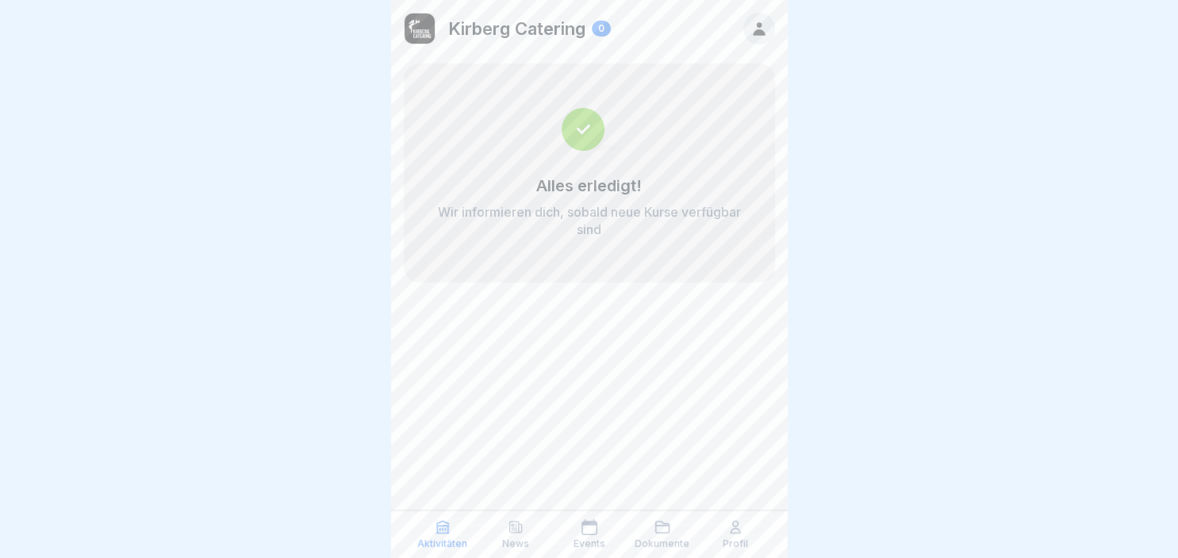
click at [517, 513] on div "Aktivitäten News Events Dokumente Profil" at bounding box center [589, 534] width 397 height 48
click at [516, 522] on icon at bounding box center [516, 527] width 16 height 16
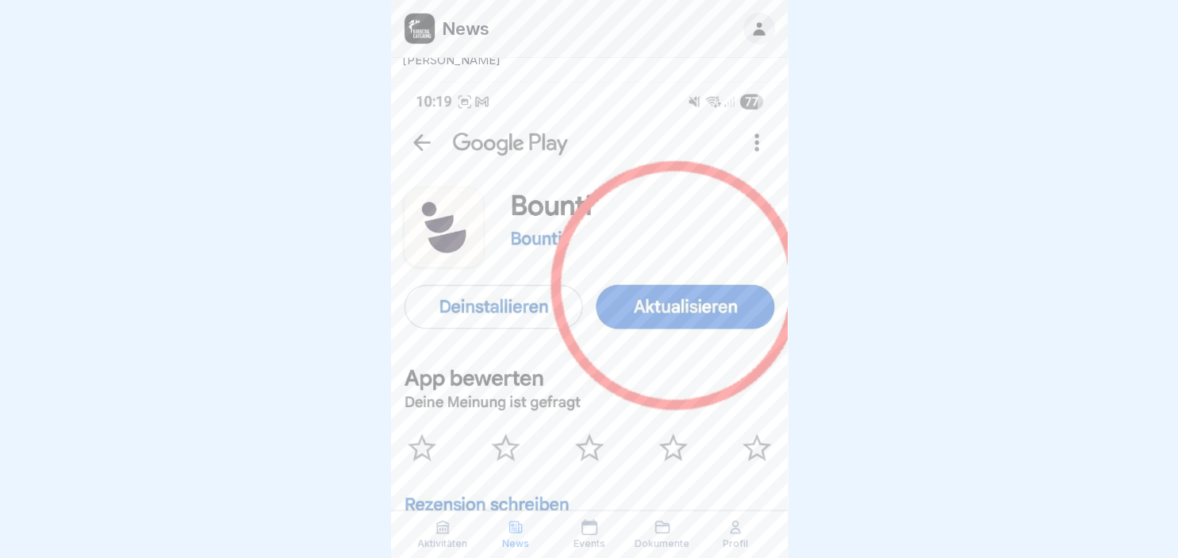
scroll to position [1047, 0]
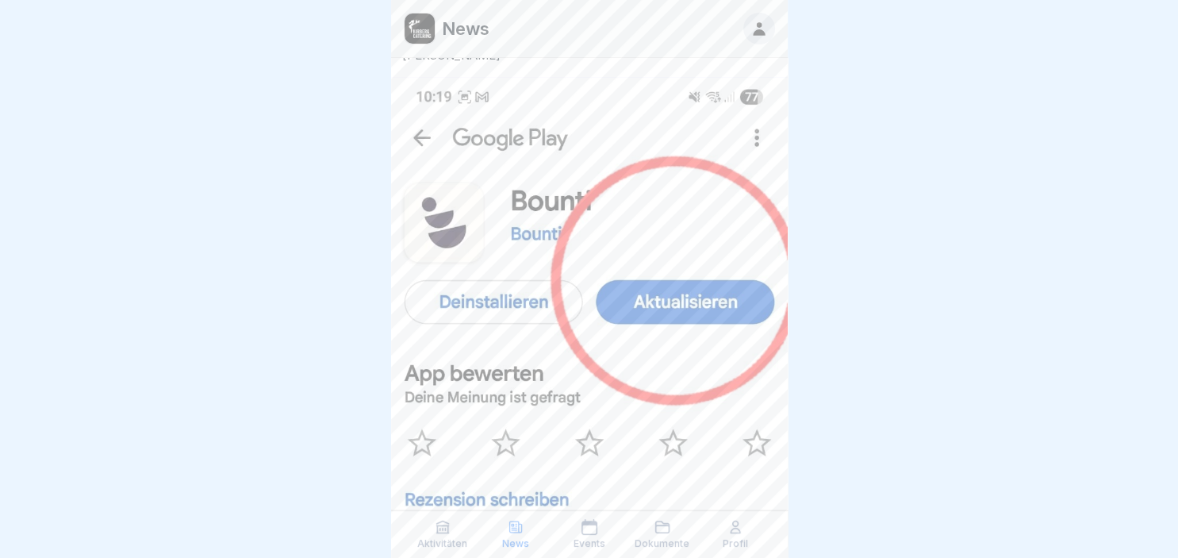
click at [639, 353] on img at bounding box center [589, 506] width 397 height 859
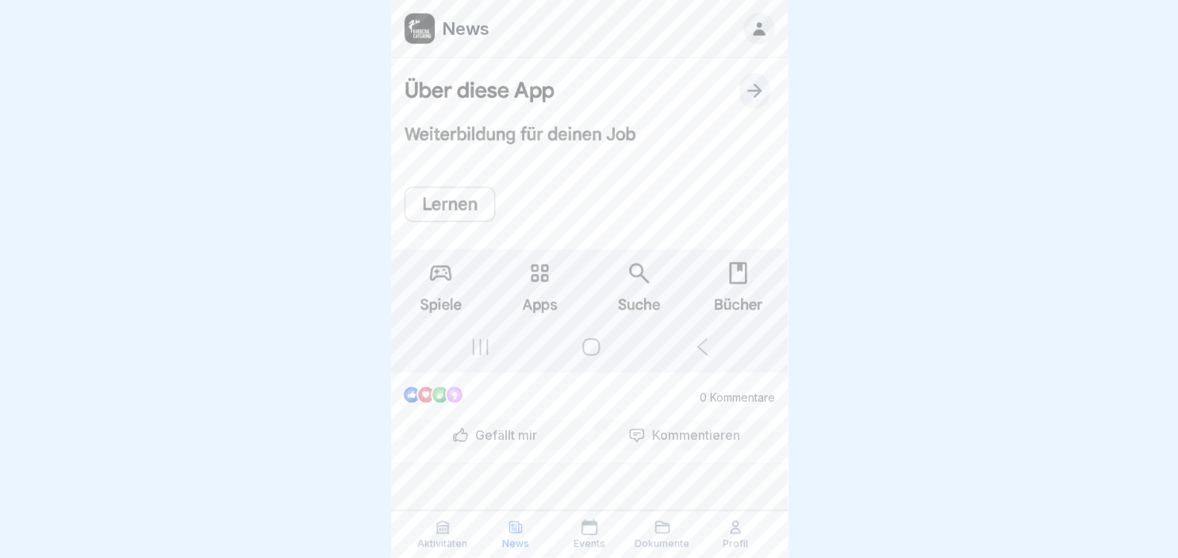
scroll to position [1611, 0]
click at [588, 527] on icon at bounding box center [590, 527] width 16 height 16
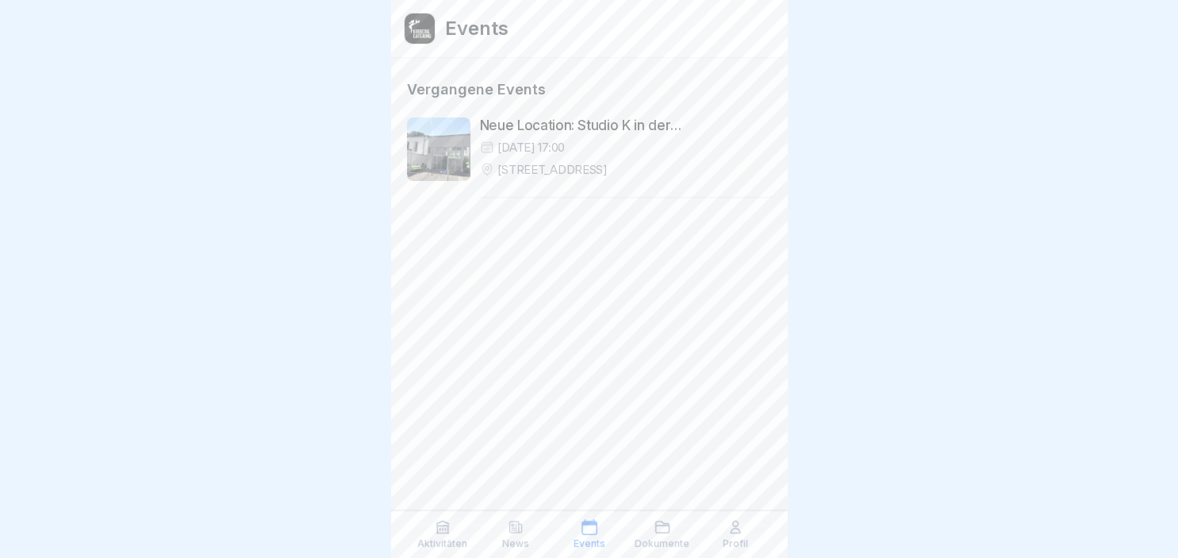
click at [658, 532] on icon at bounding box center [662, 526] width 13 height 11
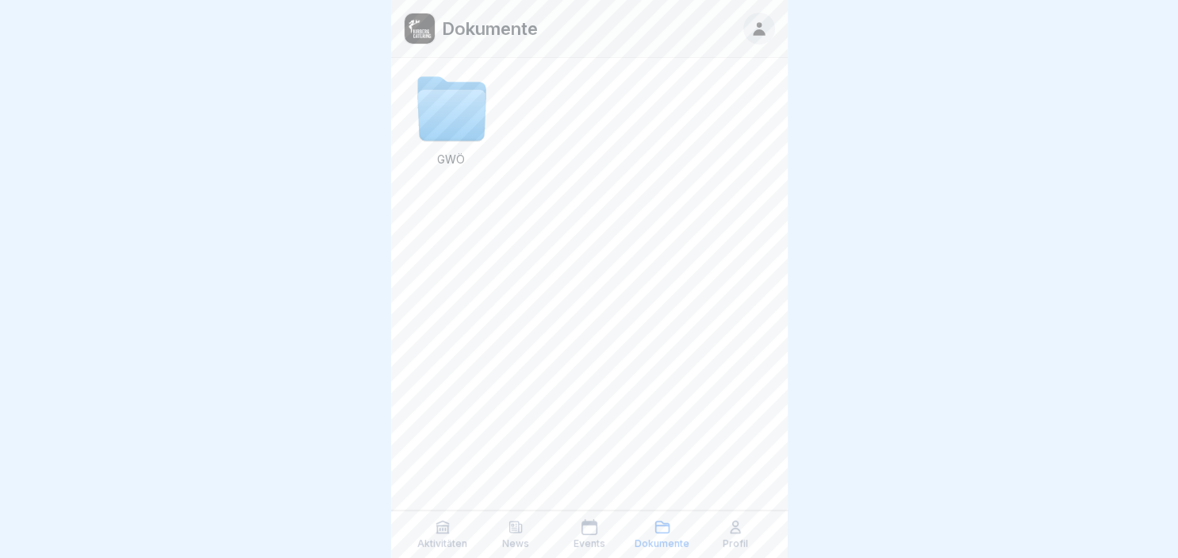
click at [743, 526] on icon at bounding box center [735, 527] width 16 height 16
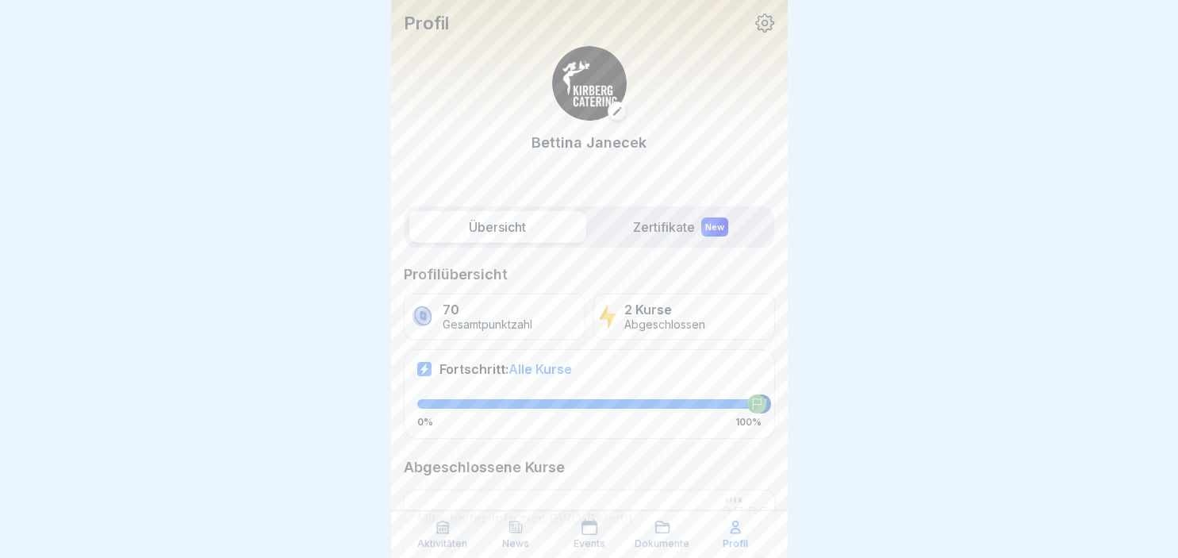
click at [434, 528] on div "Aktivitäten" at bounding box center [442, 534] width 65 height 30
